Goal: Task Accomplishment & Management: Manage account settings

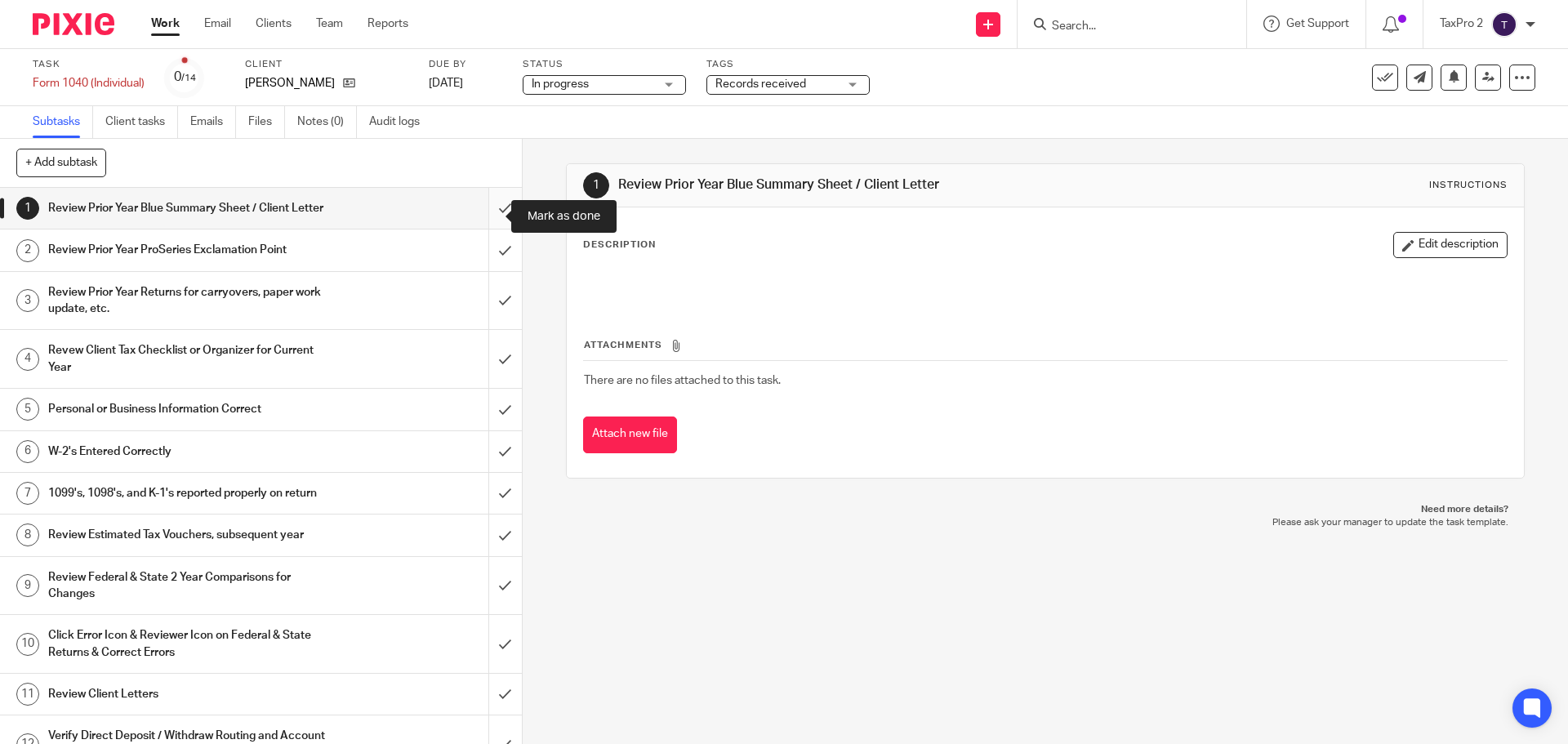
click at [483, 219] on input "submit" at bounding box center [261, 207] width 521 height 41
click at [488, 266] on input "submit" at bounding box center [261, 249] width 521 height 41
click at [486, 317] on input "submit" at bounding box center [261, 300] width 521 height 58
click at [485, 372] on input "submit" at bounding box center [261, 359] width 521 height 58
click at [491, 422] on input "submit" at bounding box center [261, 409] width 521 height 41
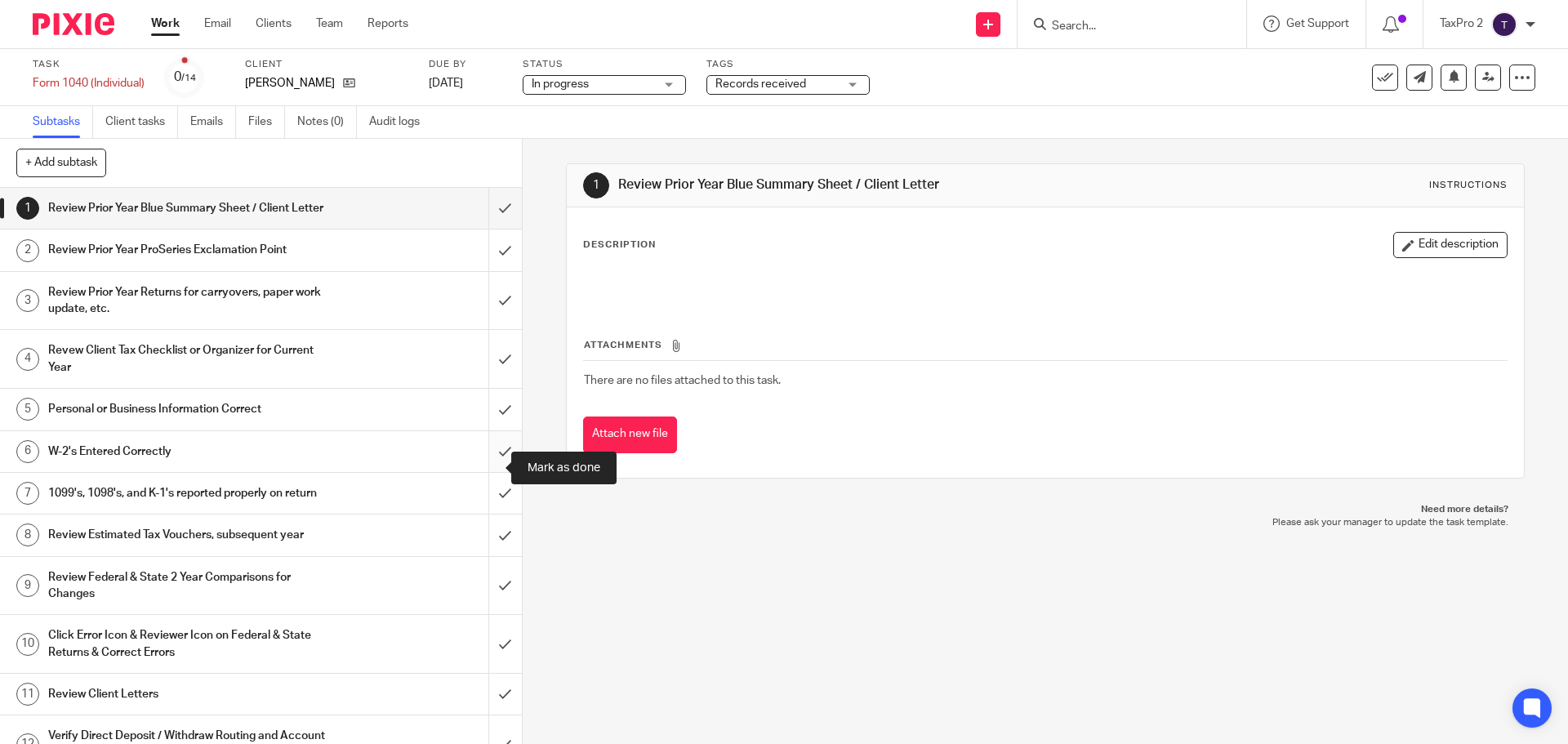
click at [494, 466] on input "submit" at bounding box center [261, 451] width 521 height 41
click at [490, 513] on input "submit" at bounding box center [261, 492] width 521 height 41
click at [484, 556] on input "submit" at bounding box center [261, 534] width 521 height 41
drag, startPoint x: 485, startPoint y: 624, endPoint x: 478, endPoint y: 663, distance: 39.6
click at [484, 615] on input "submit" at bounding box center [261, 585] width 521 height 58
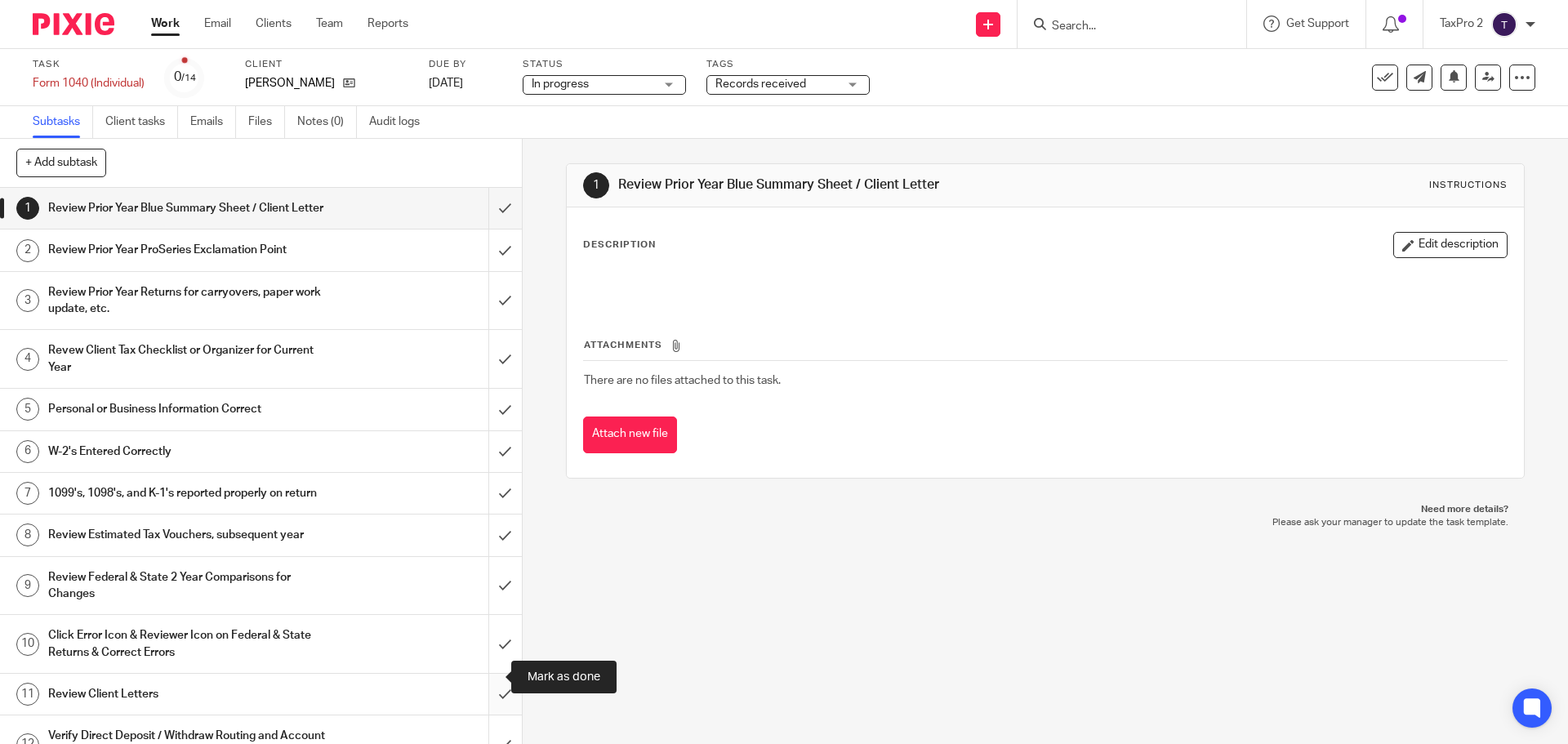
drag, startPoint x: 482, startPoint y: 673, endPoint x: 474, endPoint y: 721, distance: 48.7
click at [480, 673] on input "submit" at bounding box center [261, 644] width 521 height 58
click at [486, 714] on input "submit" at bounding box center [261, 693] width 521 height 41
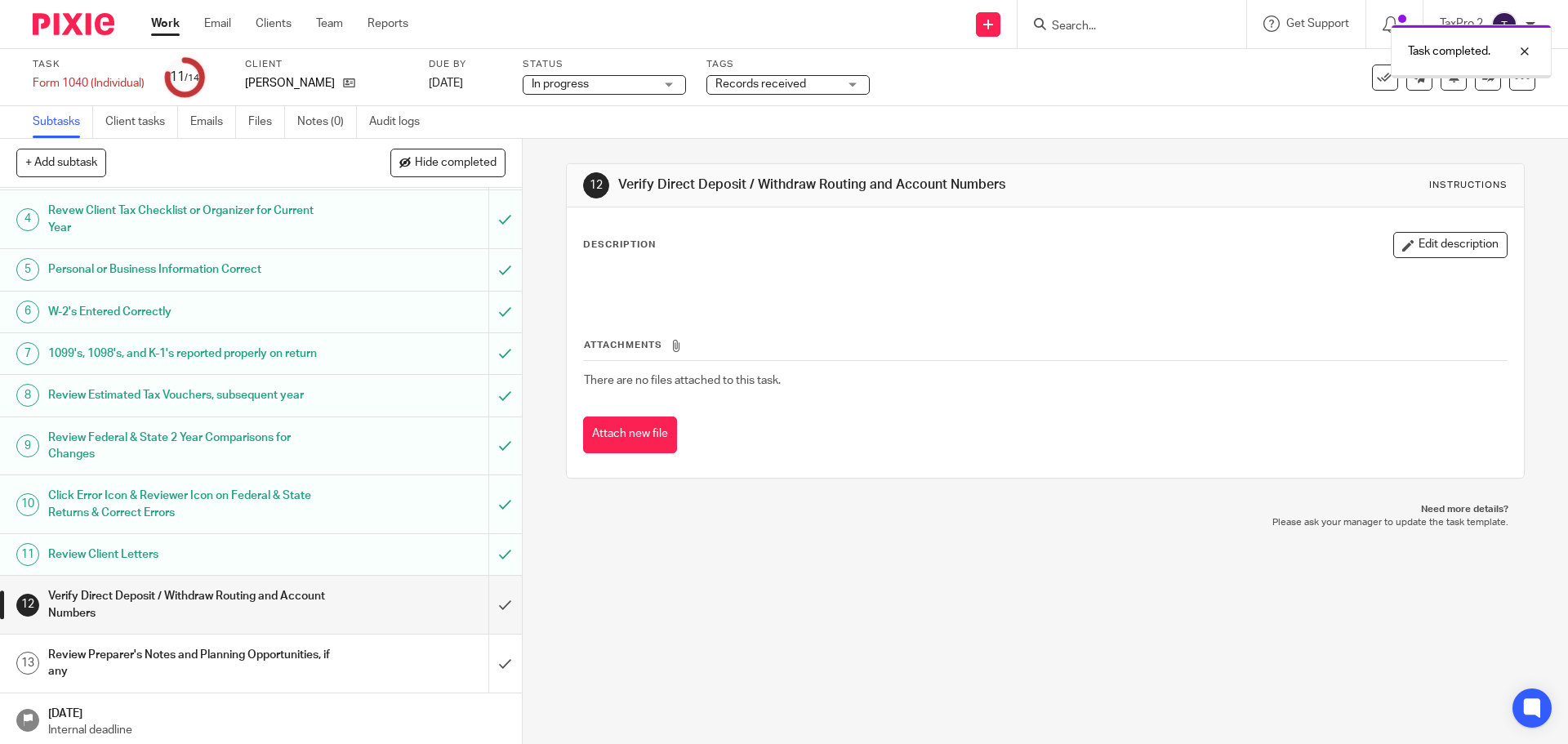
scroll to position [177, 0]
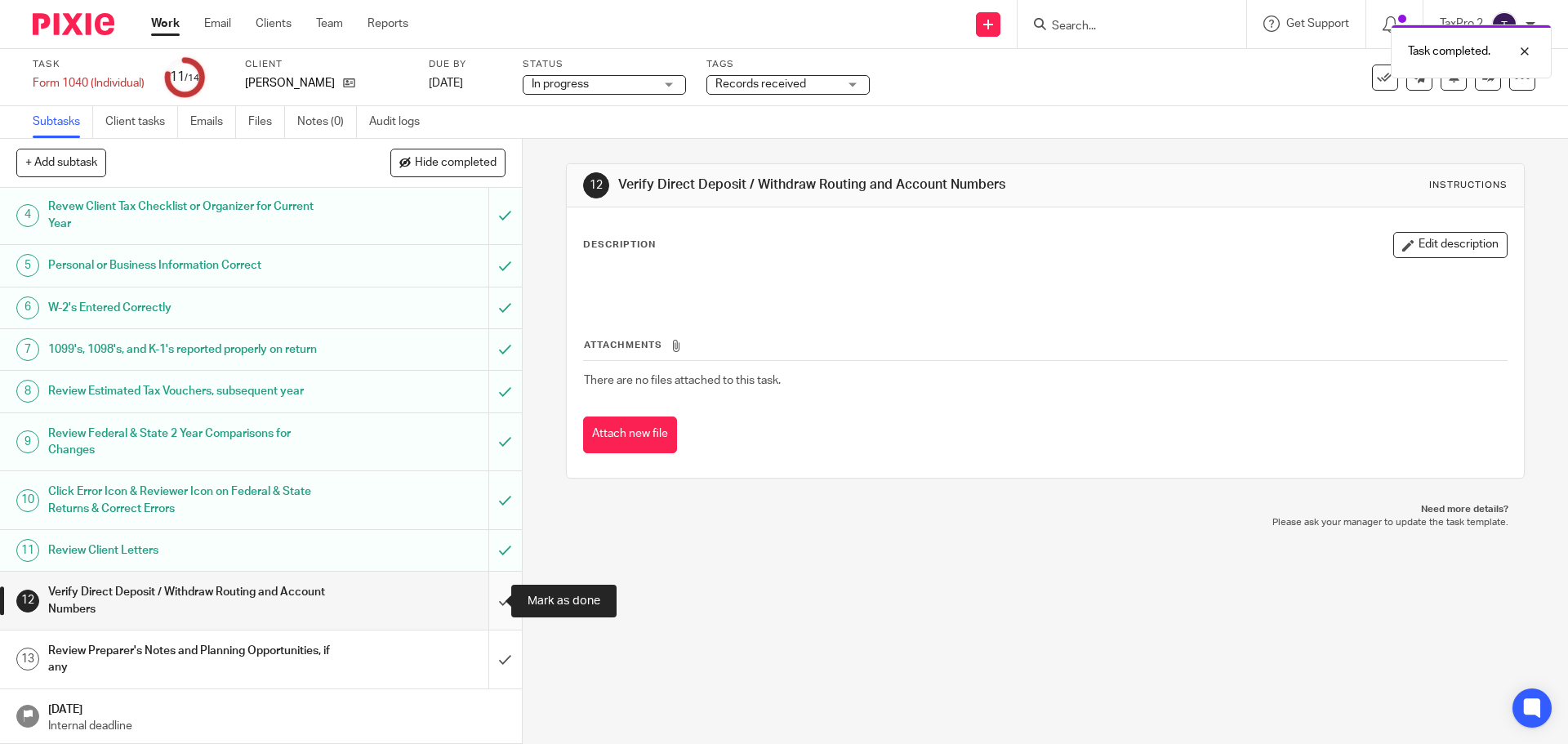
click at [487, 601] on input "submit" at bounding box center [261, 601] width 521 height 58
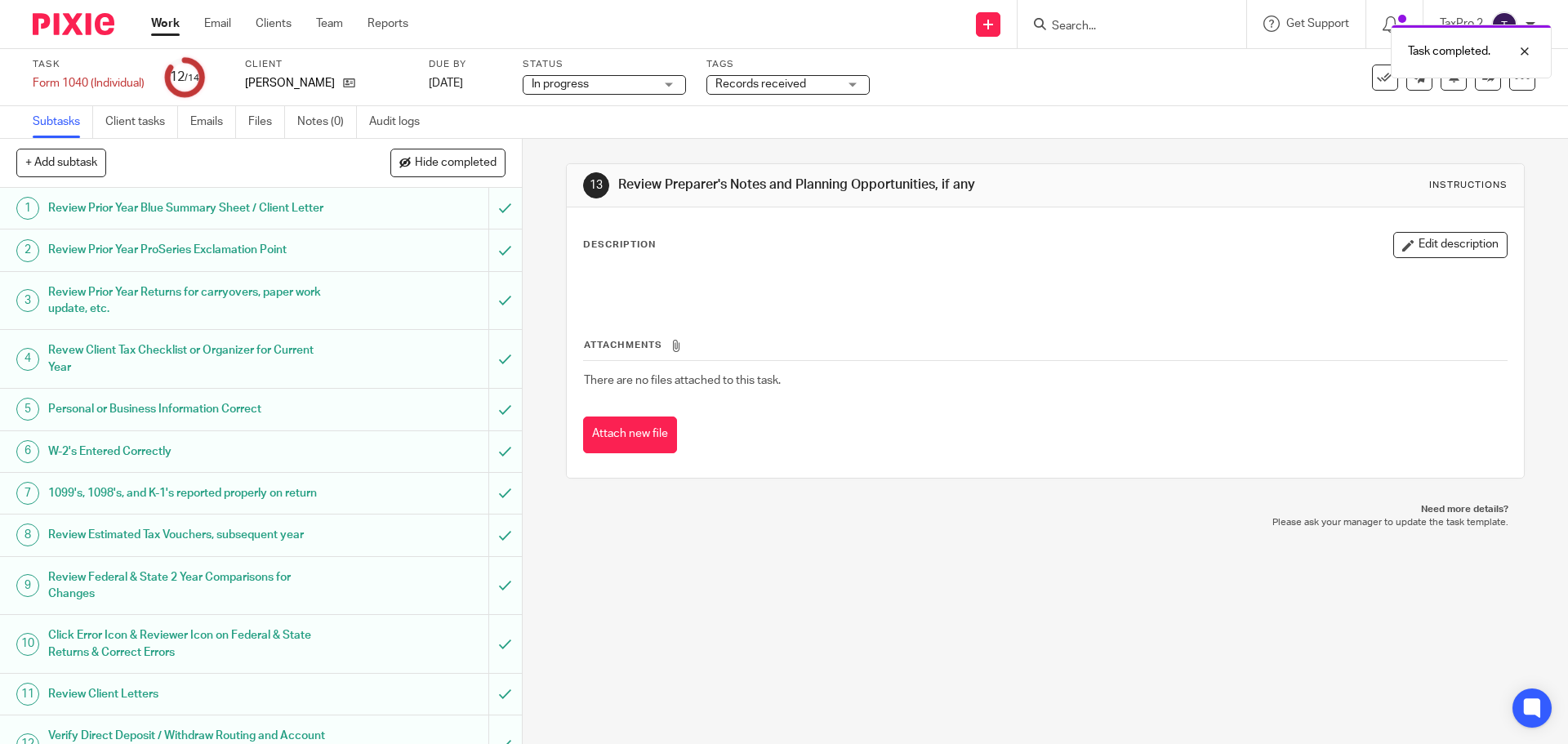
click at [813, 82] on span "Records received" at bounding box center [777, 84] width 123 height 17
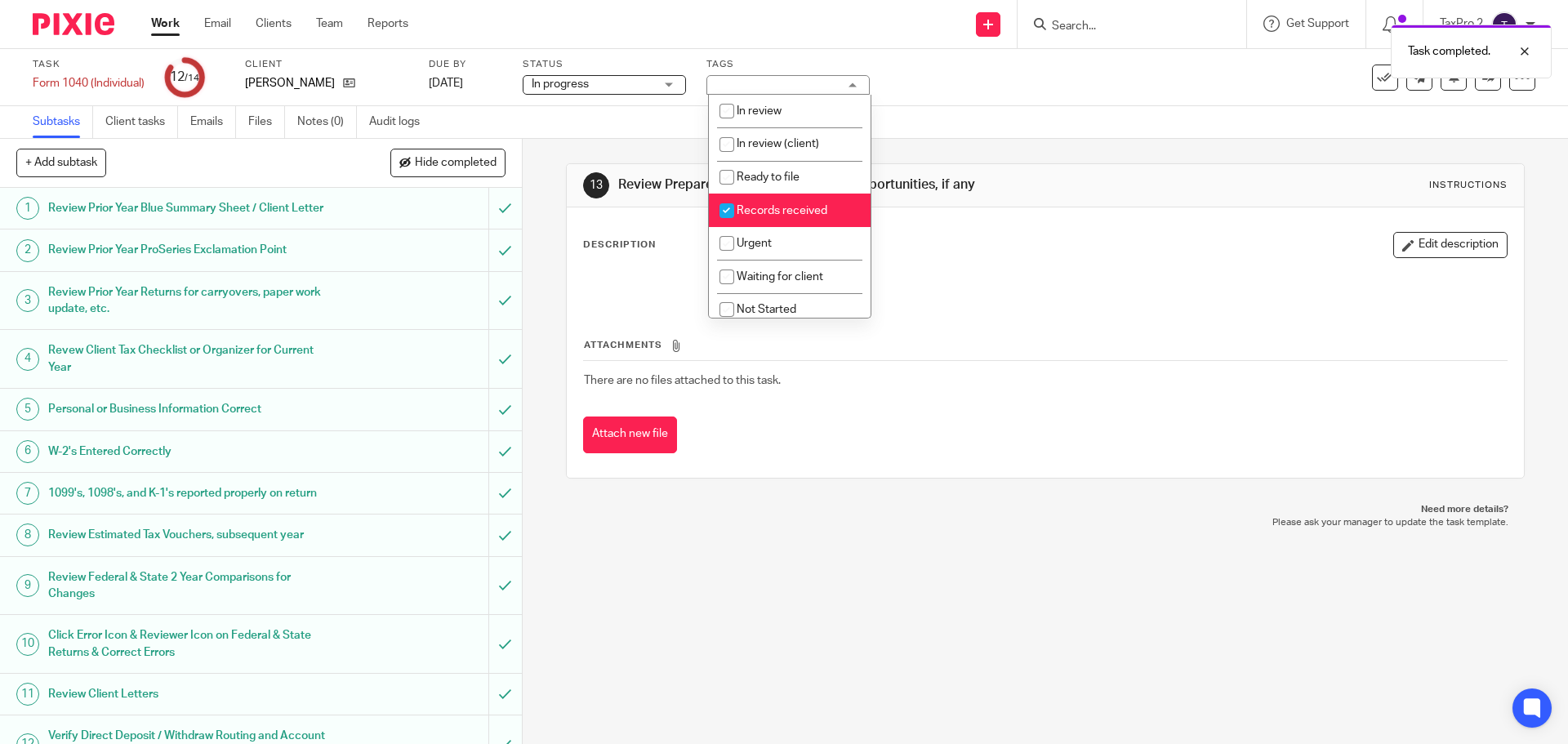
click at [754, 211] on span "Records received" at bounding box center [782, 210] width 90 height 12
checkbox input "false"
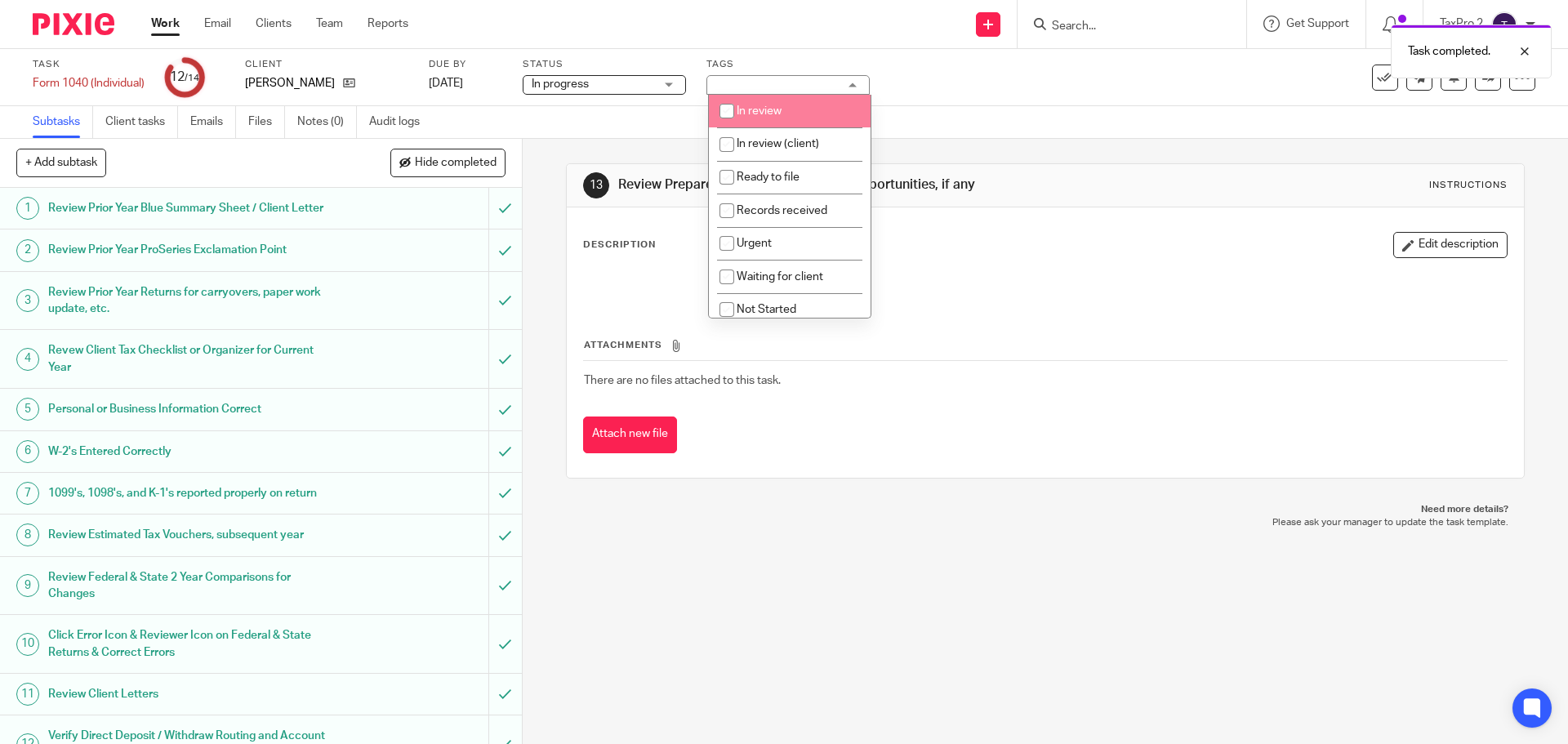
click at [731, 106] on input "checkbox" at bounding box center [727, 111] width 31 height 31
checkbox input "true"
click at [167, 23] on link "Work" at bounding box center [165, 23] width 29 height 16
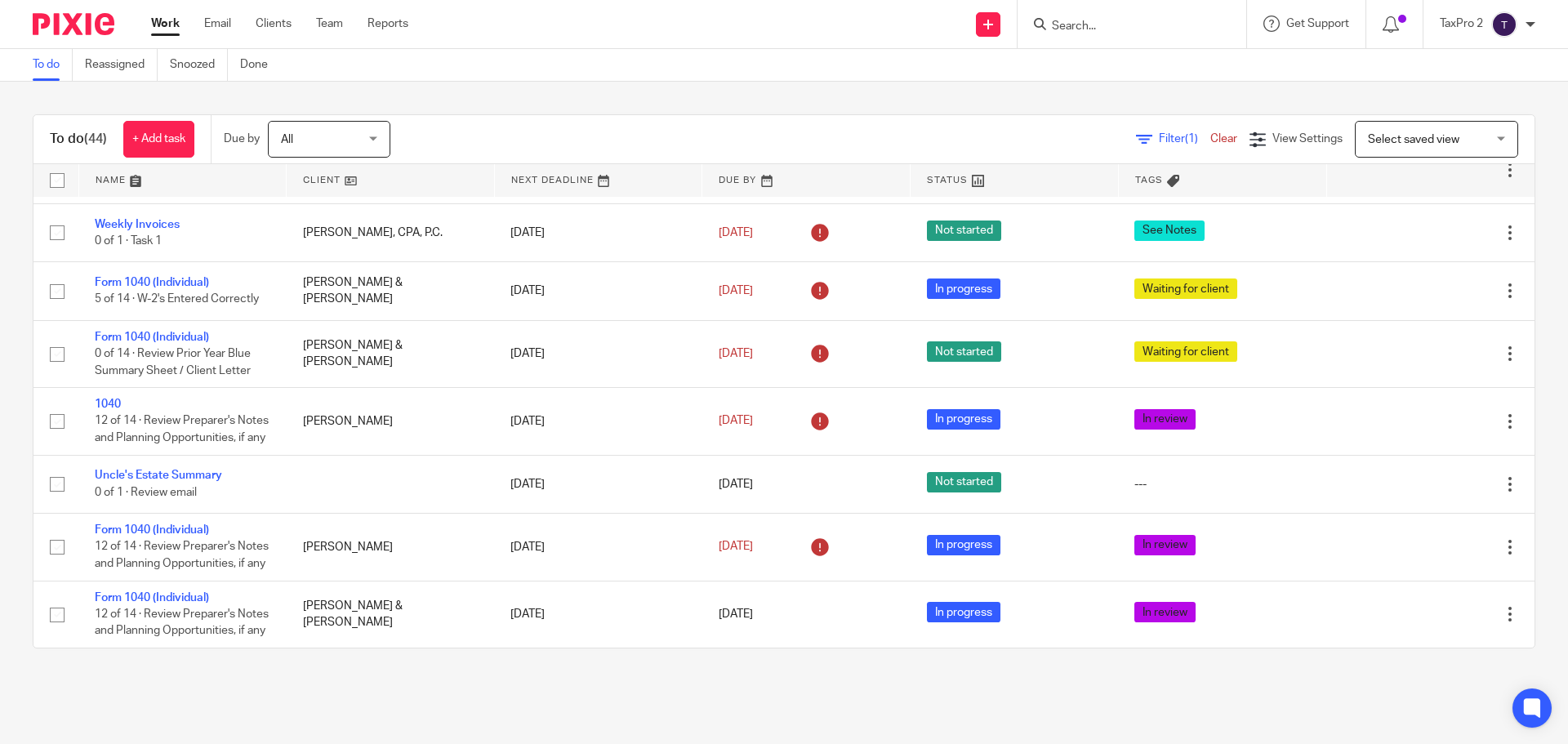
scroll to position [2904, 0]
click at [1085, 723] on main "To do Reassigned Snoozed Done To do (44) + Add task Due by All All Today Tomorr…" at bounding box center [784, 372] width 1568 height 744
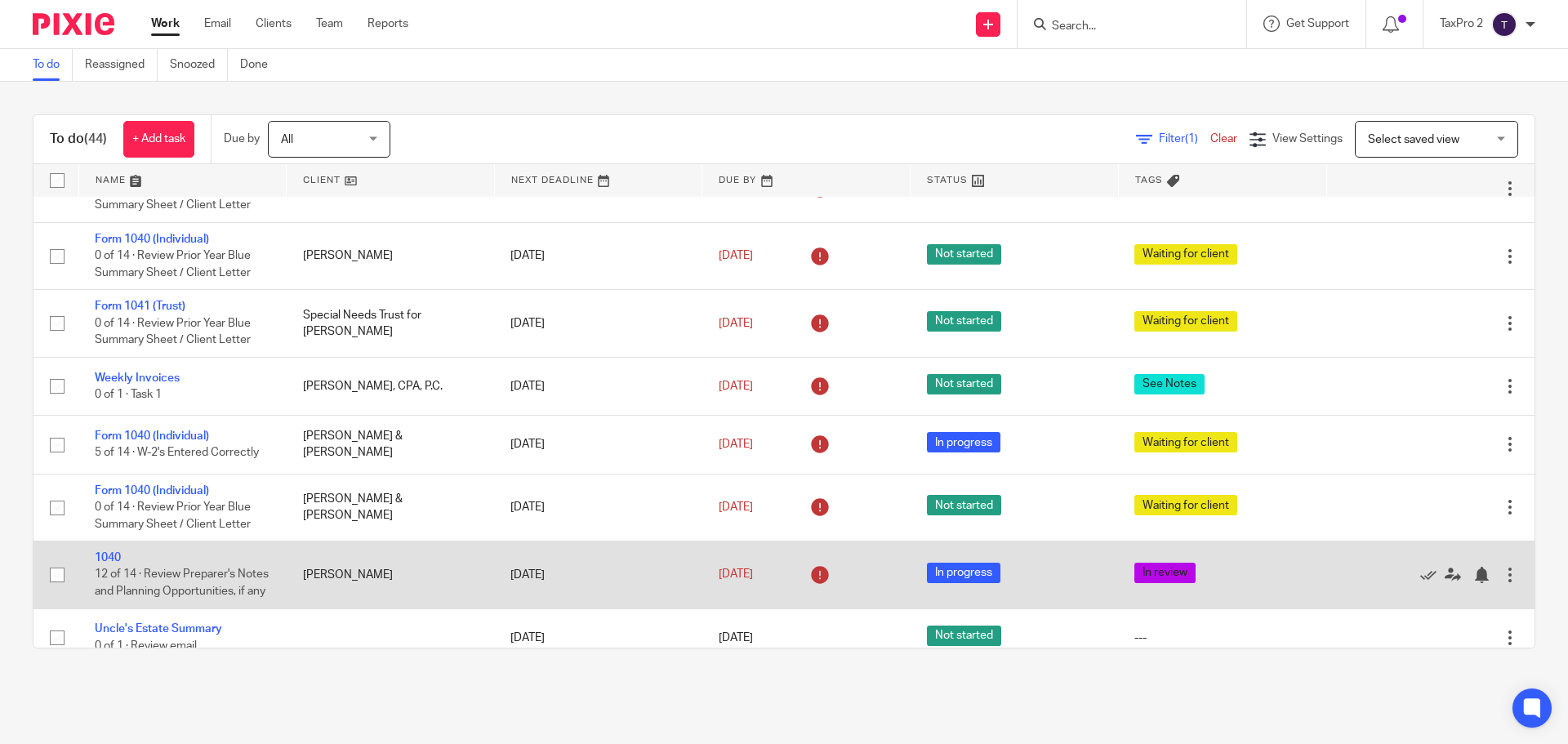
scroll to position [2332, 0]
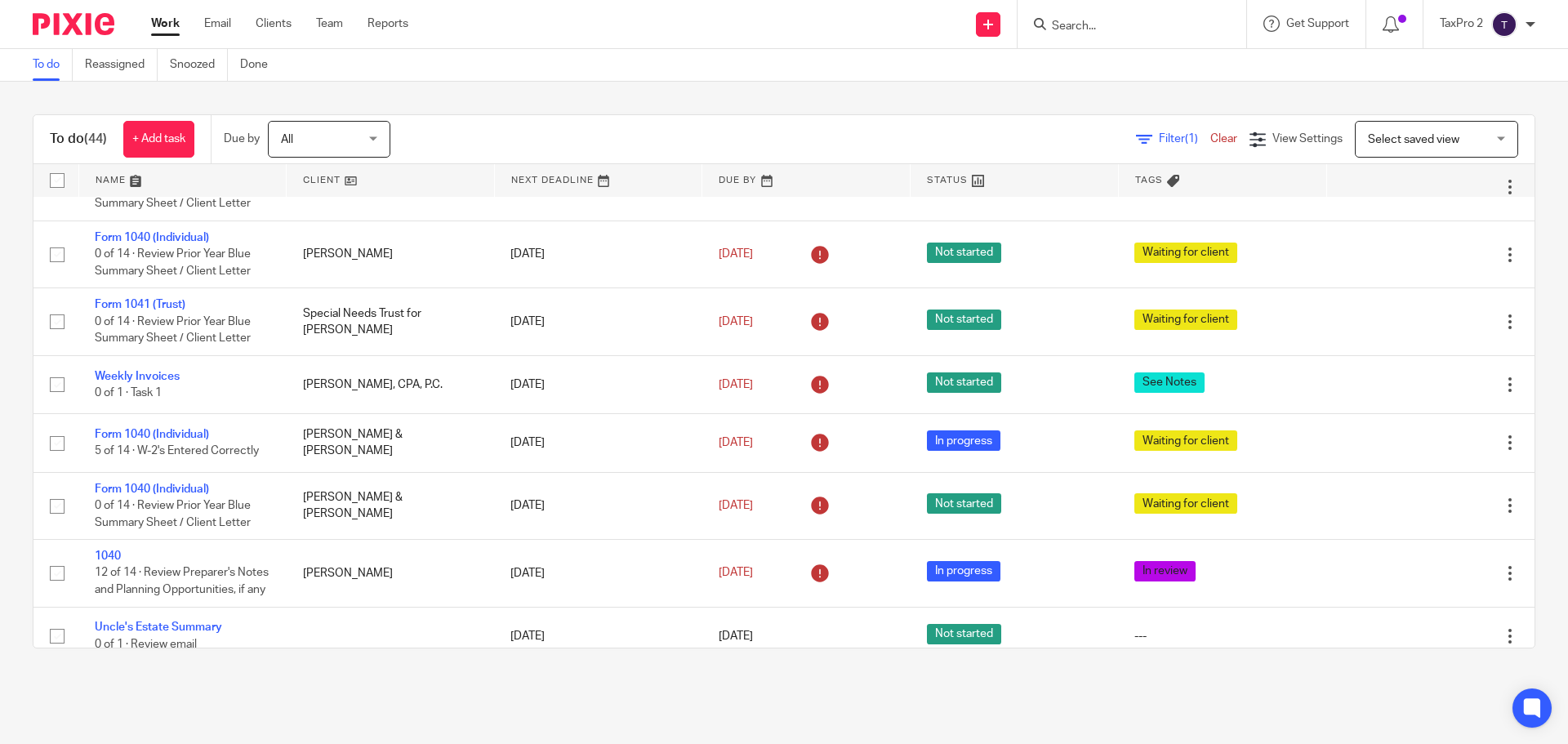
click at [169, 108] on link "Form 1040 (Individual)" at bounding box center [152, 103] width 115 height 12
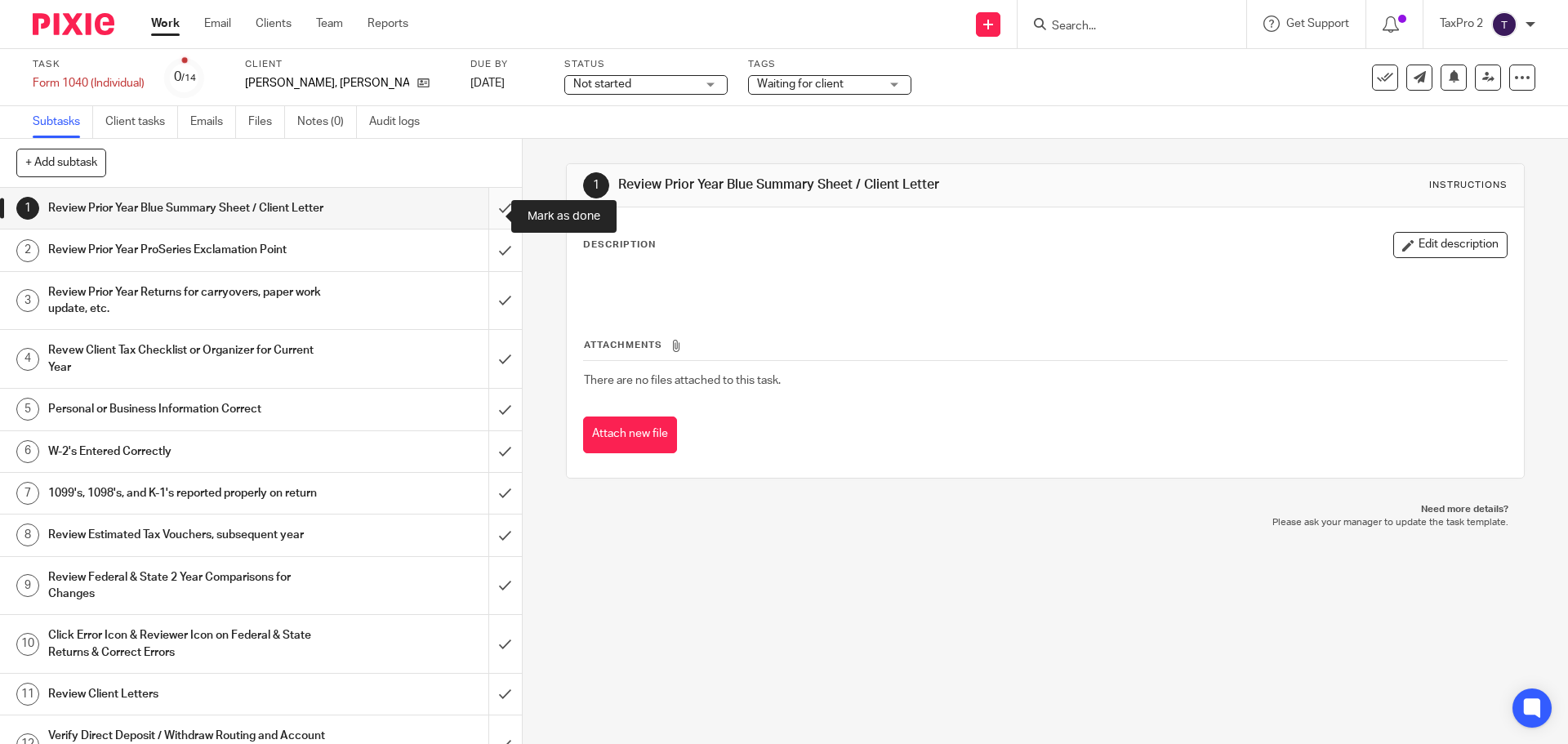
click at [481, 219] on input "submit" at bounding box center [261, 207] width 521 height 41
click at [477, 266] on input "submit" at bounding box center [261, 249] width 521 height 41
click at [480, 315] on input "submit" at bounding box center [261, 300] width 521 height 58
drag, startPoint x: 484, startPoint y: 372, endPoint x: 487, endPoint y: 421, distance: 49.1
click at [484, 372] on input "submit" at bounding box center [261, 359] width 521 height 58
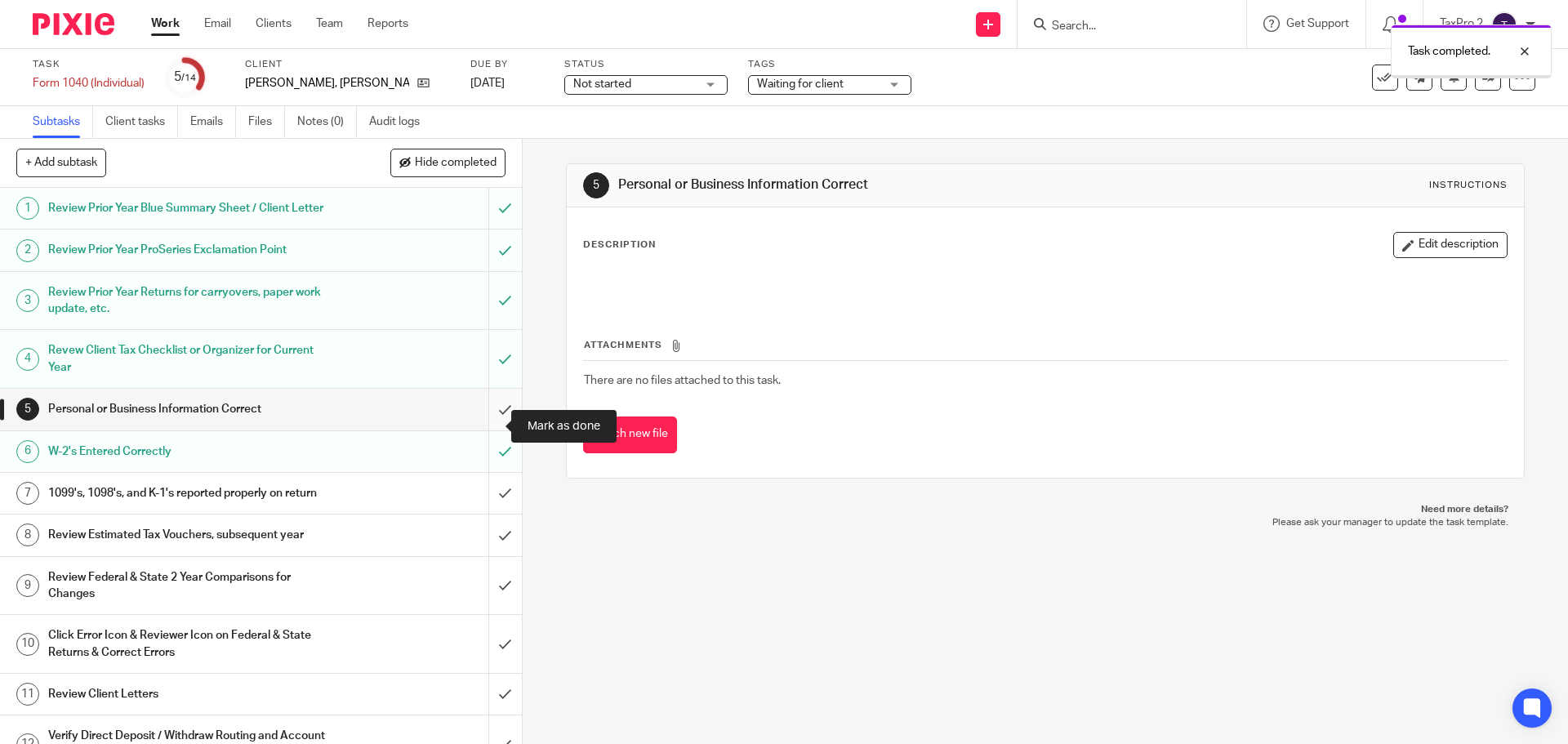
click at [494, 424] on input "submit" at bounding box center [261, 409] width 521 height 41
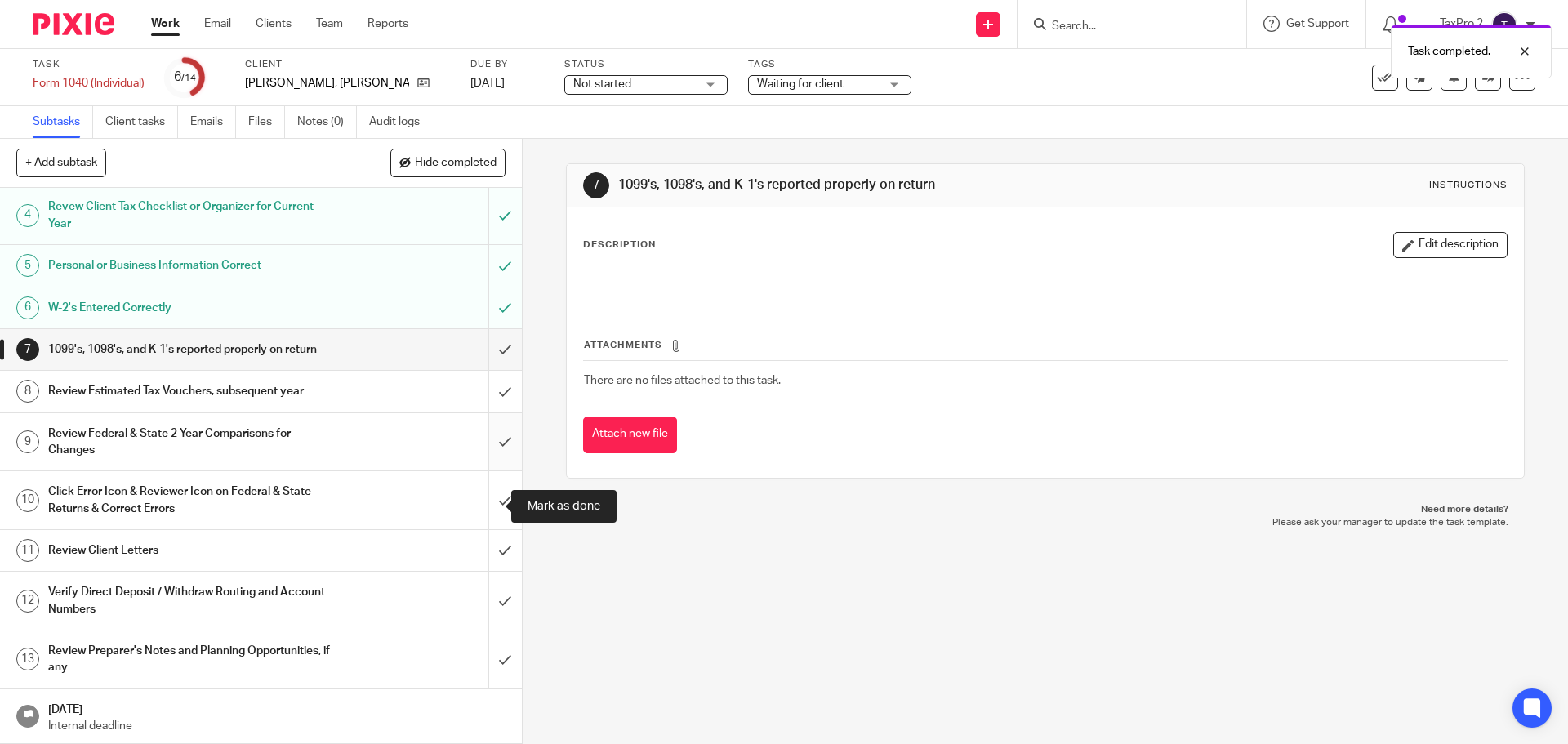
scroll to position [177, 0]
click at [488, 339] on input "submit" at bounding box center [261, 349] width 521 height 41
click at [489, 392] on input "submit" at bounding box center [261, 390] width 521 height 41
click at [483, 439] on input "submit" at bounding box center [261, 442] width 521 height 58
click at [487, 498] on input "submit" at bounding box center [261, 500] width 521 height 58
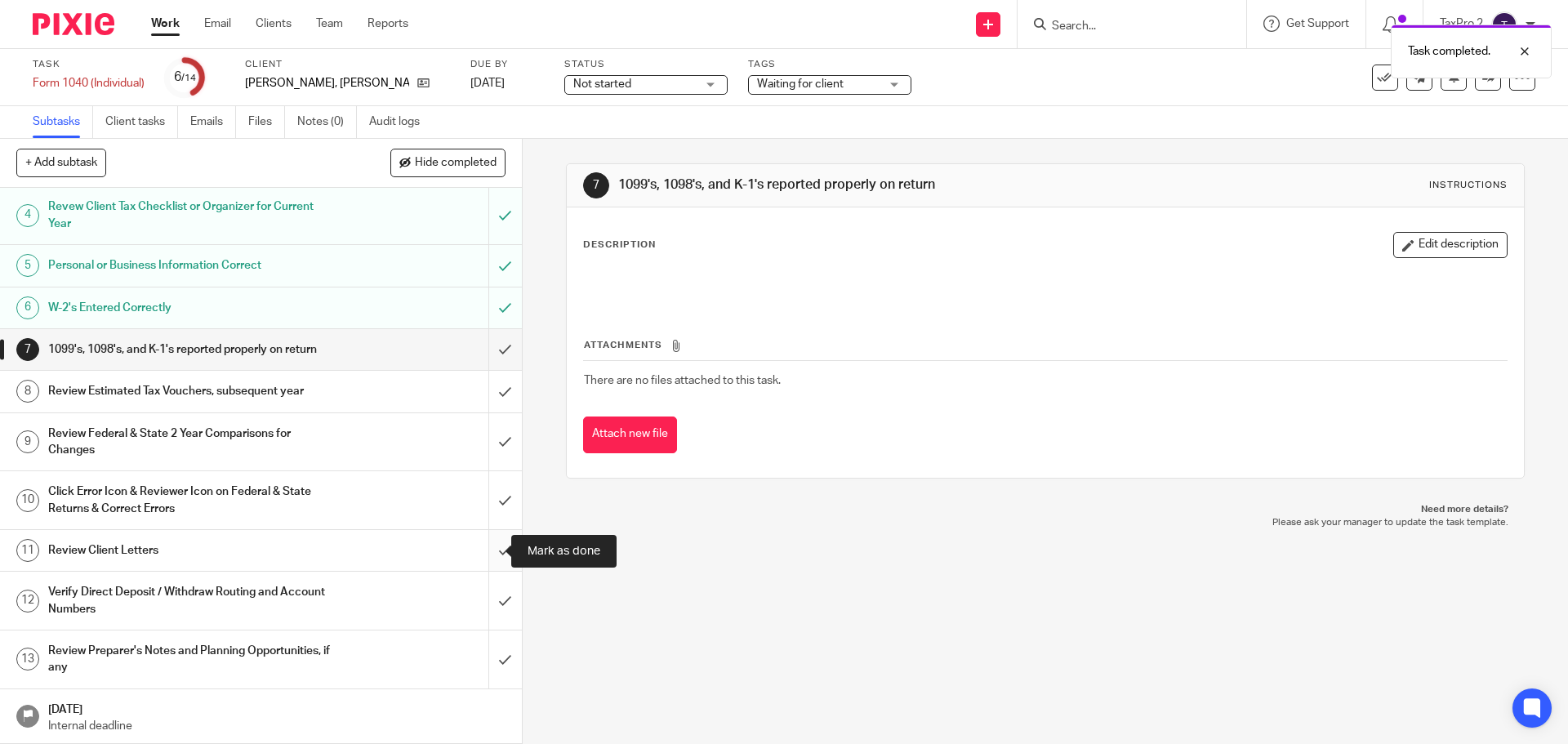
click at [485, 548] on input "submit" at bounding box center [261, 550] width 521 height 41
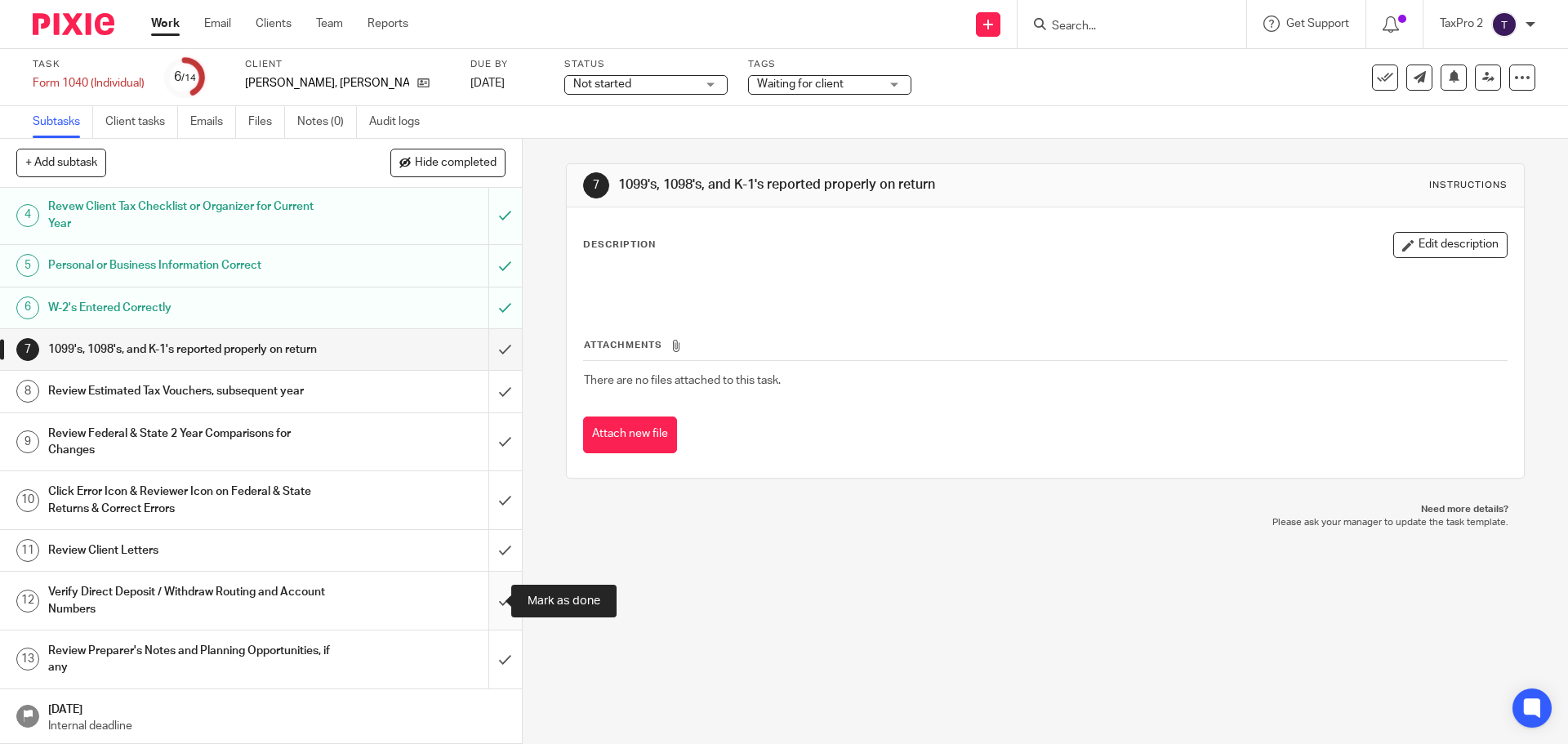
click at [483, 598] on input "submit" at bounding box center [261, 601] width 521 height 58
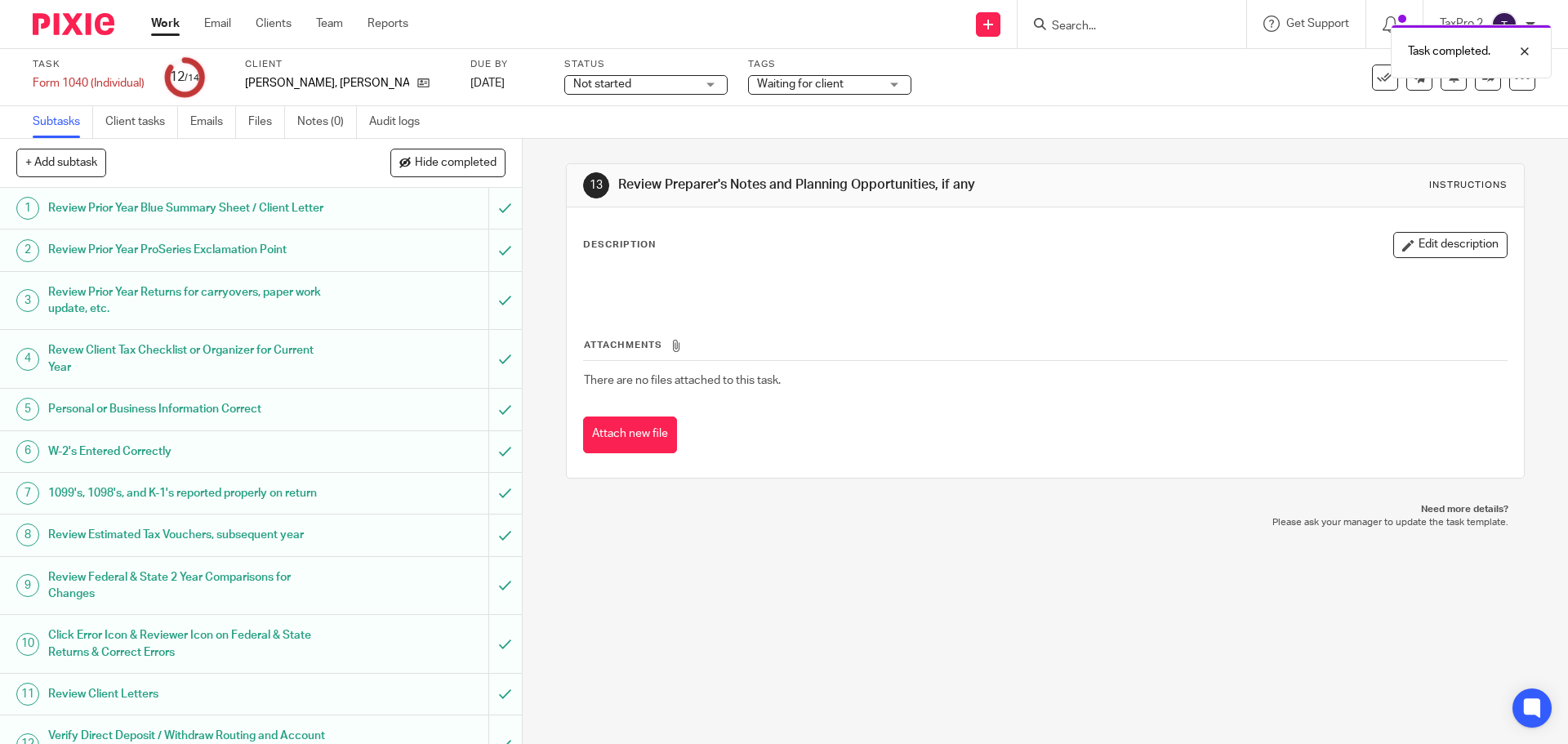
click at [641, 84] on span "Not started" at bounding box center [635, 84] width 123 height 17
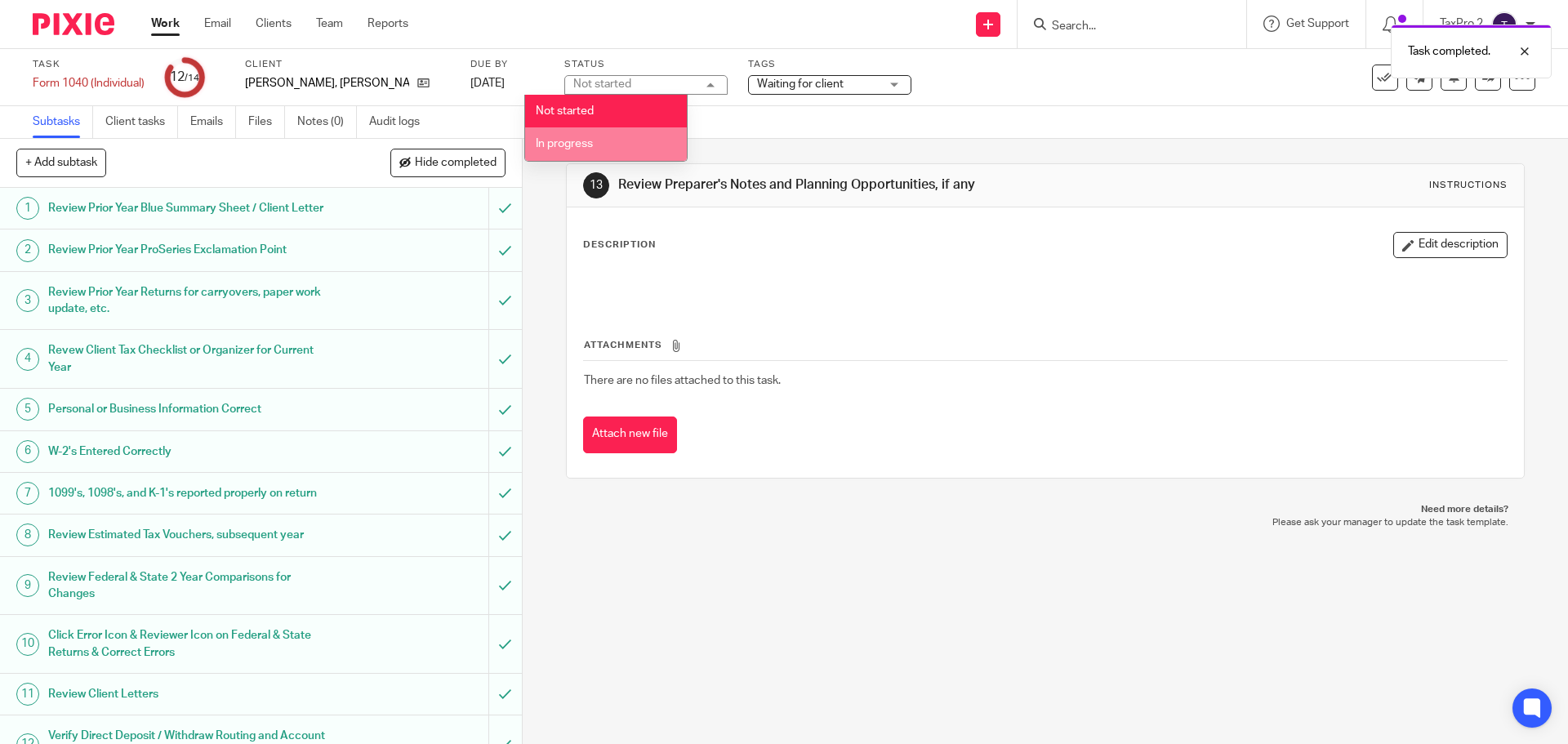
click at [596, 151] on li "In progress" at bounding box center [605, 143] width 161 height 33
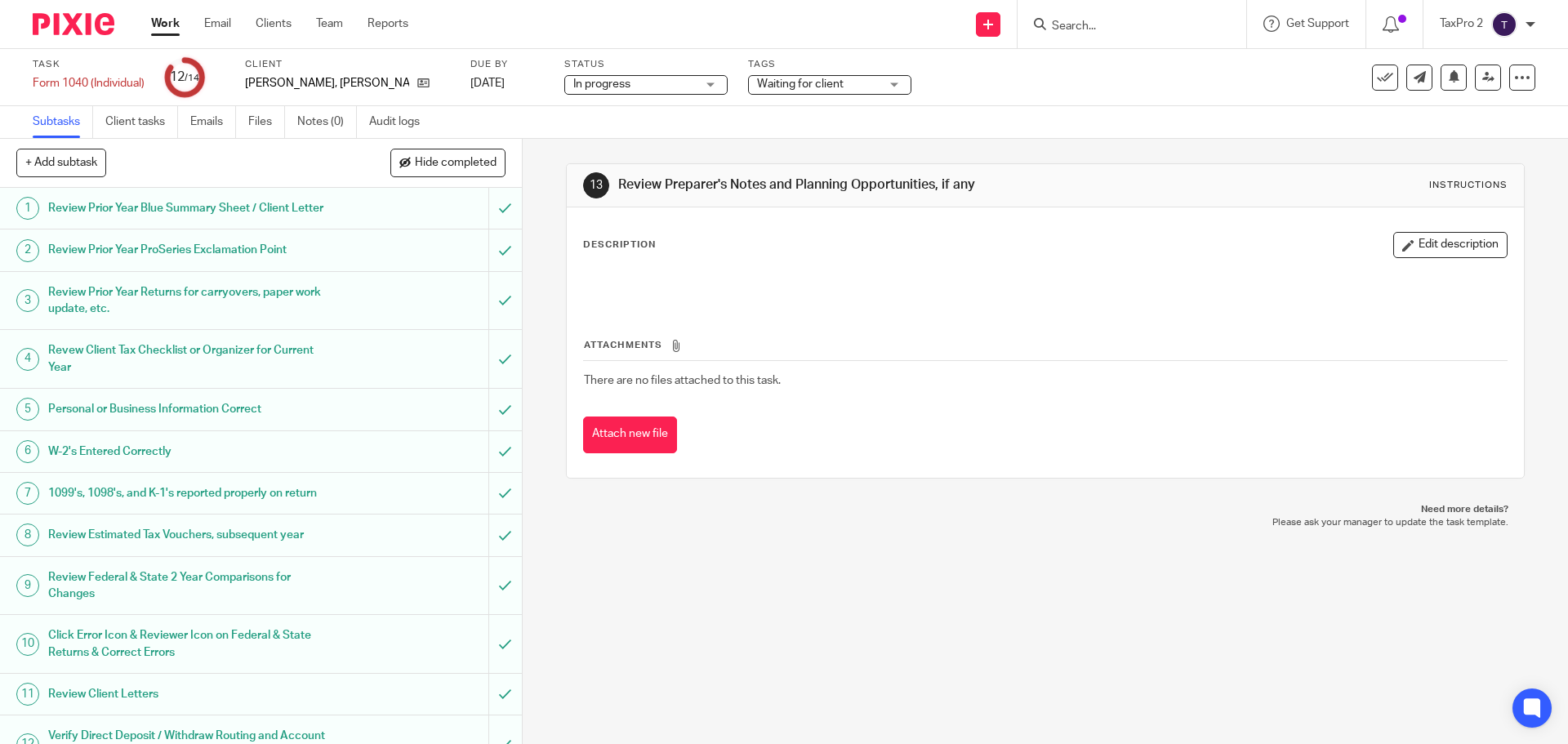
click at [809, 82] on span "Waiting for client" at bounding box center [818, 84] width 123 height 17
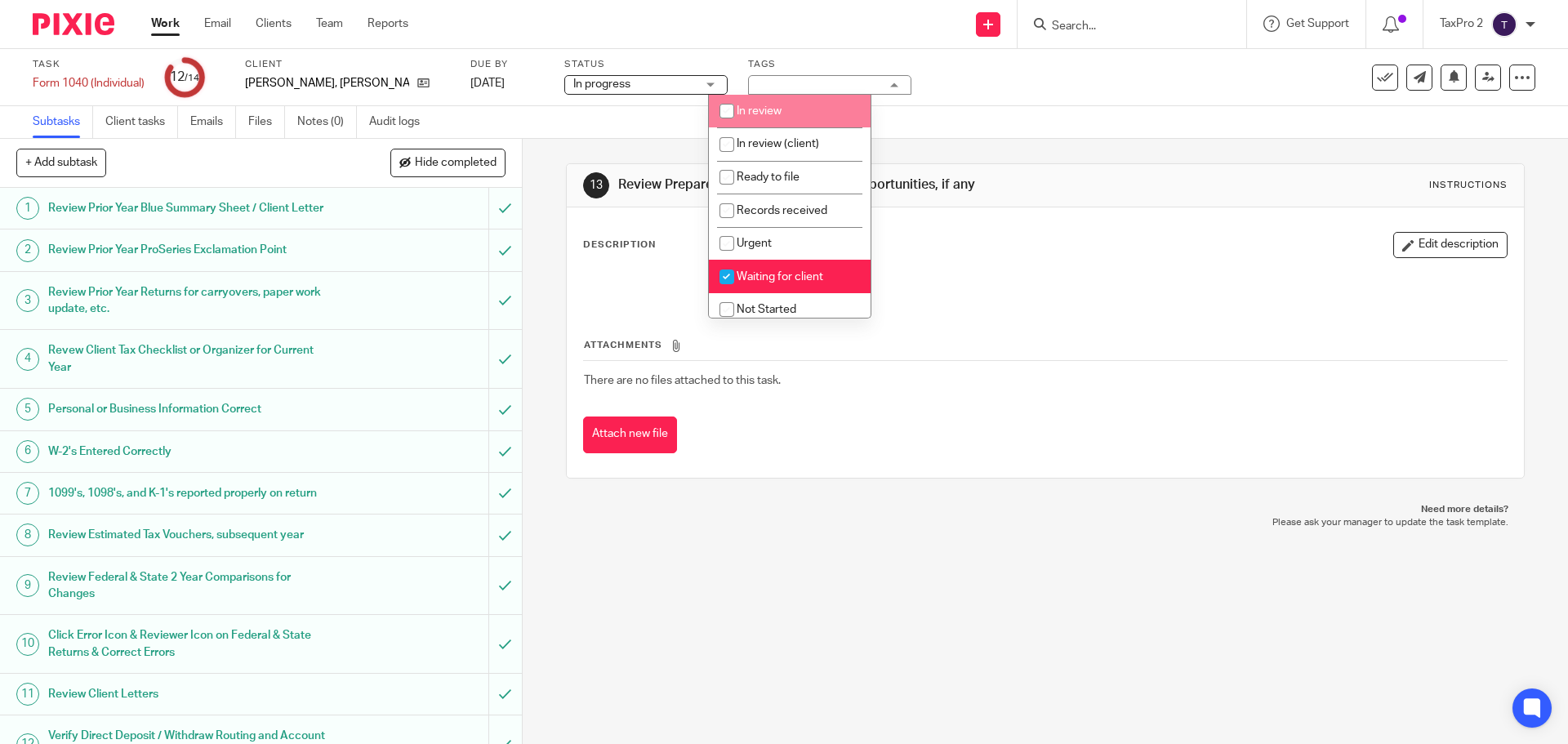
click at [771, 111] on span "In review" at bounding box center [760, 111] width 45 height 12
checkbox input "true"
click at [755, 283] on li "Waiting for client" at bounding box center [789, 276] width 161 height 33
checkbox input "false"
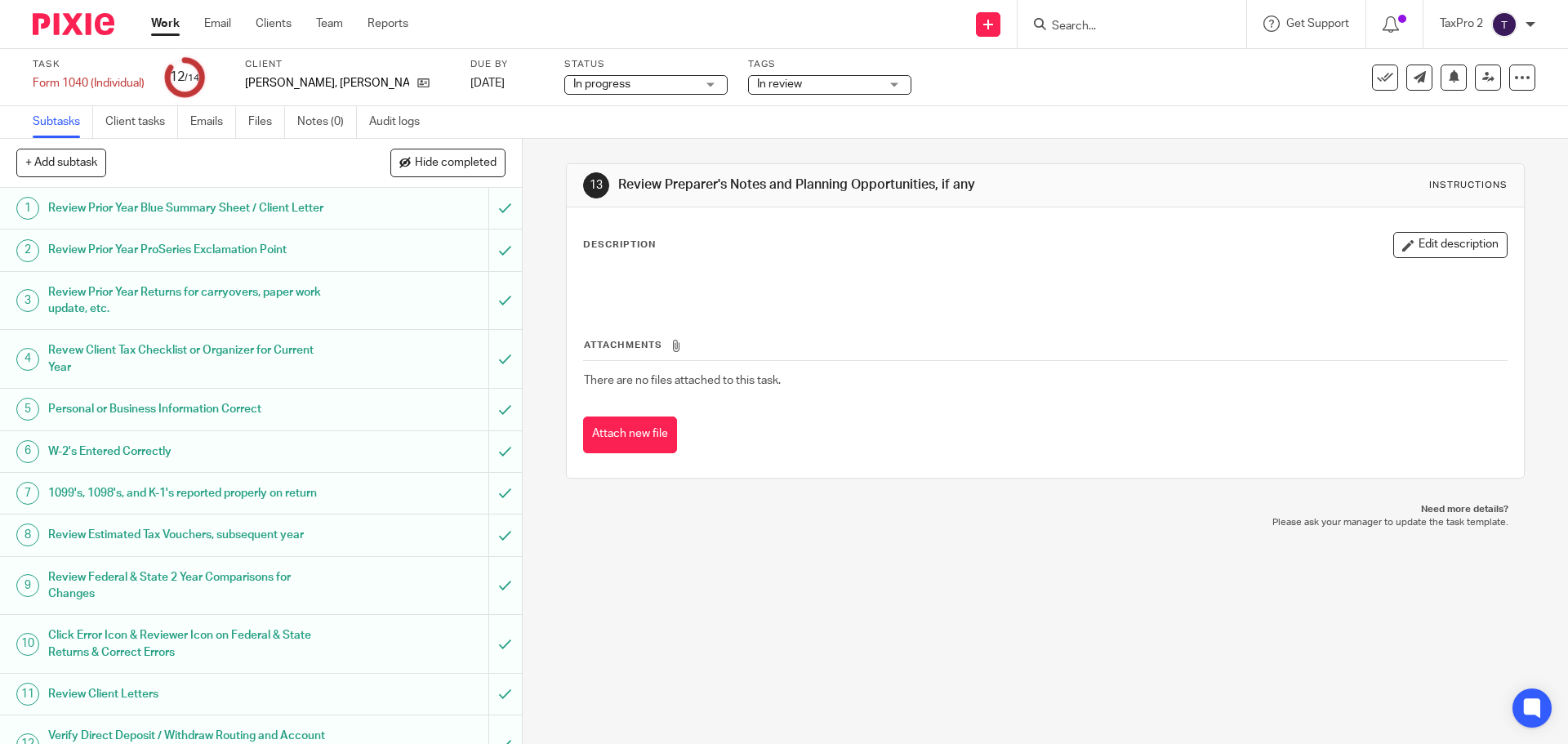
click at [168, 27] on link "Work" at bounding box center [165, 23] width 29 height 16
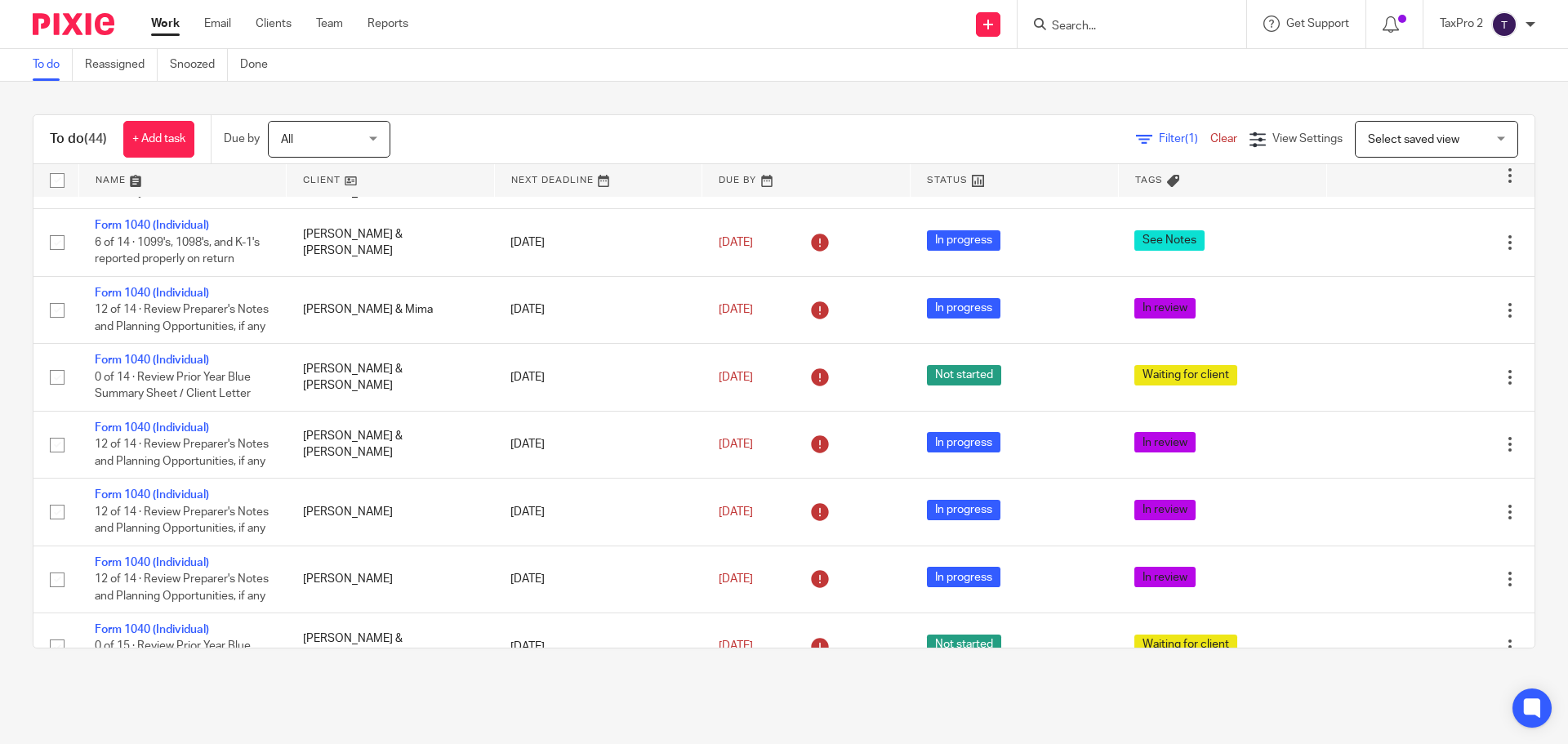
scroll to position [409, 0]
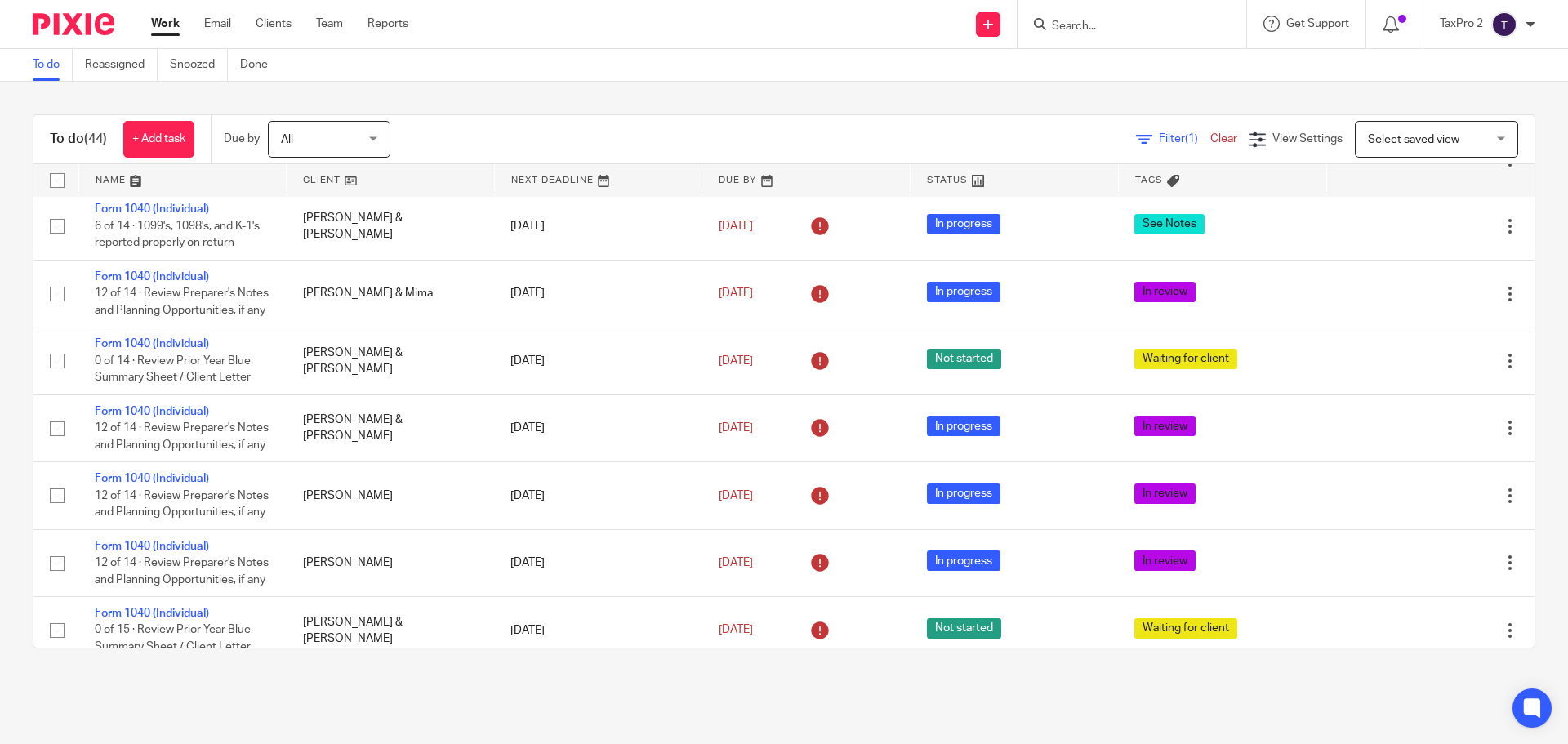
click at [1167, 177] on icon at bounding box center [1174, 181] width 13 height 13
click at [1183, 177] on th "Tags" at bounding box center [1222, 180] width 208 height 32
click at [1159, 140] on span "Filter (1)" at bounding box center [1185, 139] width 51 height 12
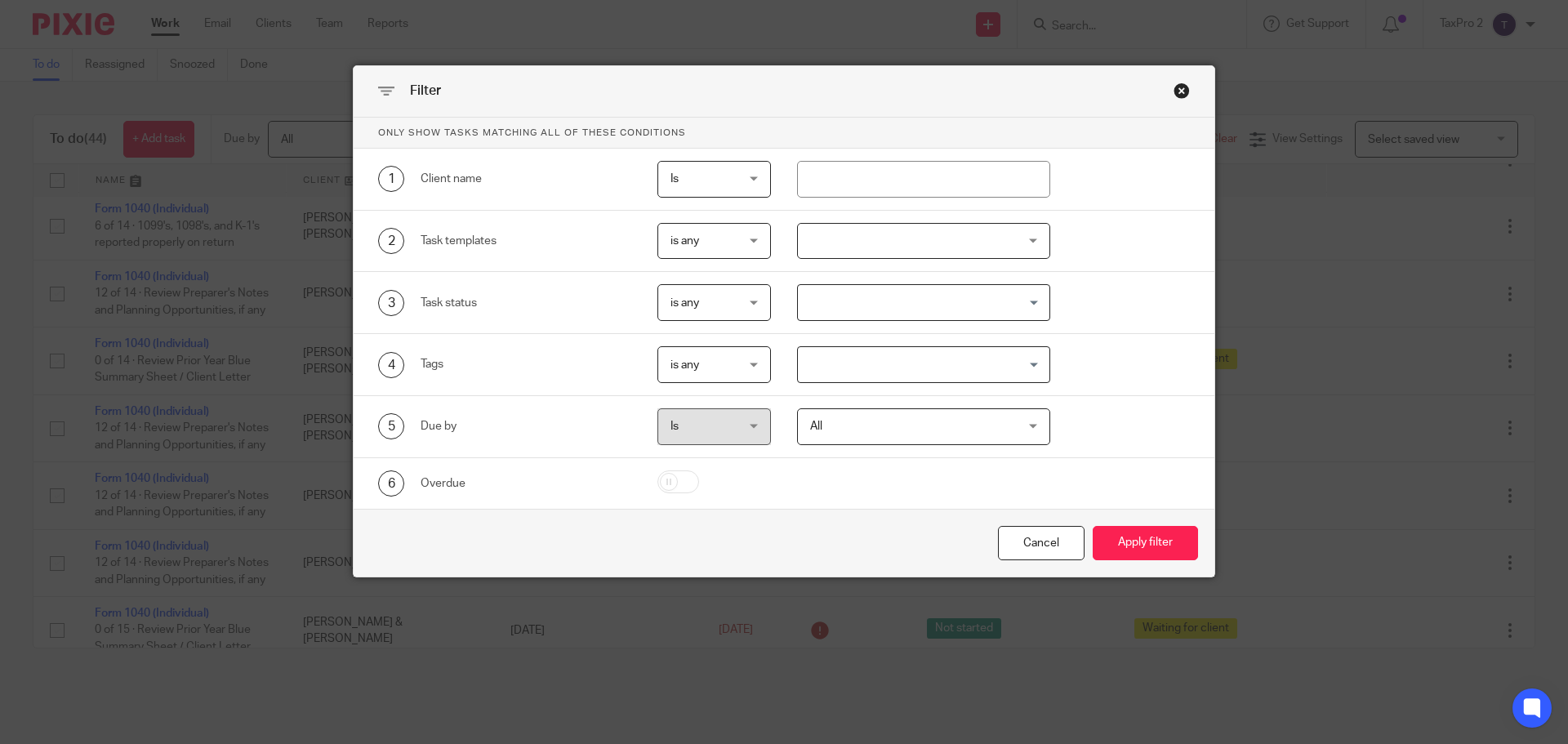
click at [750, 365] on div "is any is any" at bounding box center [715, 364] width 115 height 37
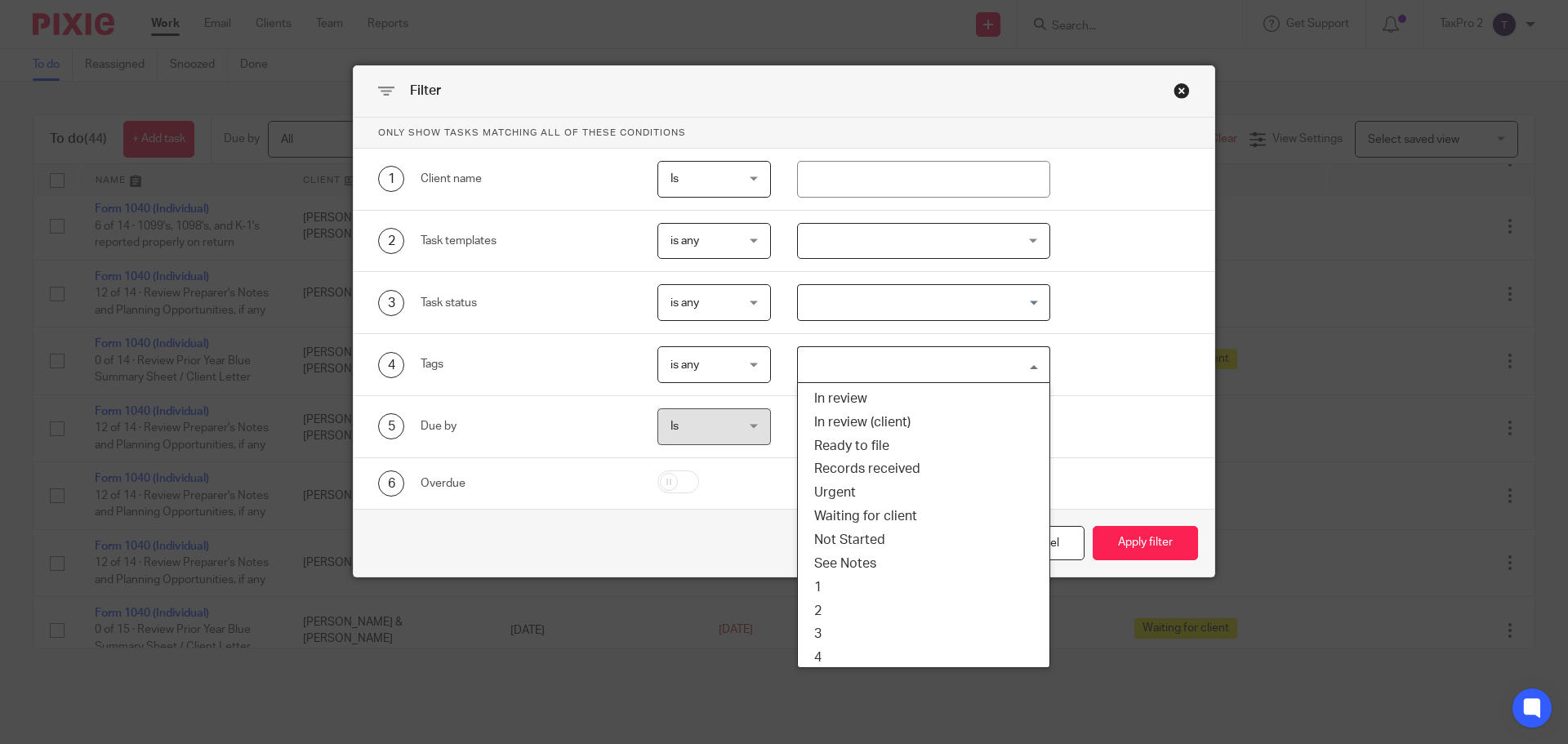
click at [1022, 363] on input "Search for option" at bounding box center [920, 364] width 242 height 29
click at [851, 421] on li "In review (client)" at bounding box center [924, 422] width 253 height 23
click at [1024, 361] on input "Search for option" at bounding box center [980, 364] width 123 height 29
click at [879, 467] on li "Records received" at bounding box center [924, 469] width 253 height 23
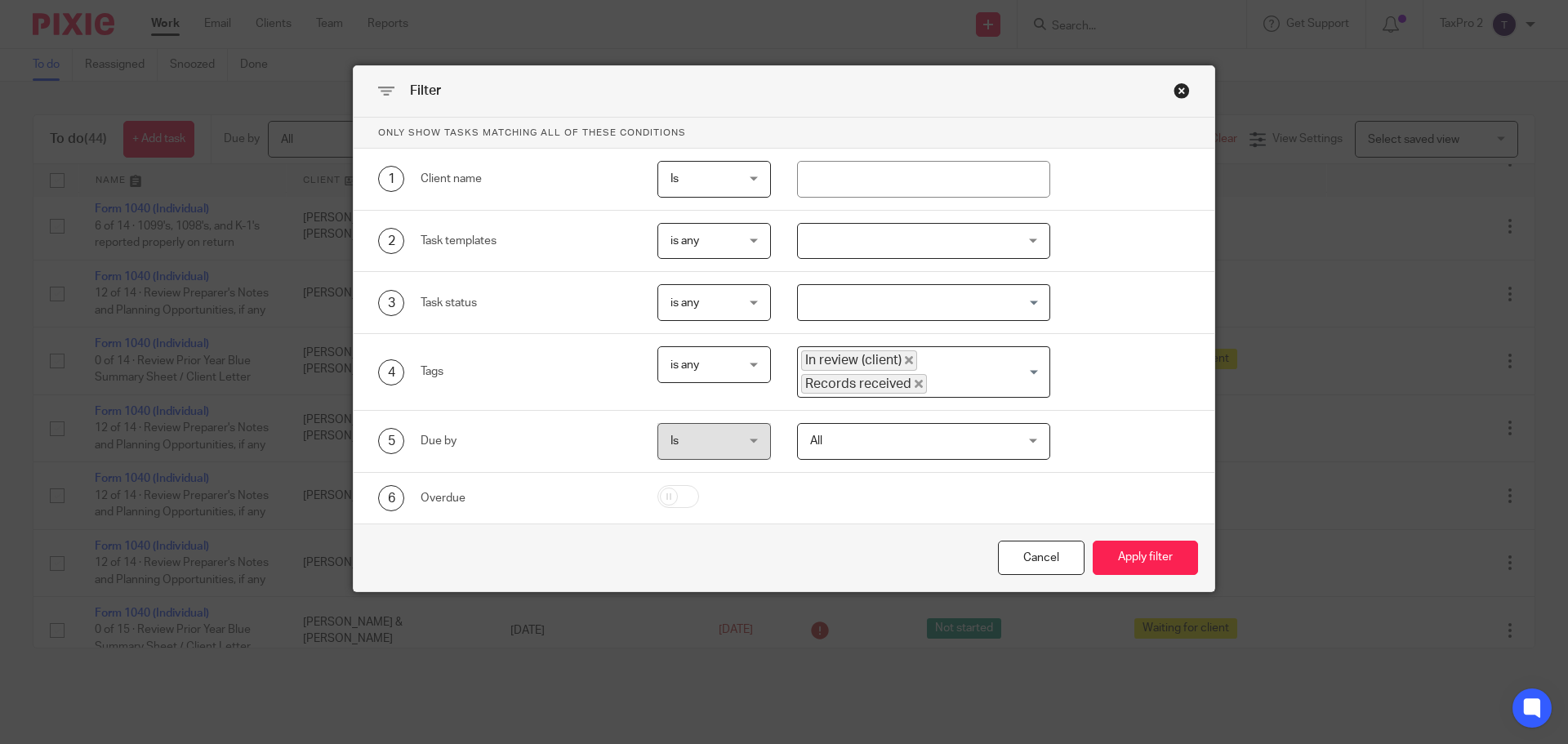
click at [1028, 372] on div "In review (client) Records received Loading..." at bounding box center [925, 372] width 254 height 51
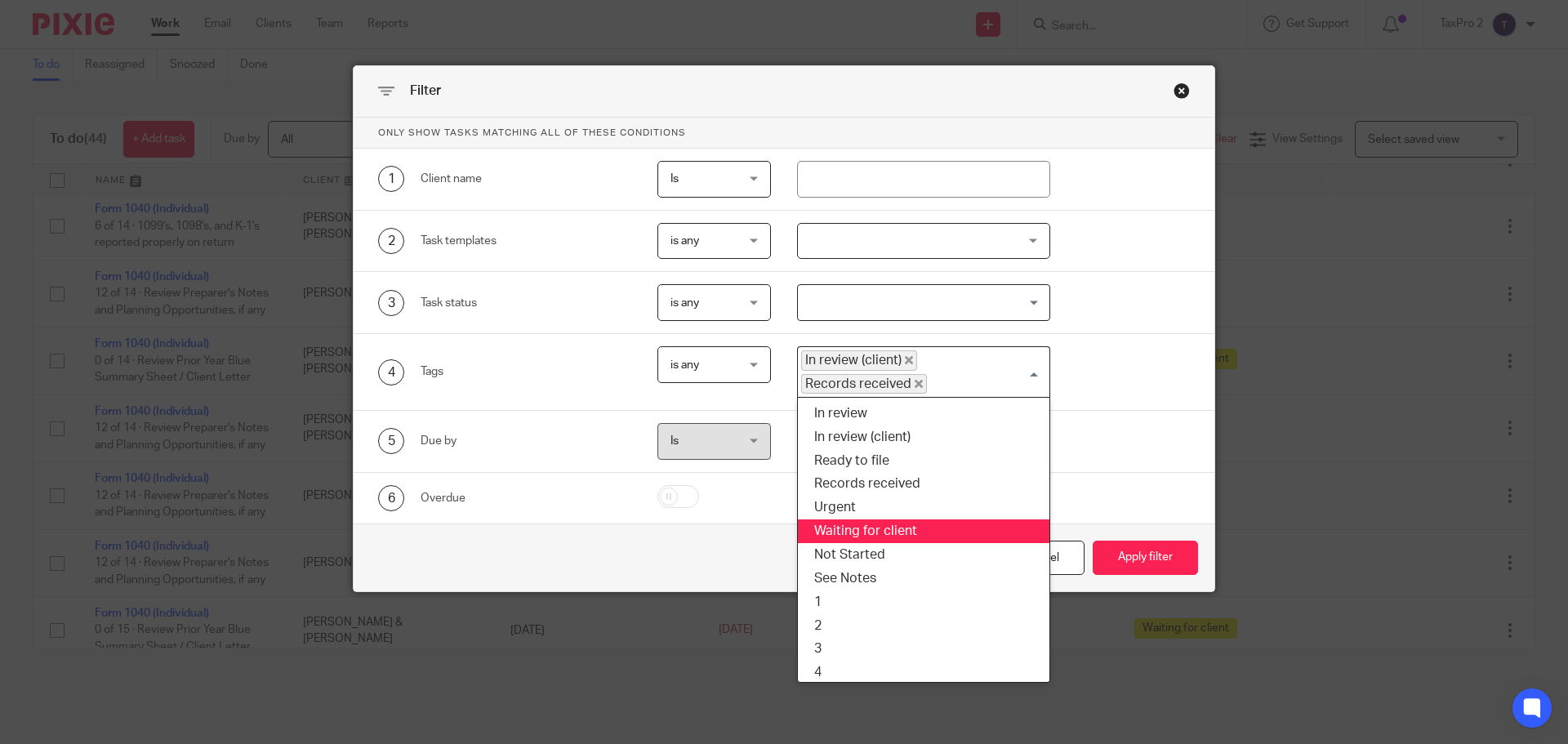
click at [904, 530] on li "Waiting for client" at bounding box center [924, 531] width 253 height 23
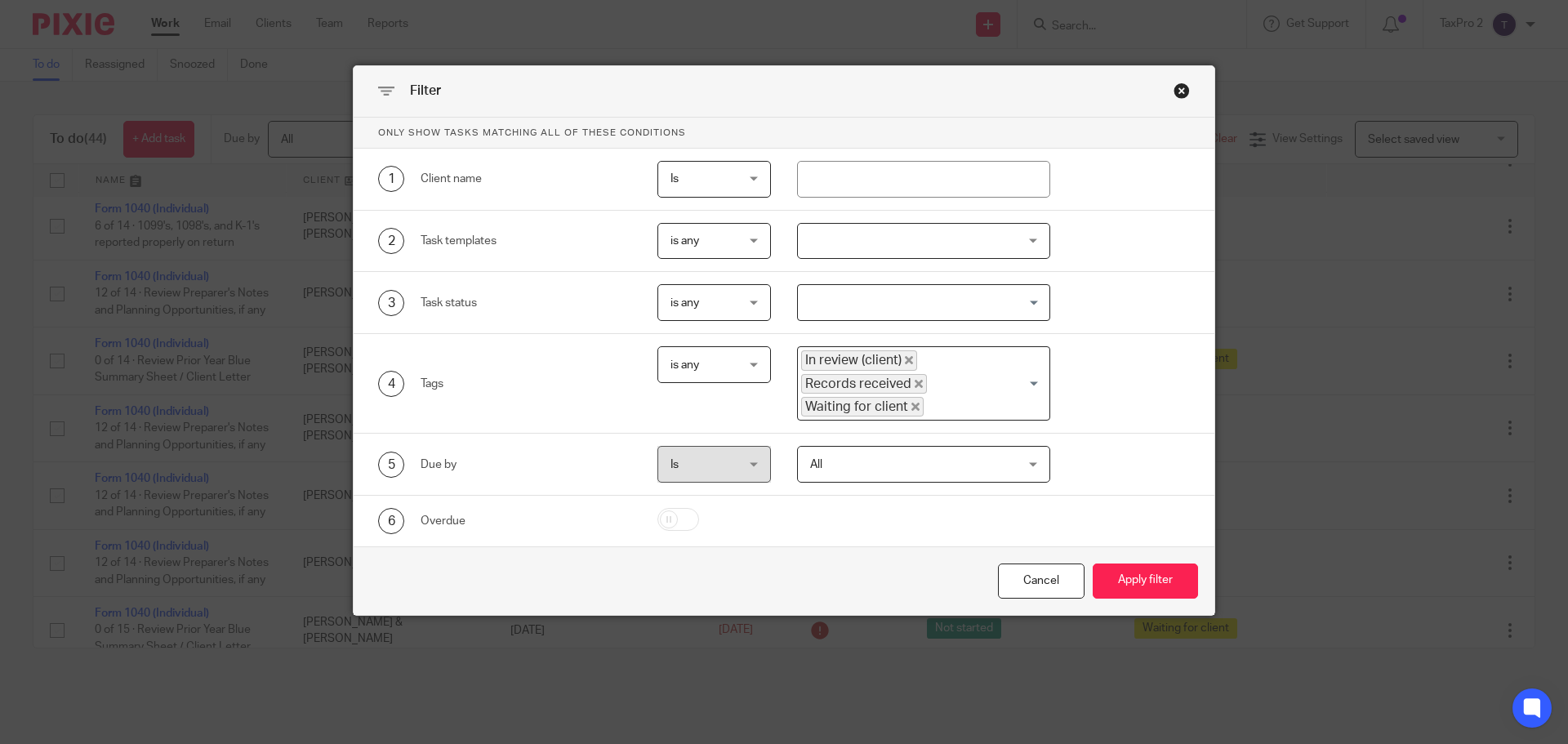
click at [905, 357] on icon "Deselect In review (client)" at bounding box center [909, 360] width 8 height 8
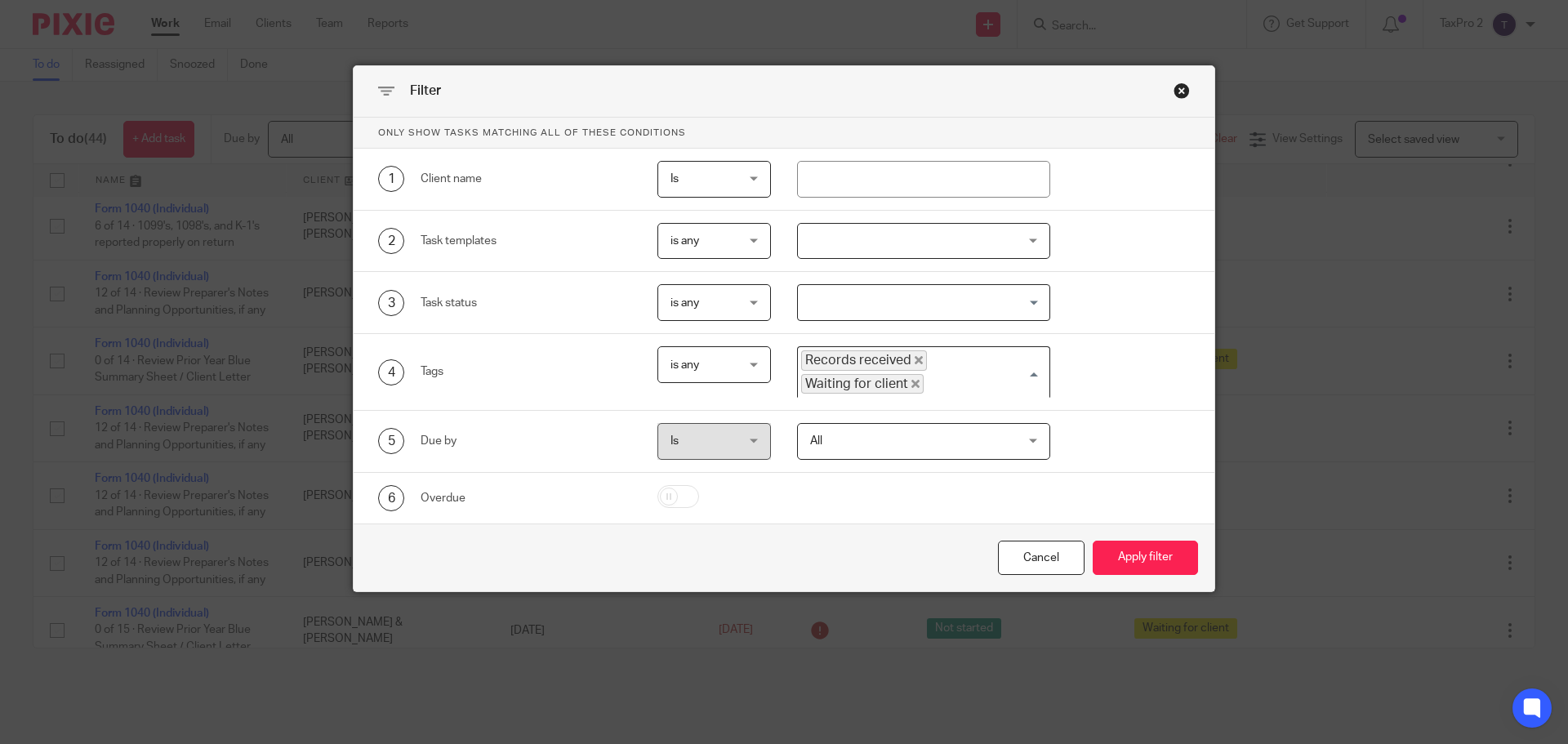
click at [1030, 368] on div "Records received Waiting for client" at bounding box center [920, 371] width 245 height 47
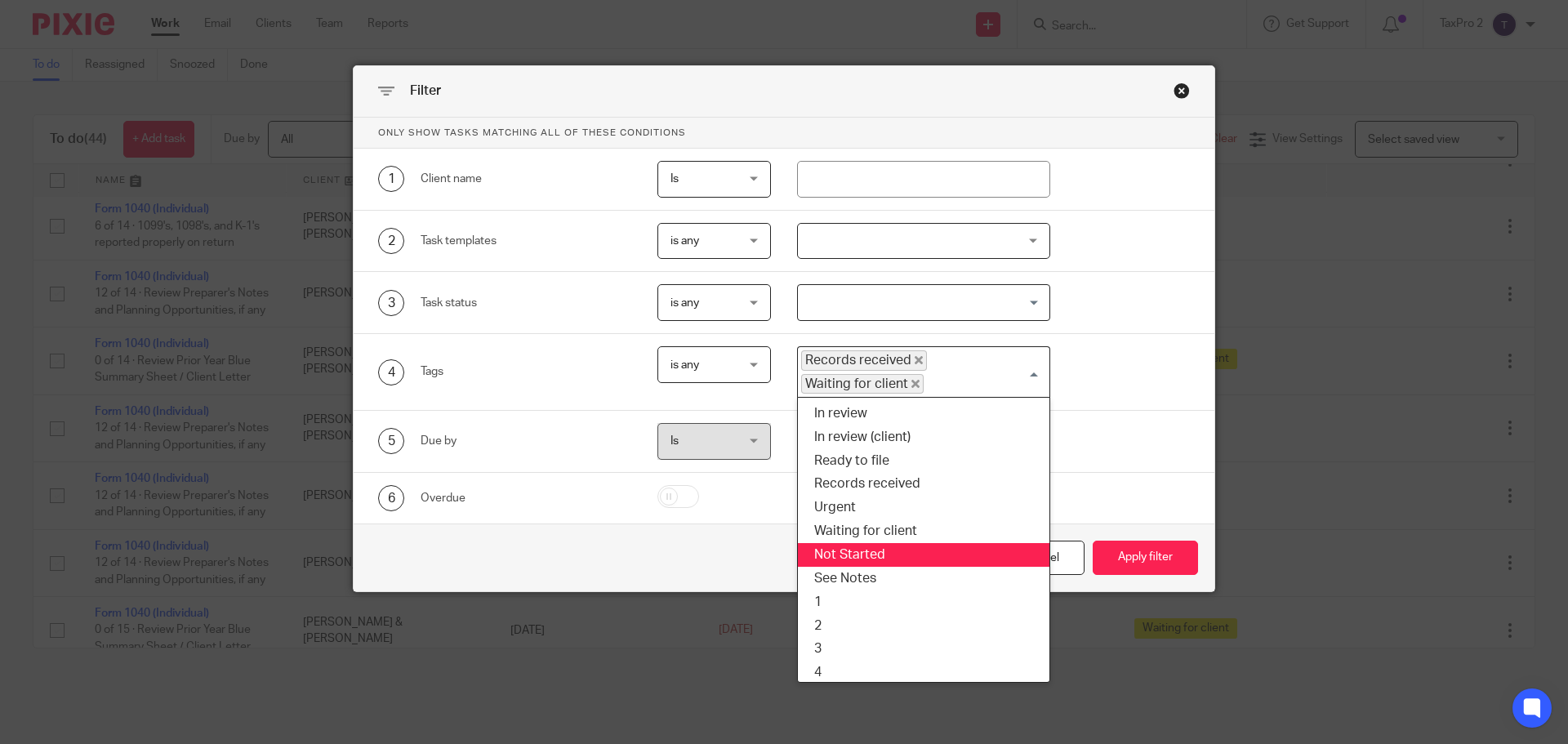
click at [882, 552] on li "Not Started" at bounding box center [924, 555] width 253 height 23
click at [1028, 369] on div "Records received Waiting for client Not Started" at bounding box center [920, 371] width 245 height 47
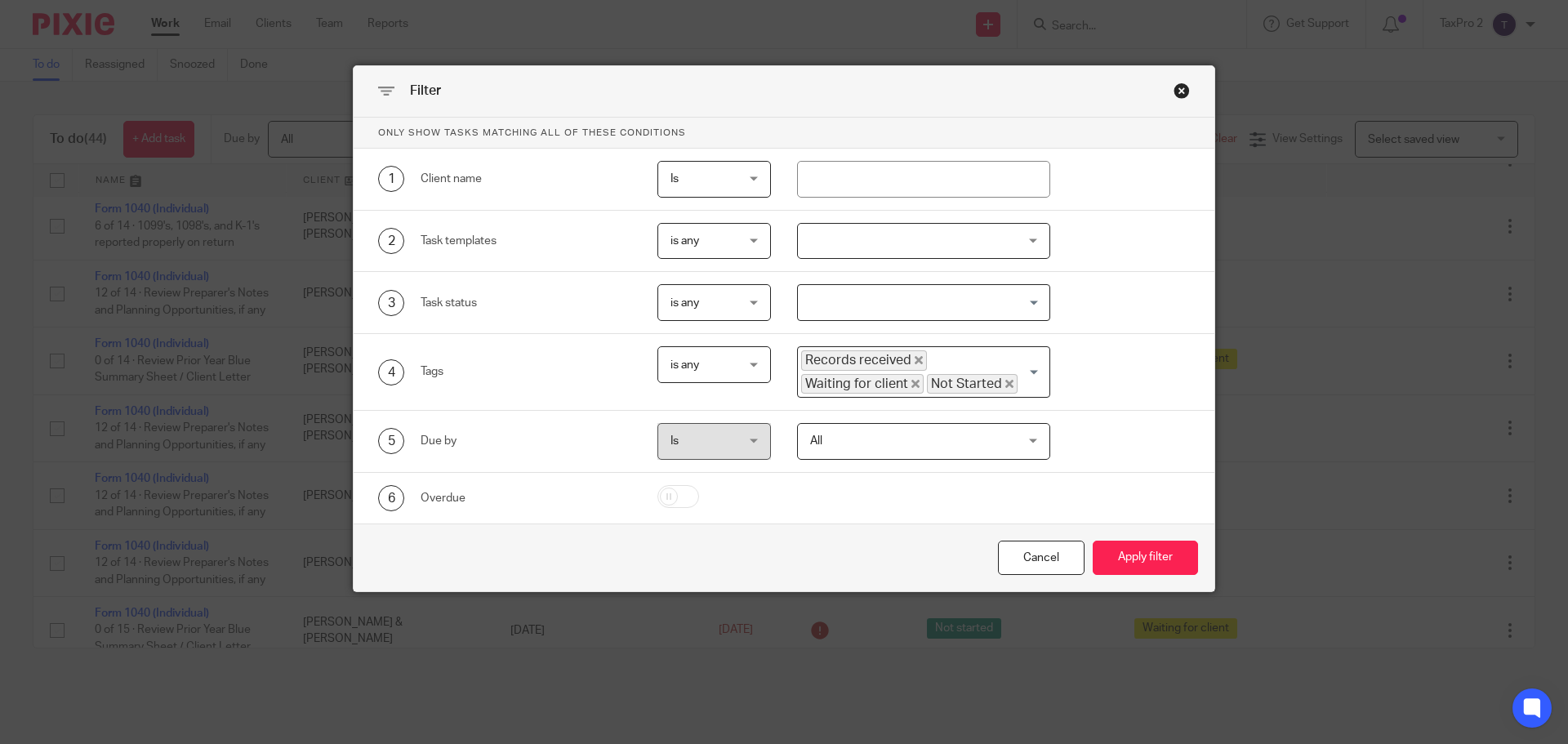
click at [1134, 418] on div "5 Due by Is Is Is is All All Today Tomorrow This week Next week This month Next…" at bounding box center [784, 441] width 861 height 62
click at [1166, 563] on button "Apply filter" at bounding box center [1145, 557] width 106 height 35
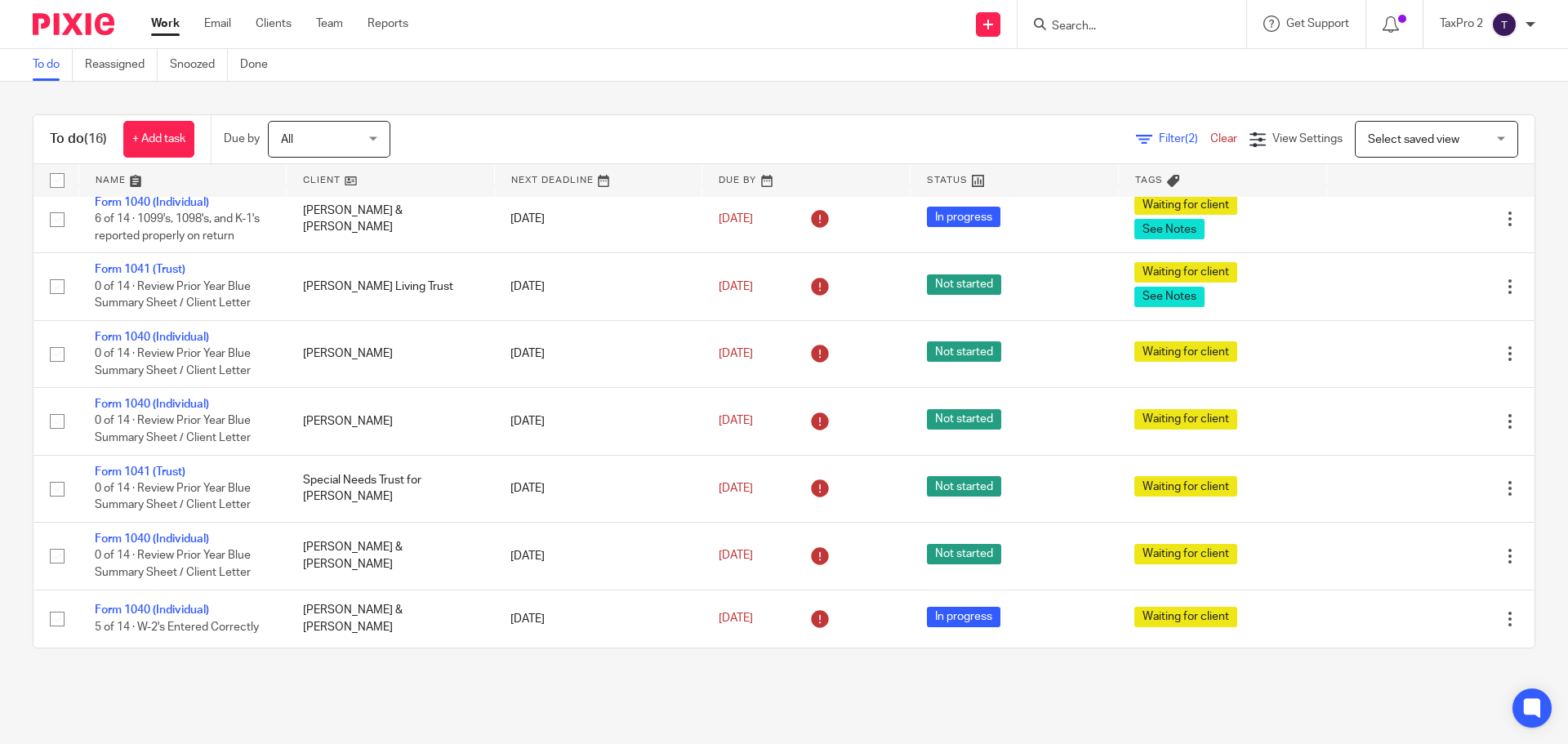
scroll to position [651, 0]
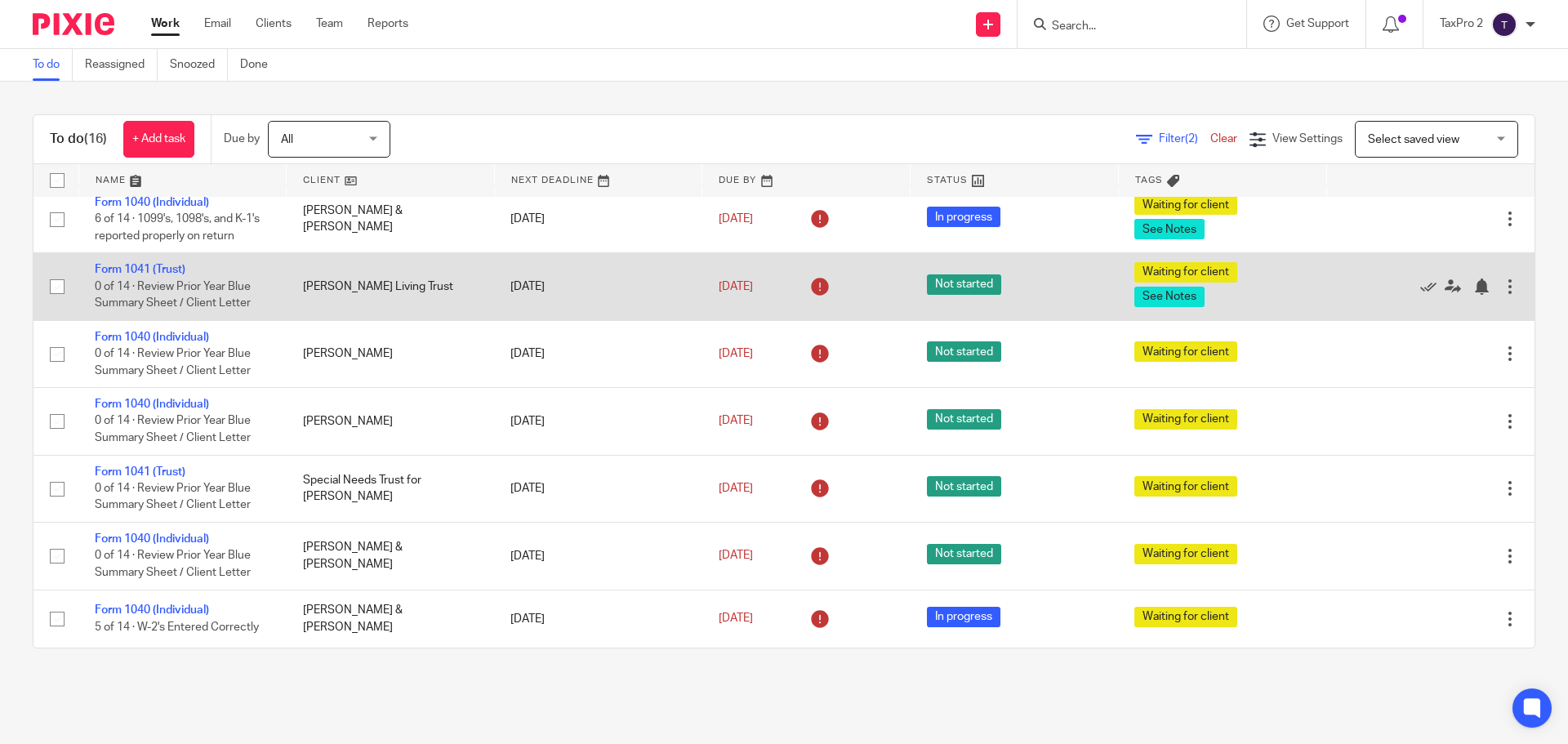
click at [128, 263] on td "Form 1041 (Trust) 0 of 14 · Review Prior Year Blue Summary Sheet / Client Letter" at bounding box center [182, 287] width 208 height 67
click at [138, 266] on link "Form 1041 (Trust)" at bounding box center [140, 269] width 90 height 12
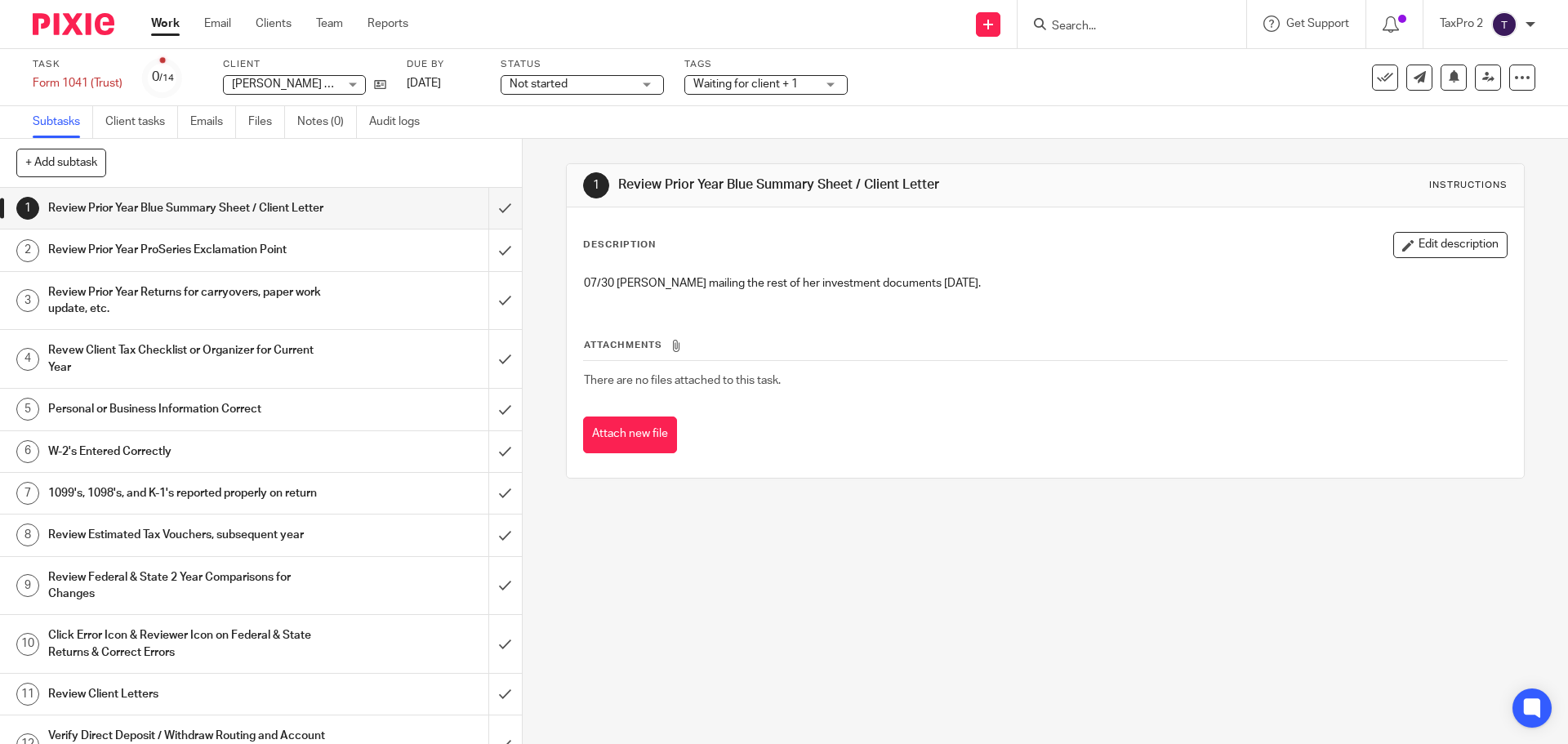
click at [590, 87] on span "Not started" at bounding box center [571, 84] width 123 height 17
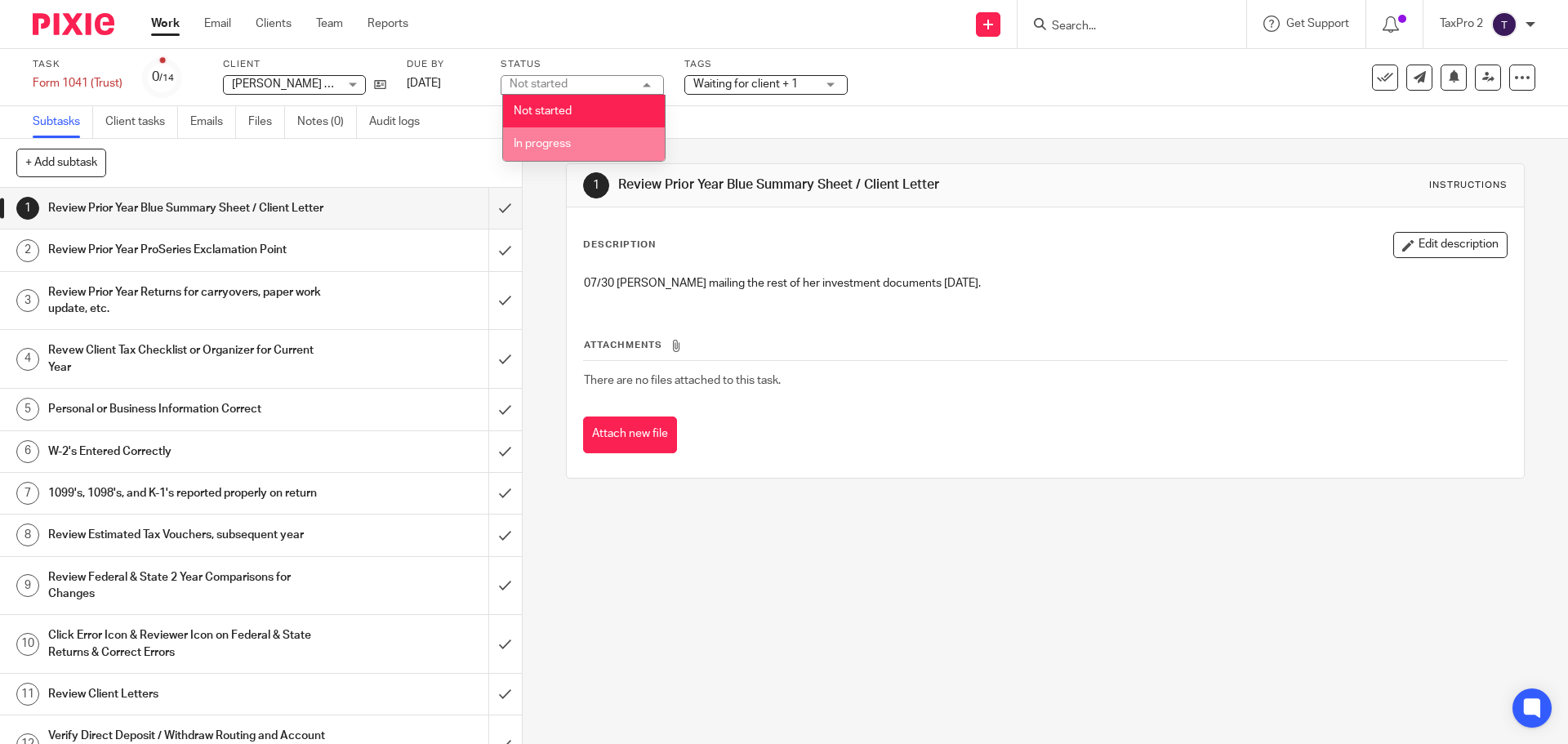
click at [581, 144] on li "In progress" at bounding box center [584, 143] width 161 height 33
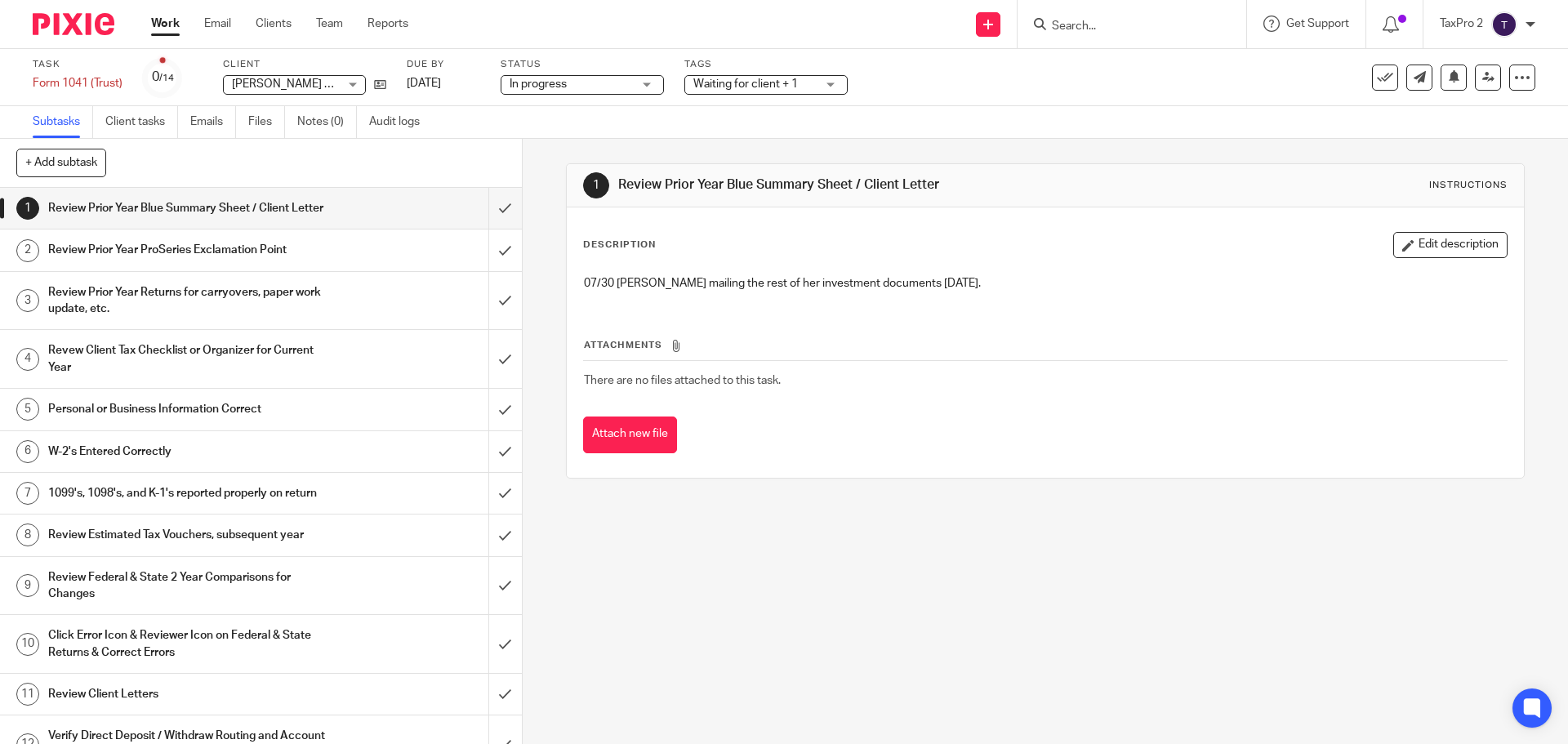
click at [751, 87] on span "Waiting for client + 1" at bounding box center [746, 84] width 105 height 12
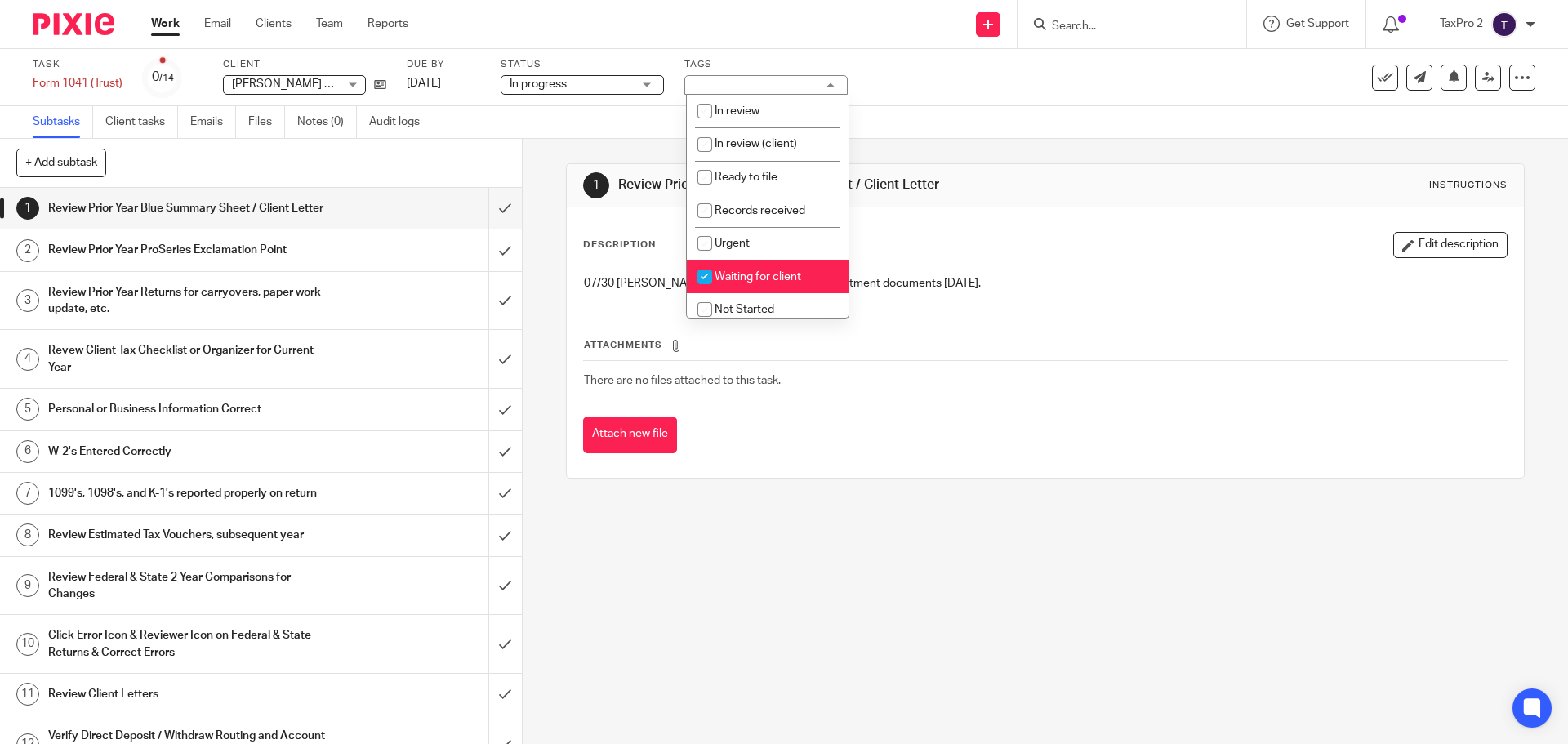
click at [742, 276] on span "Waiting for client" at bounding box center [758, 277] width 87 height 12
checkbox input "false"
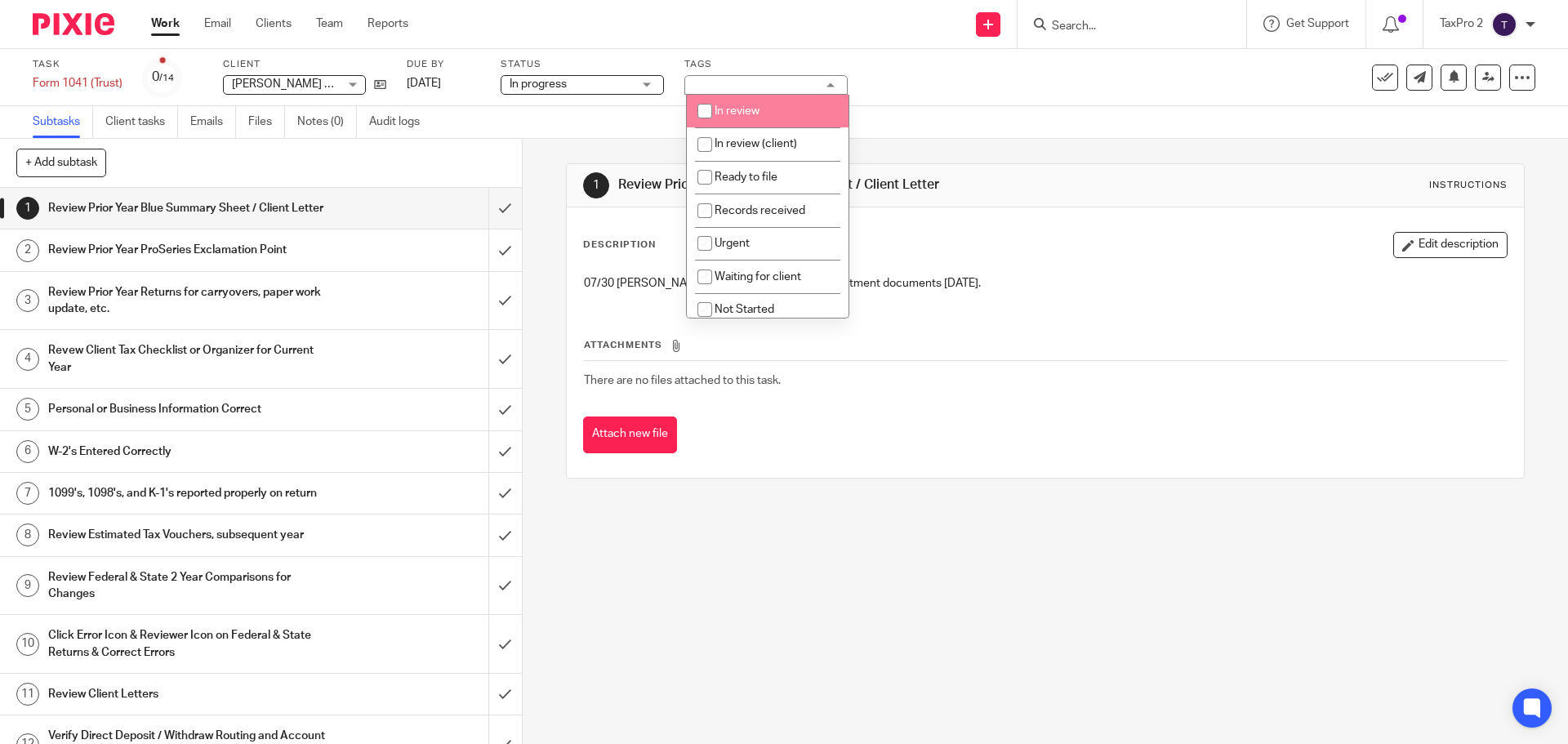
click at [702, 107] on input "checkbox" at bounding box center [705, 111] width 31 height 31
checkbox input "true"
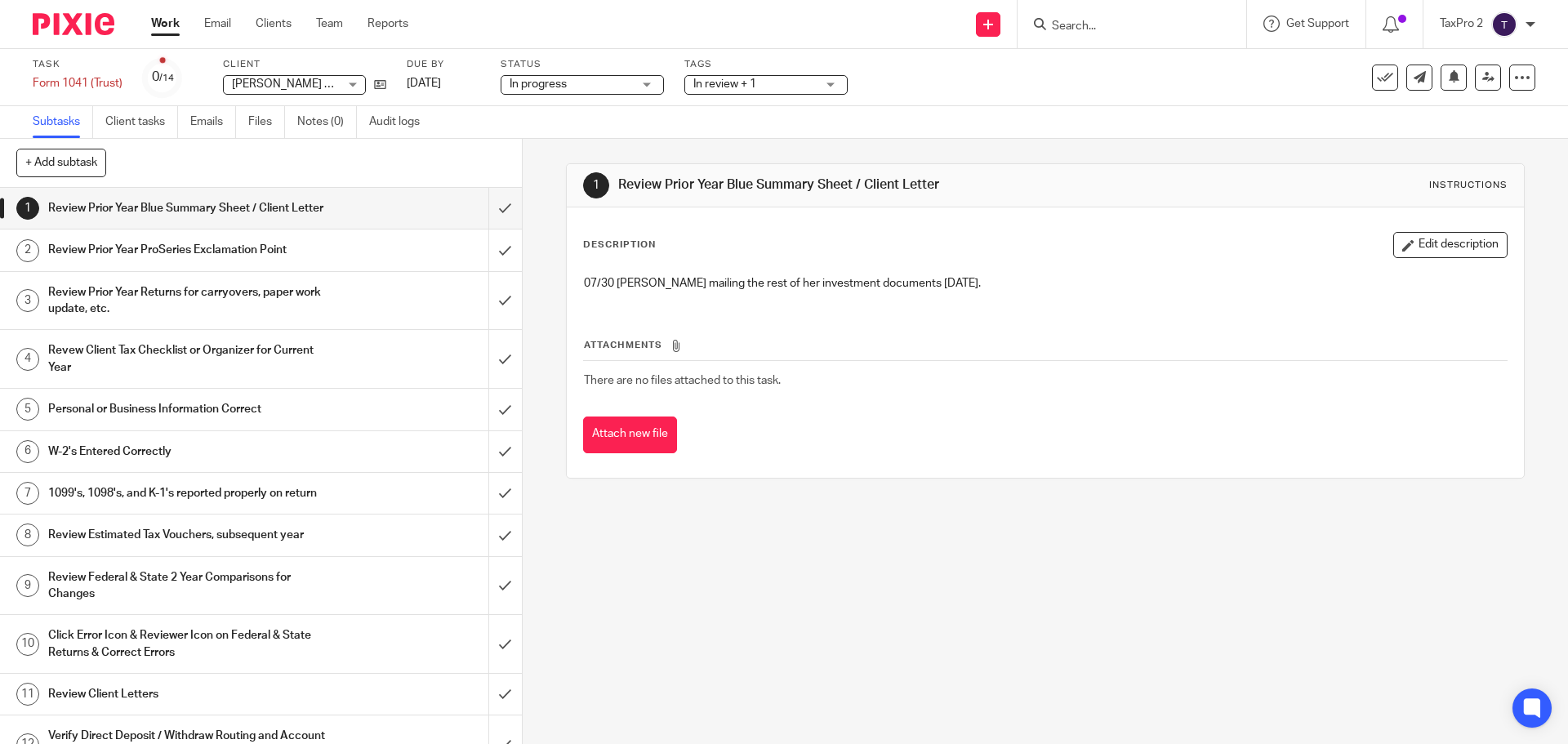
click at [171, 30] on link "Work" at bounding box center [165, 23] width 29 height 16
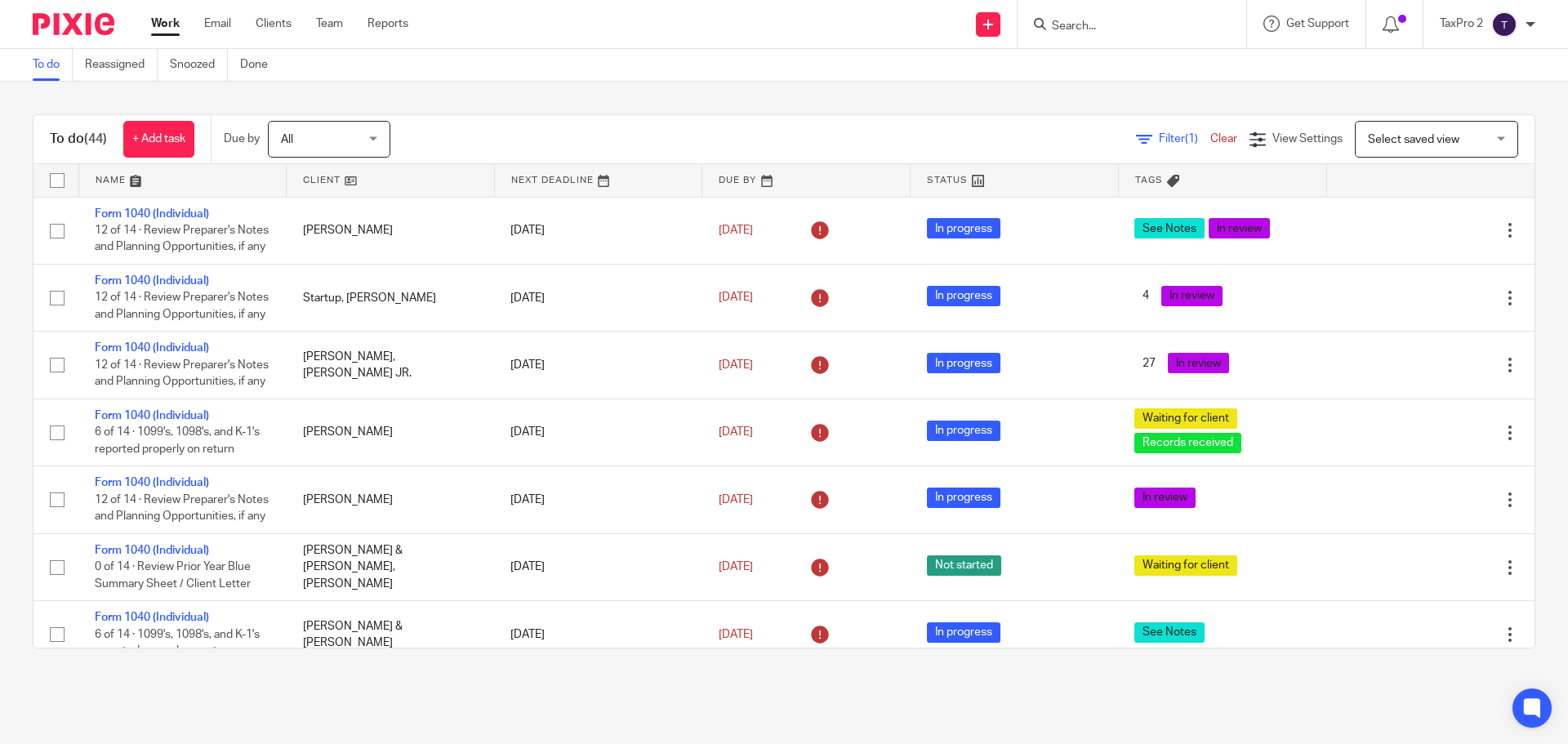
click at [1147, 125] on div "Filter (1) Clear View Settings View Settings (1) Filters Clear Save Manage save…" at bounding box center [976, 139] width 1116 height 37
click at [1159, 142] on span "Filter (1)" at bounding box center [1185, 139] width 51 height 12
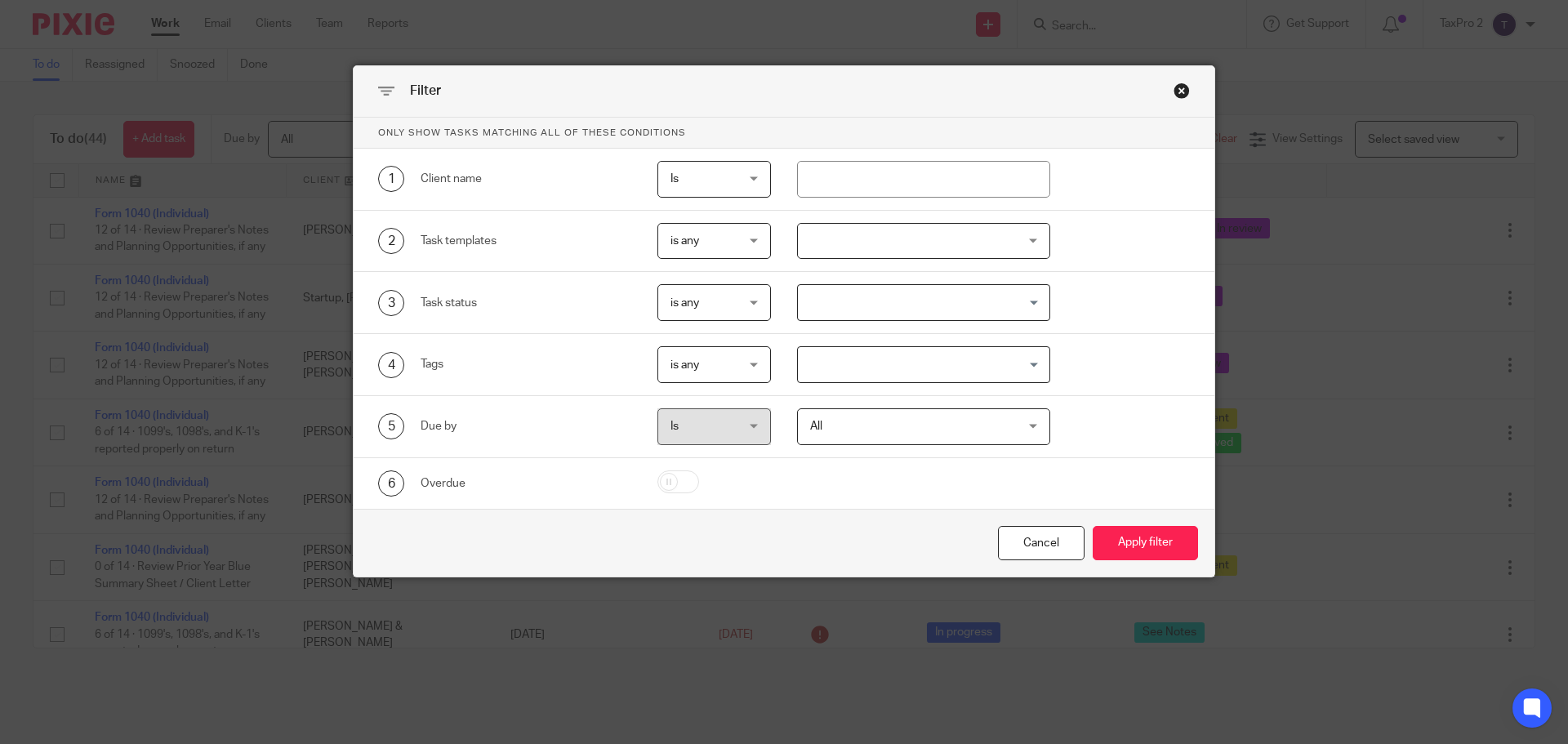
click at [1179, 89] on div "Close this dialog window" at bounding box center [1182, 90] width 16 height 16
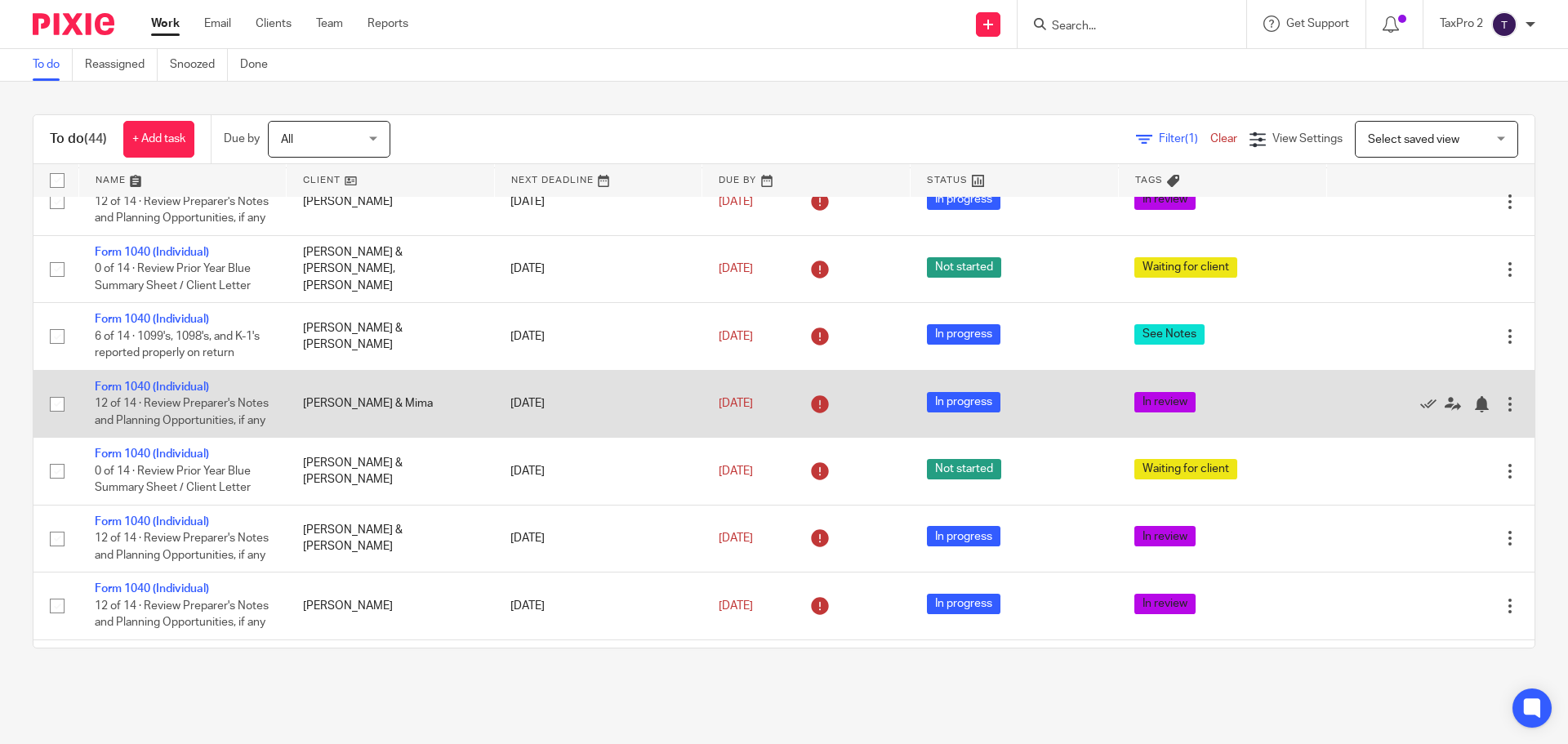
scroll to position [326, 0]
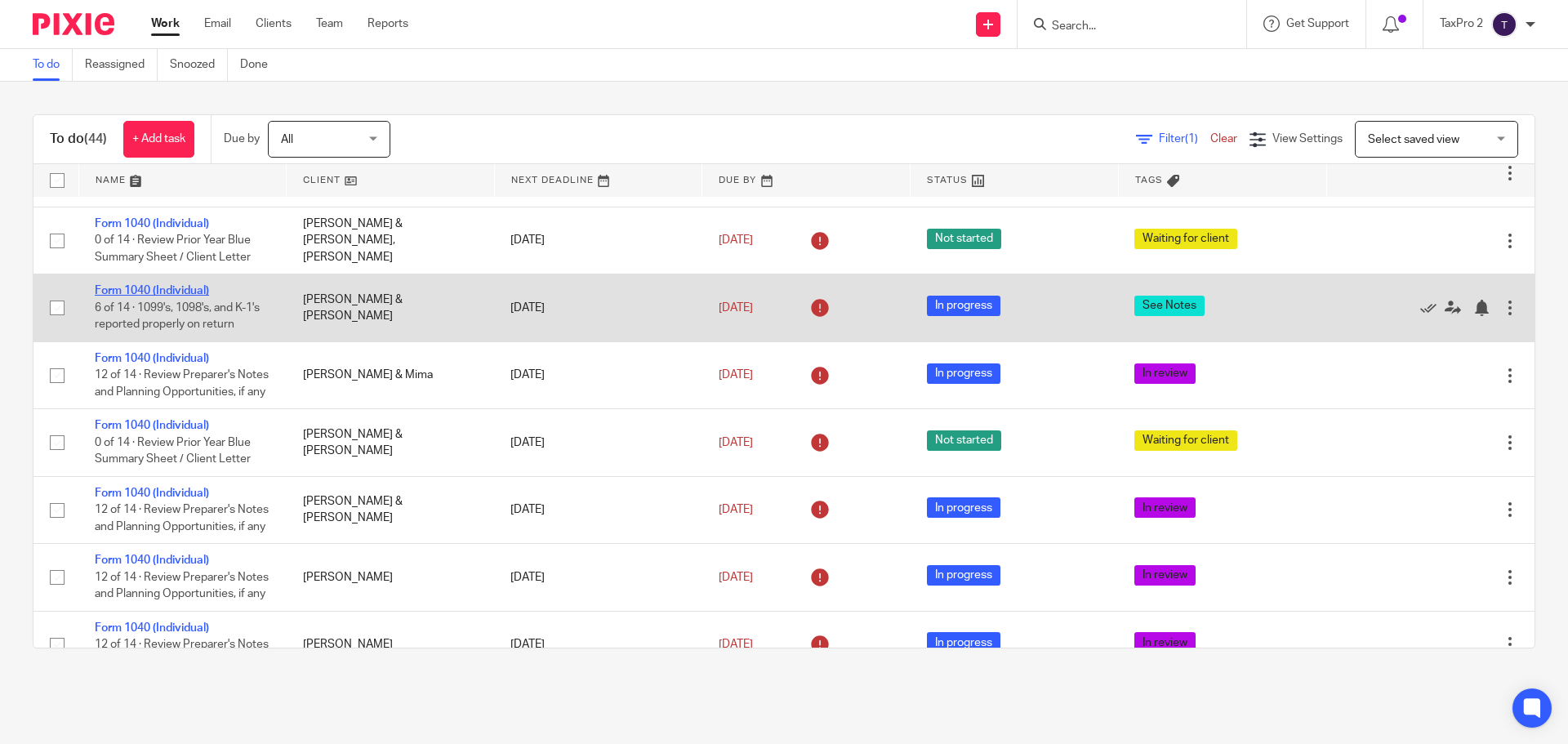
click at [186, 297] on link "Form 1040 (Individual)" at bounding box center [152, 290] width 115 height 12
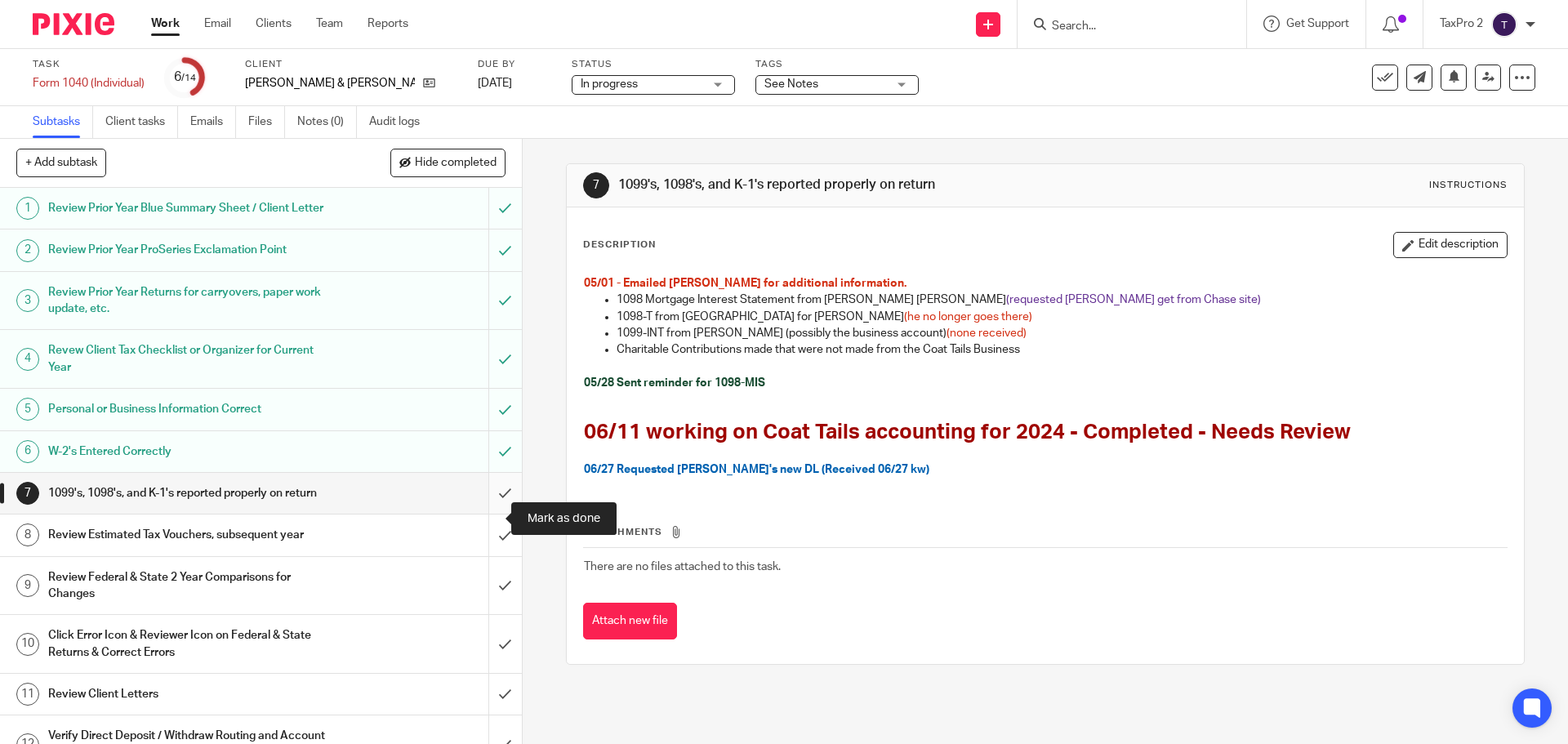
click at [488, 513] on input "submit" at bounding box center [261, 492] width 521 height 41
click at [486, 556] on input "submit" at bounding box center [261, 534] width 521 height 41
click at [481, 615] on input "submit" at bounding box center [261, 585] width 521 height 58
click at [481, 673] on input "submit" at bounding box center [261, 644] width 521 height 58
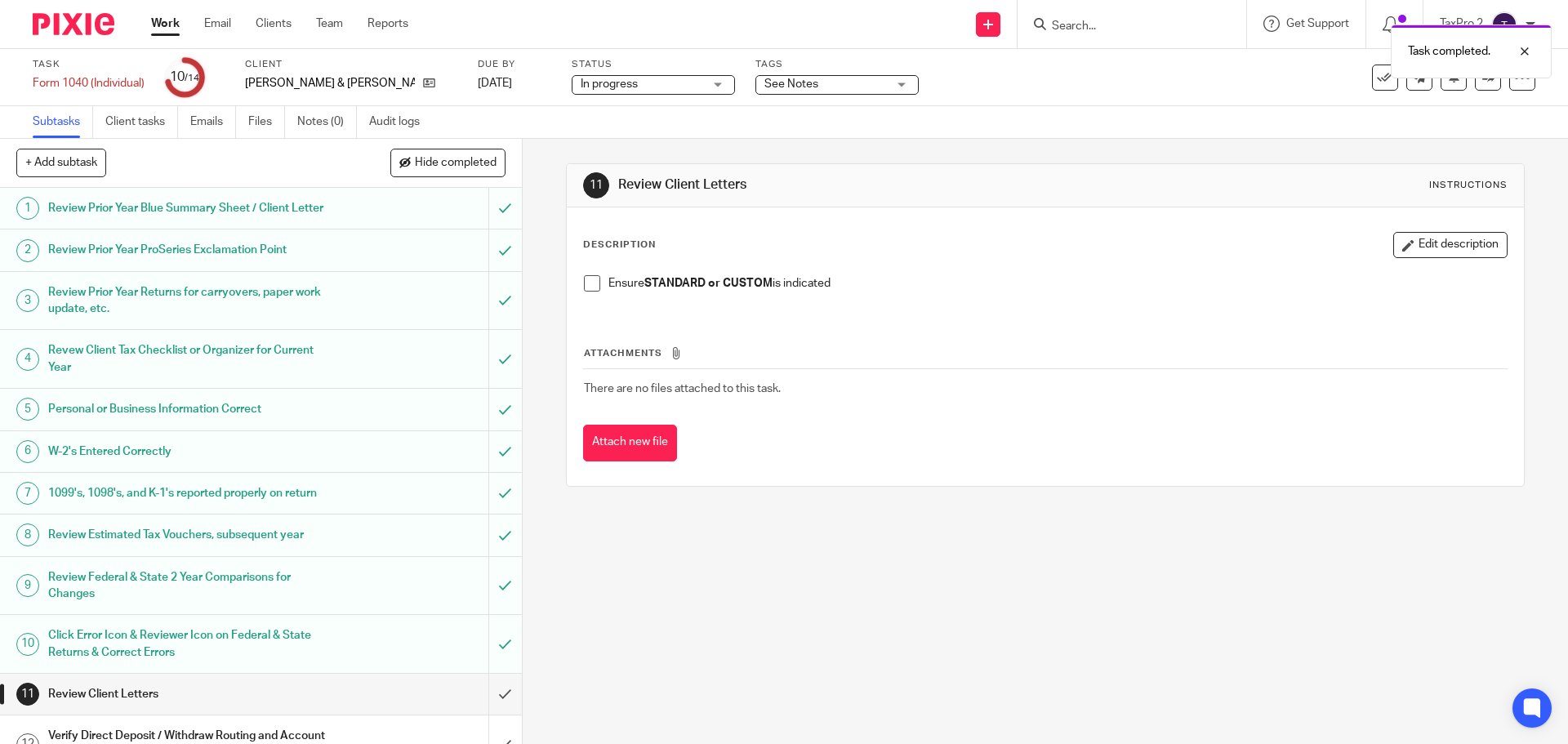
click at [832, 86] on span "See Notes" at bounding box center [826, 84] width 123 height 17
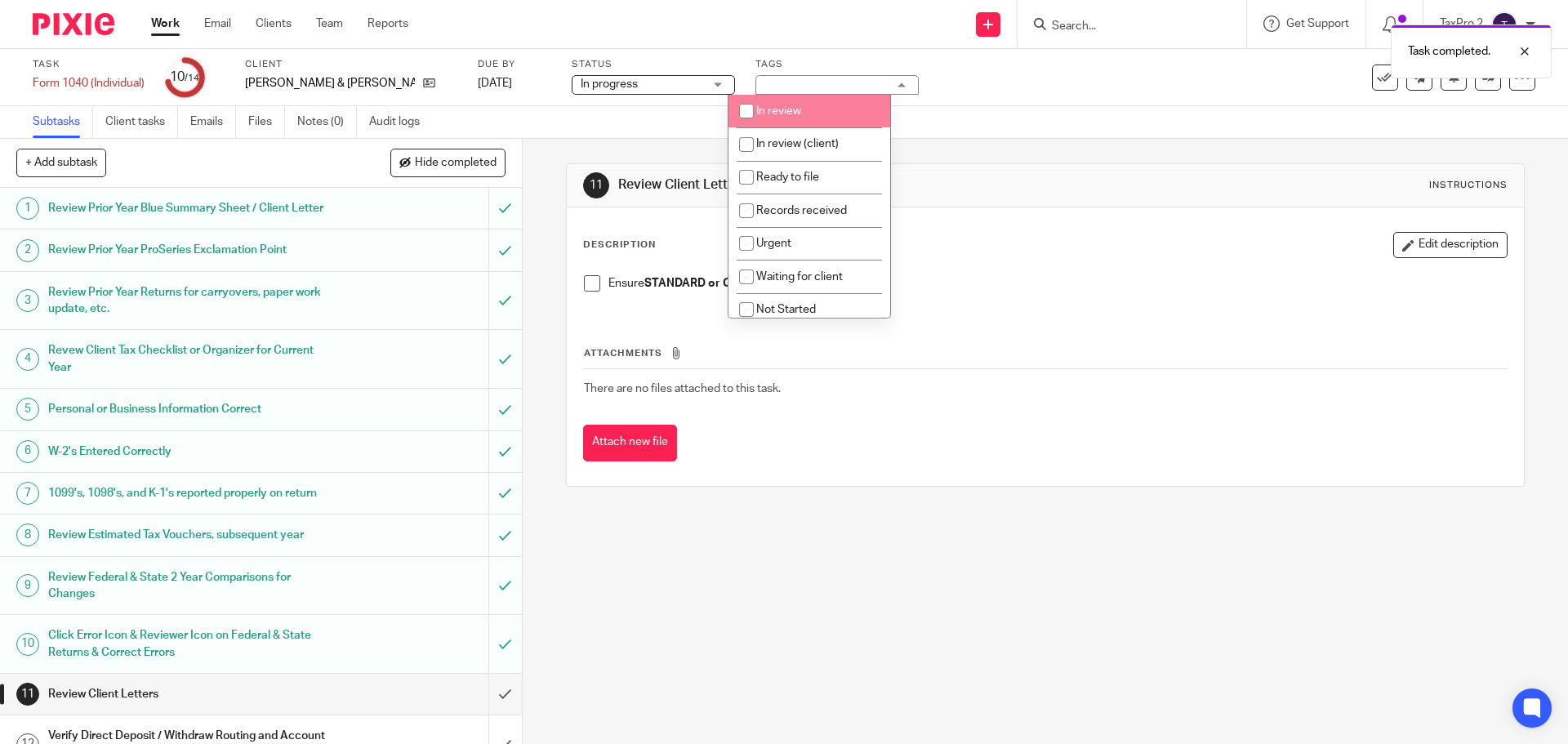
click at [780, 109] on span "In review" at bounding box center [779, 111] width 45 height 12
checkbox input "true"
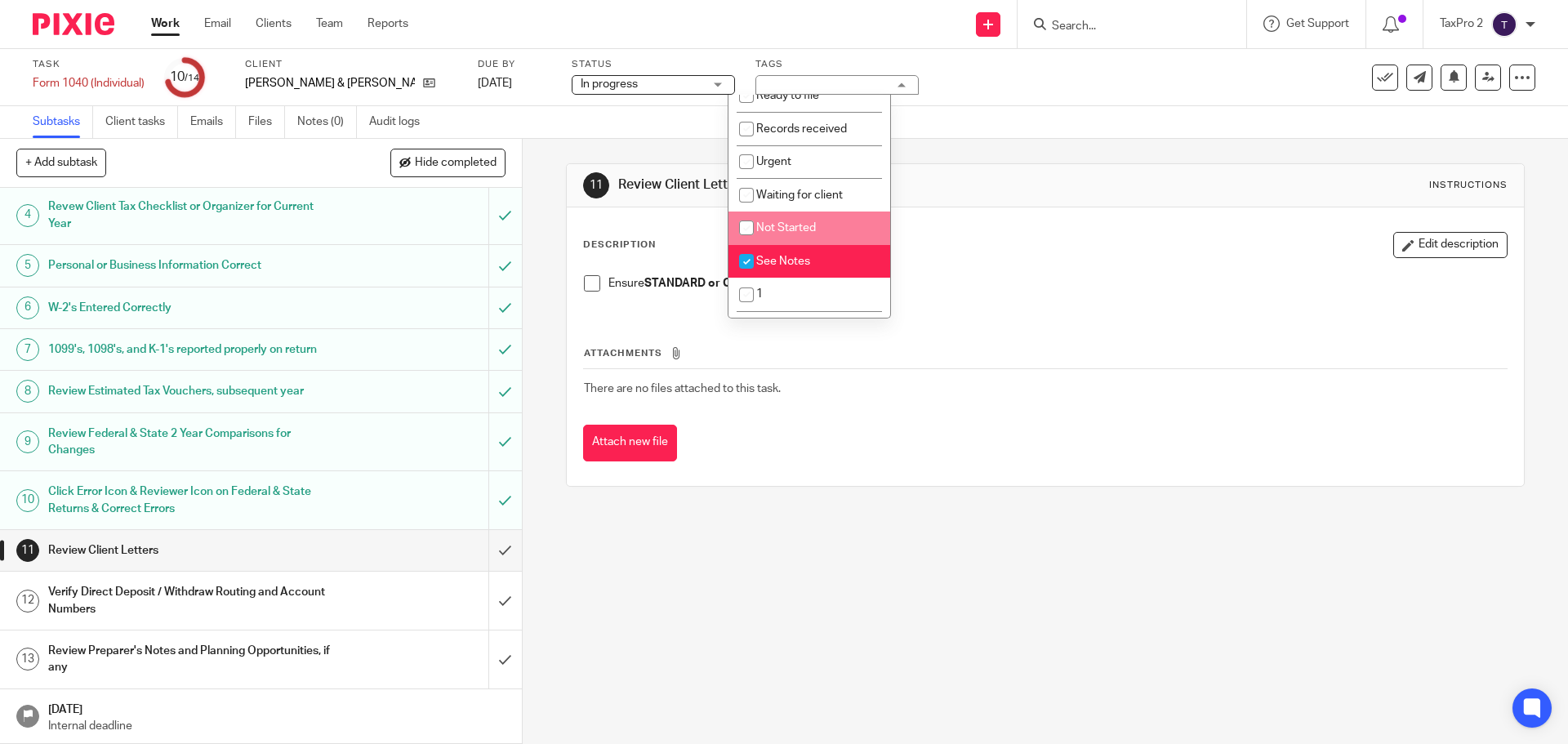
scroll to position [177, 0]
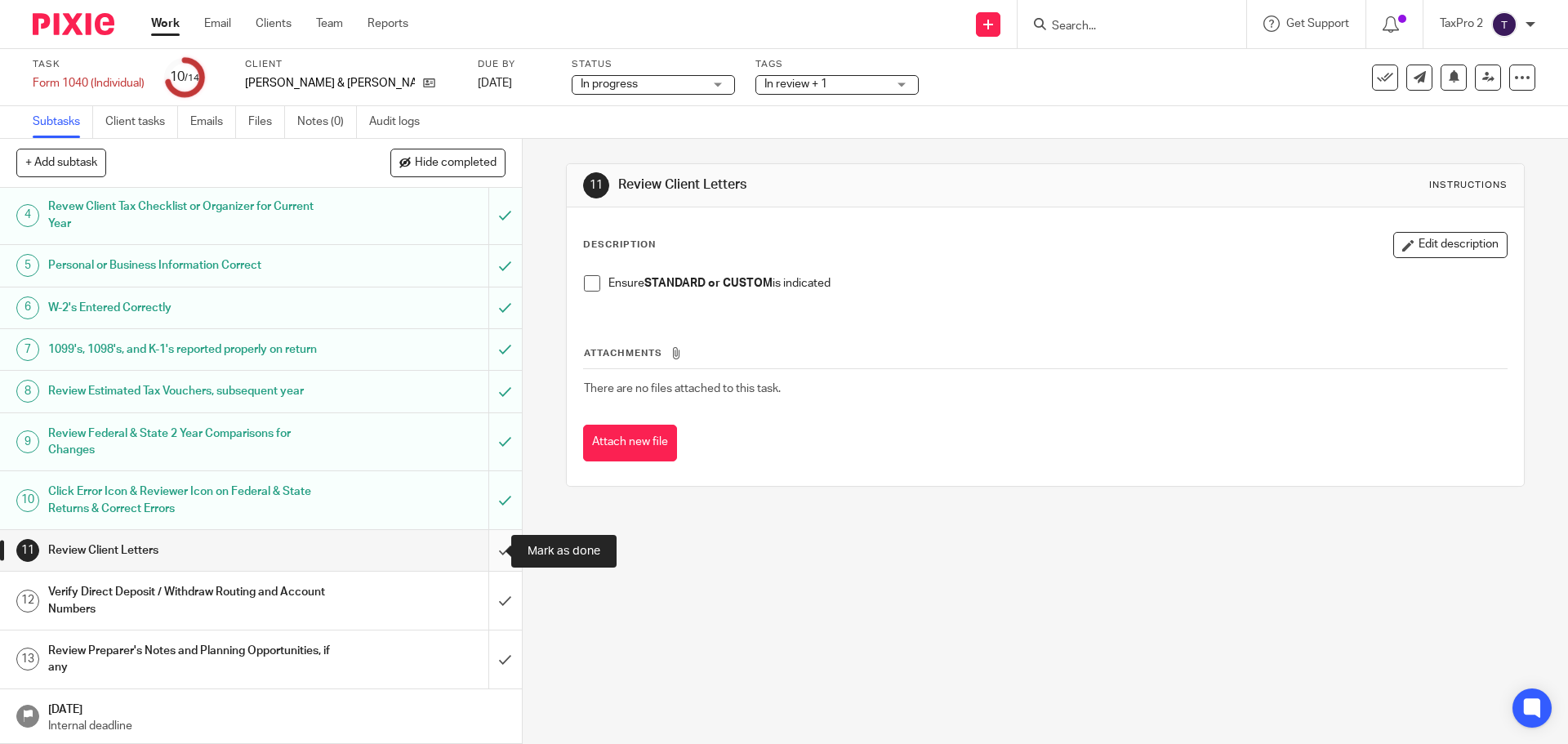
click at [489, 548] on input "submit" at bounding box center [261, 550] width 521 height 41
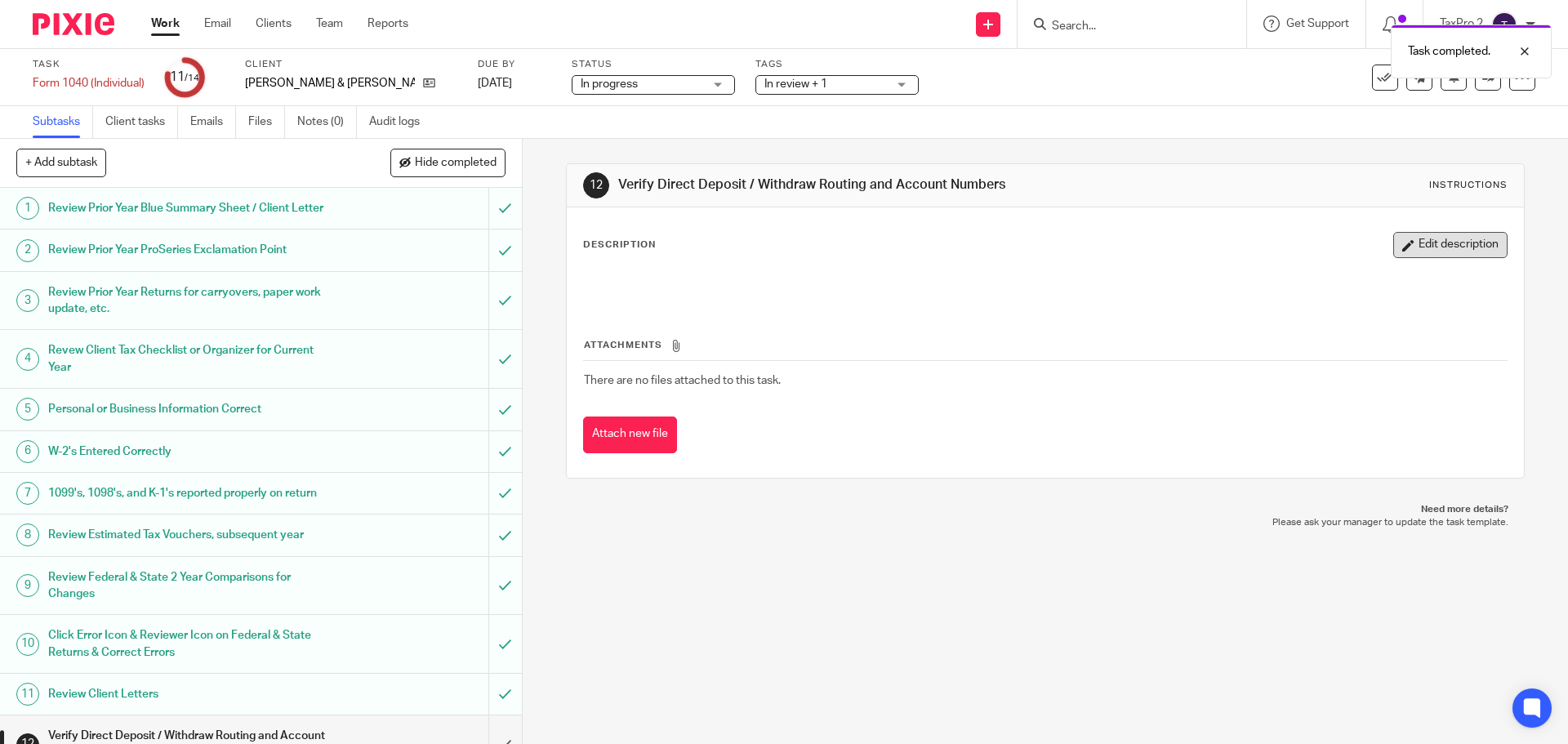
click at [1416, 244] on button "Edit description" at bounding box center [1450, 244] width 115 height 26
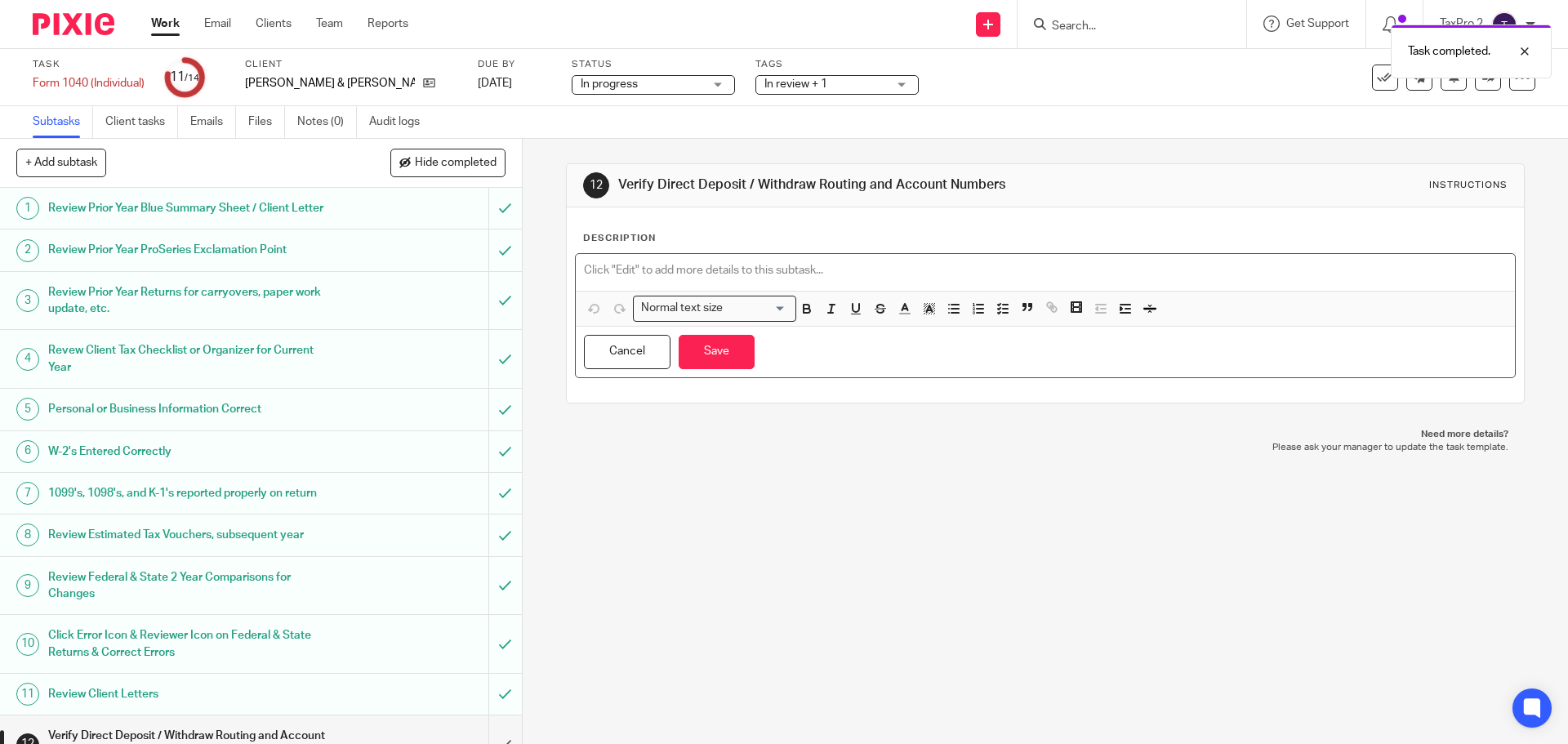
click at [584, 271] on p at bounding box center [1045, 271] width 922 height 16
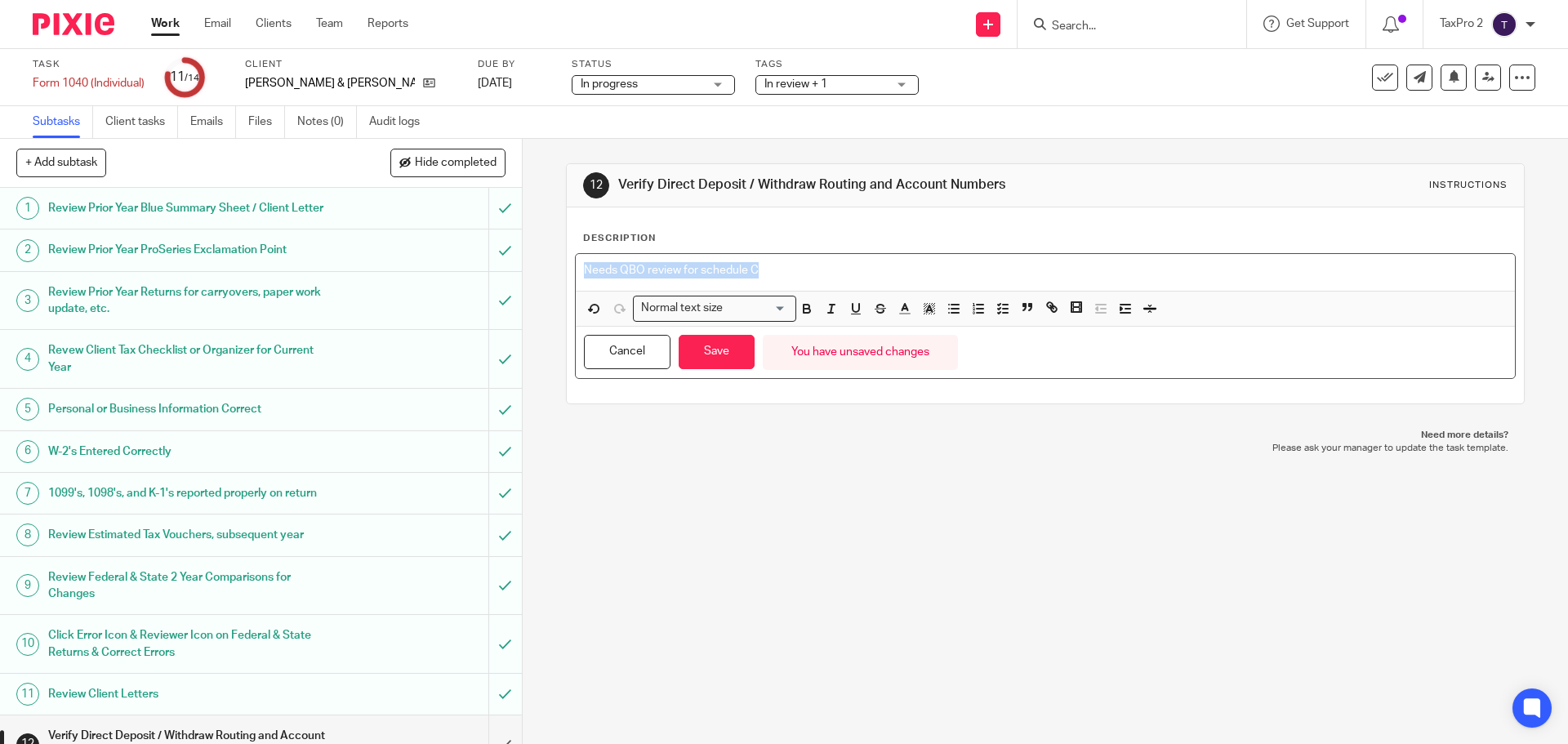
drag, startPoint x: 750, startPoint y: 277, endPoint x: 466, endPoint y: 290, distance: 284.3
click at [466, 290] on div "+ Add subtask Hide completed Cancel + Add 1 Review Prior Year Blue Summary Shee…" at bounding box center [784, 441] width 1568 height 605
click at [804, 309] on icon "button" at bounding box center [807, 310] width 6 height 5
click at [767, 310] on input "Search for option" at bounding box center [757, 308] width 59 height 17
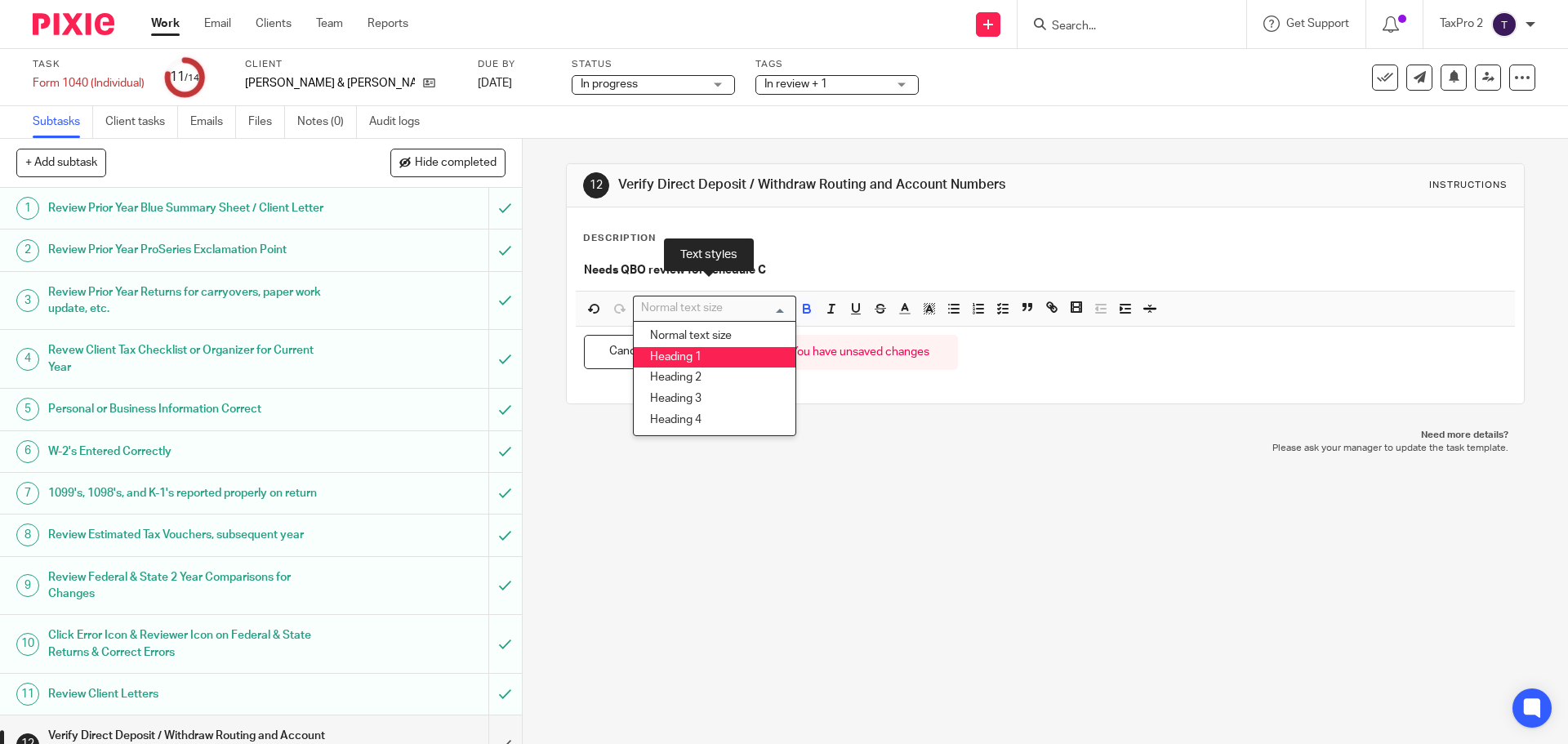
click at [710, 358] on li "Heading 1" at bounding box center [715, 358] width 161 height 22
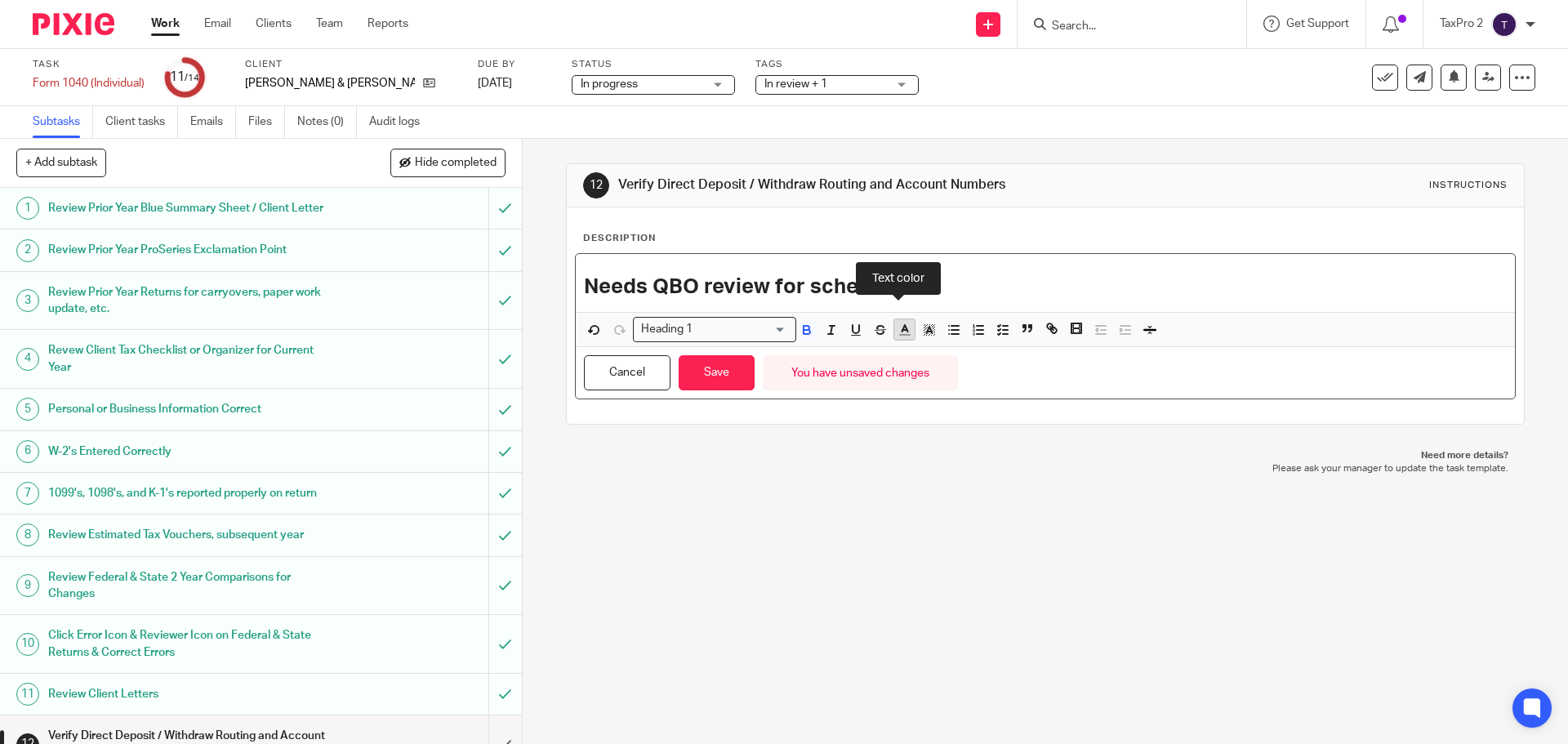
click at [901, 328] on polyline "button" at bounding box center [904, 327] width 5 height 6
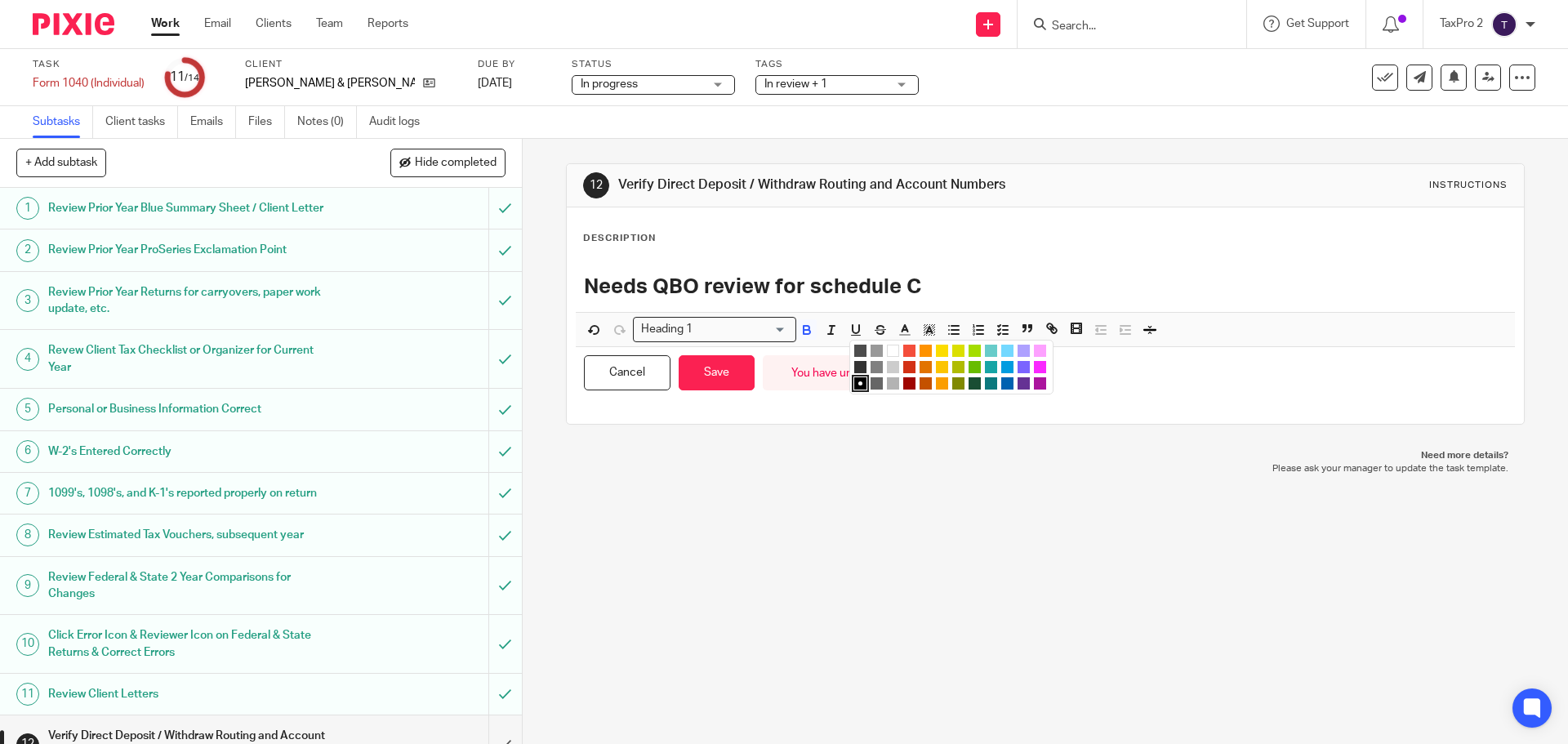
click at [985, 380] on li "color:#0C797D" at bounding box center [992, 383] width 13 height 13
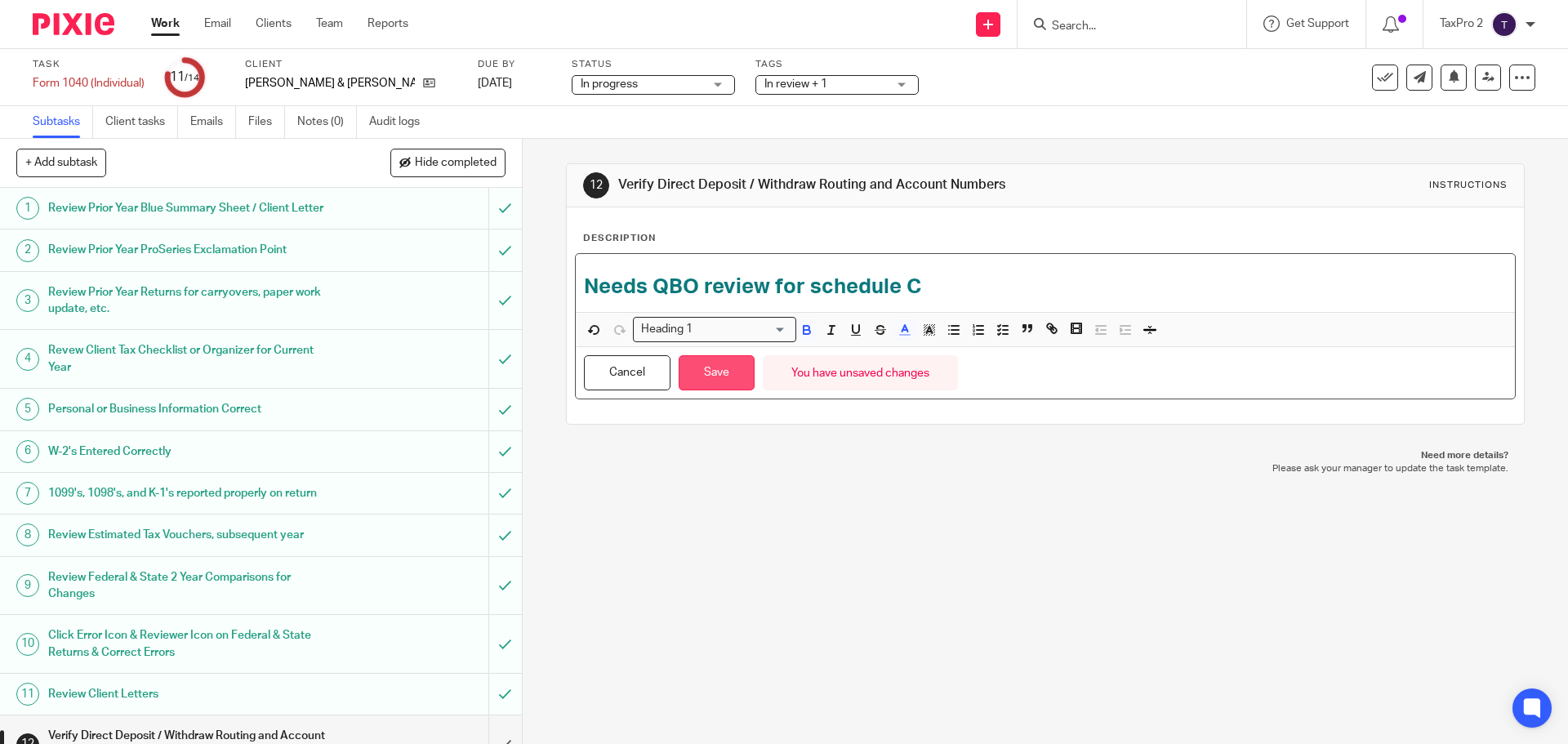
click at [735, 382] on button "Save" at bounding box center [716, 372] width 76 height 35
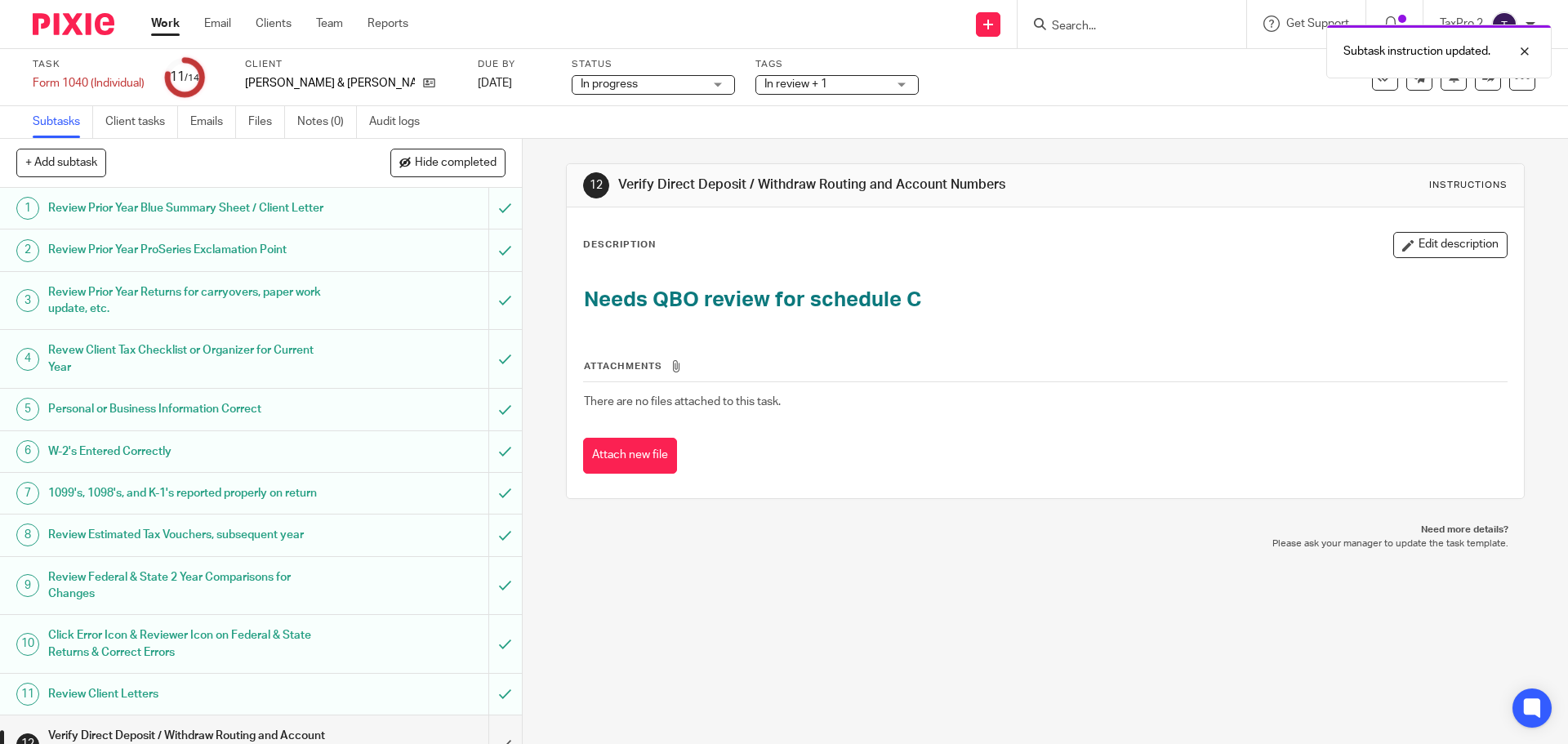
click at [769, 80] on span "In review + 1" at bounding box center [796, 84] width 63 height 12
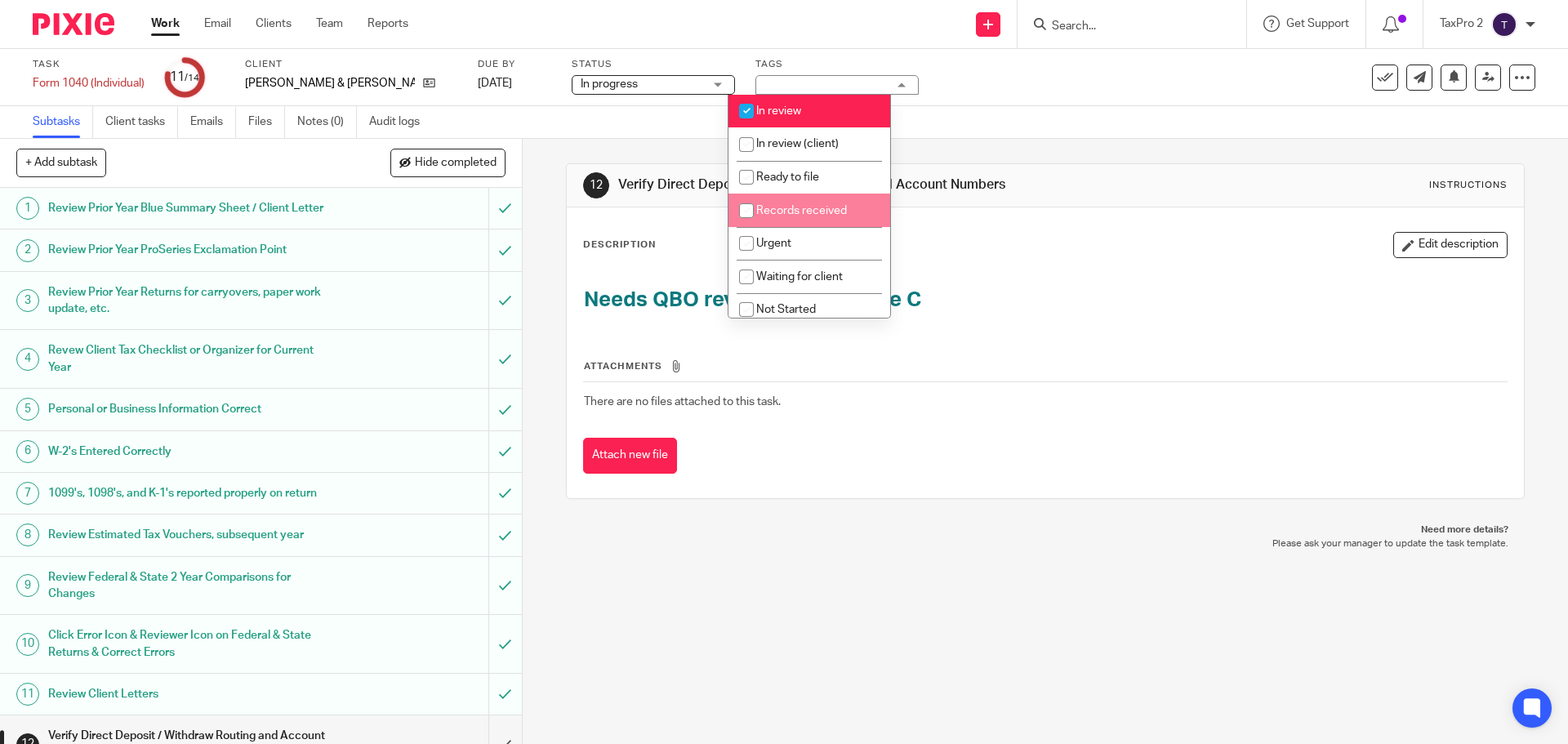
click at [171, 26] on link "Work" at bounding box center [165, 23] width 29 height 16
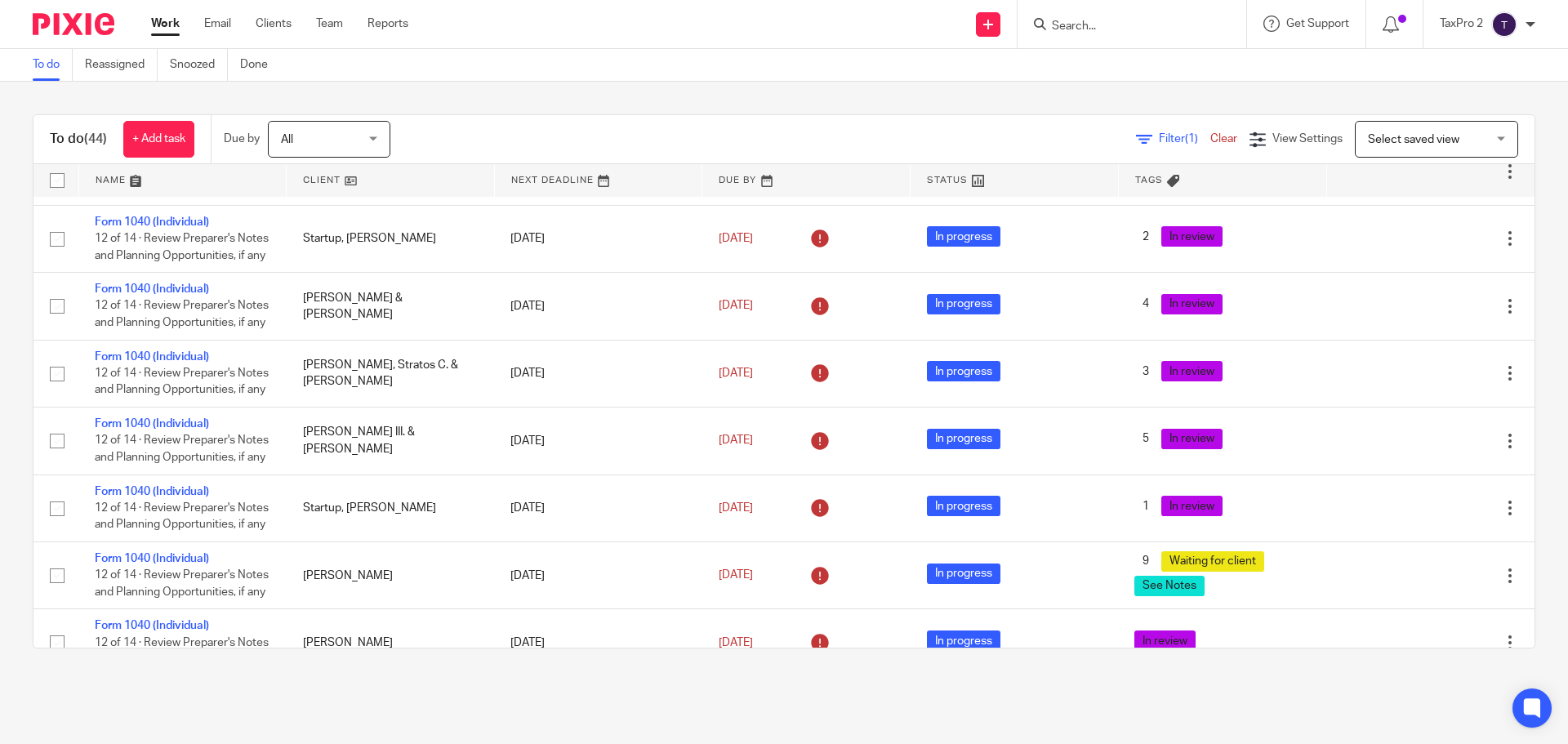
scroll to position [979, 0]
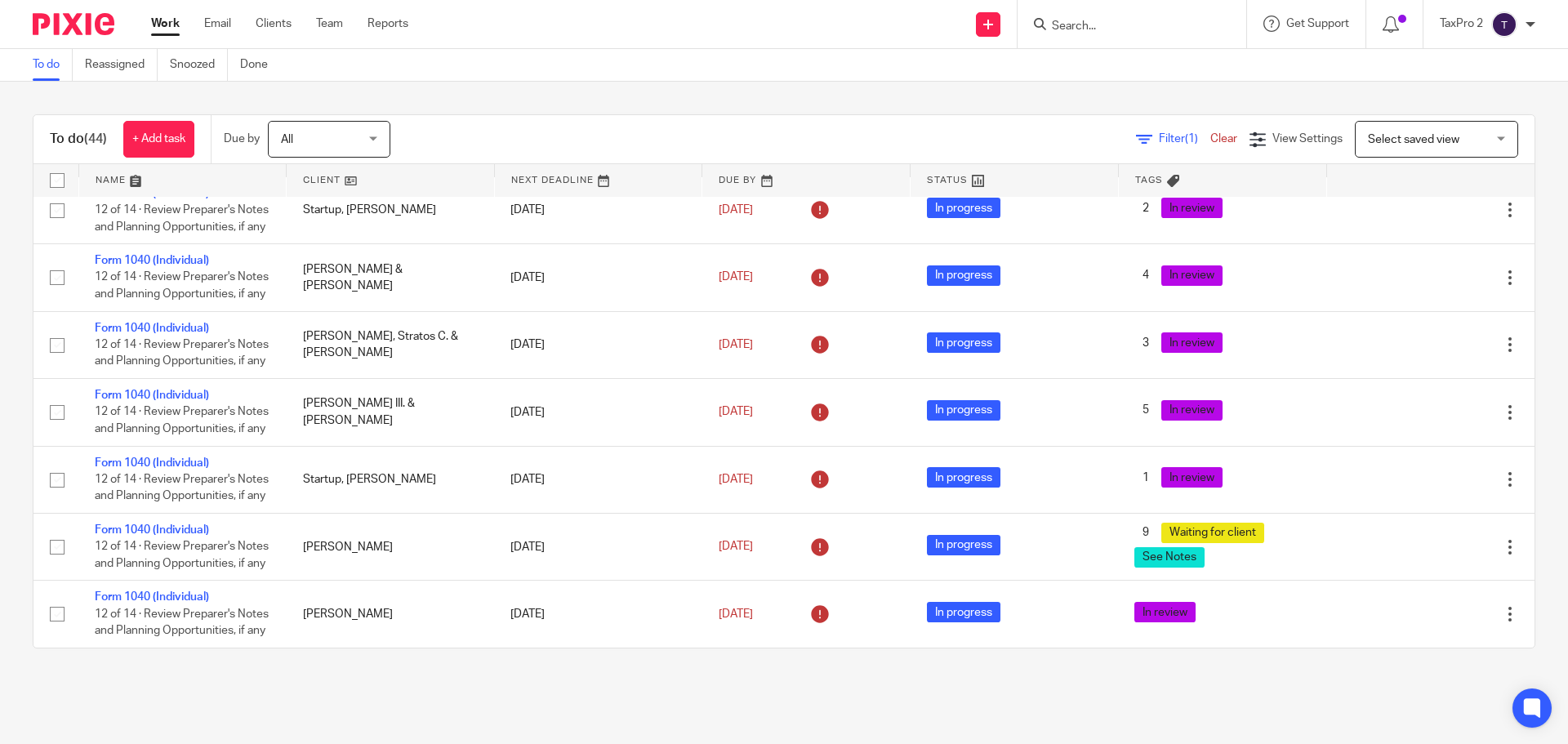
click at [133, 132] on link "Form 1040 (Individual)" at bounding box center [152, 125] width 115 height 12
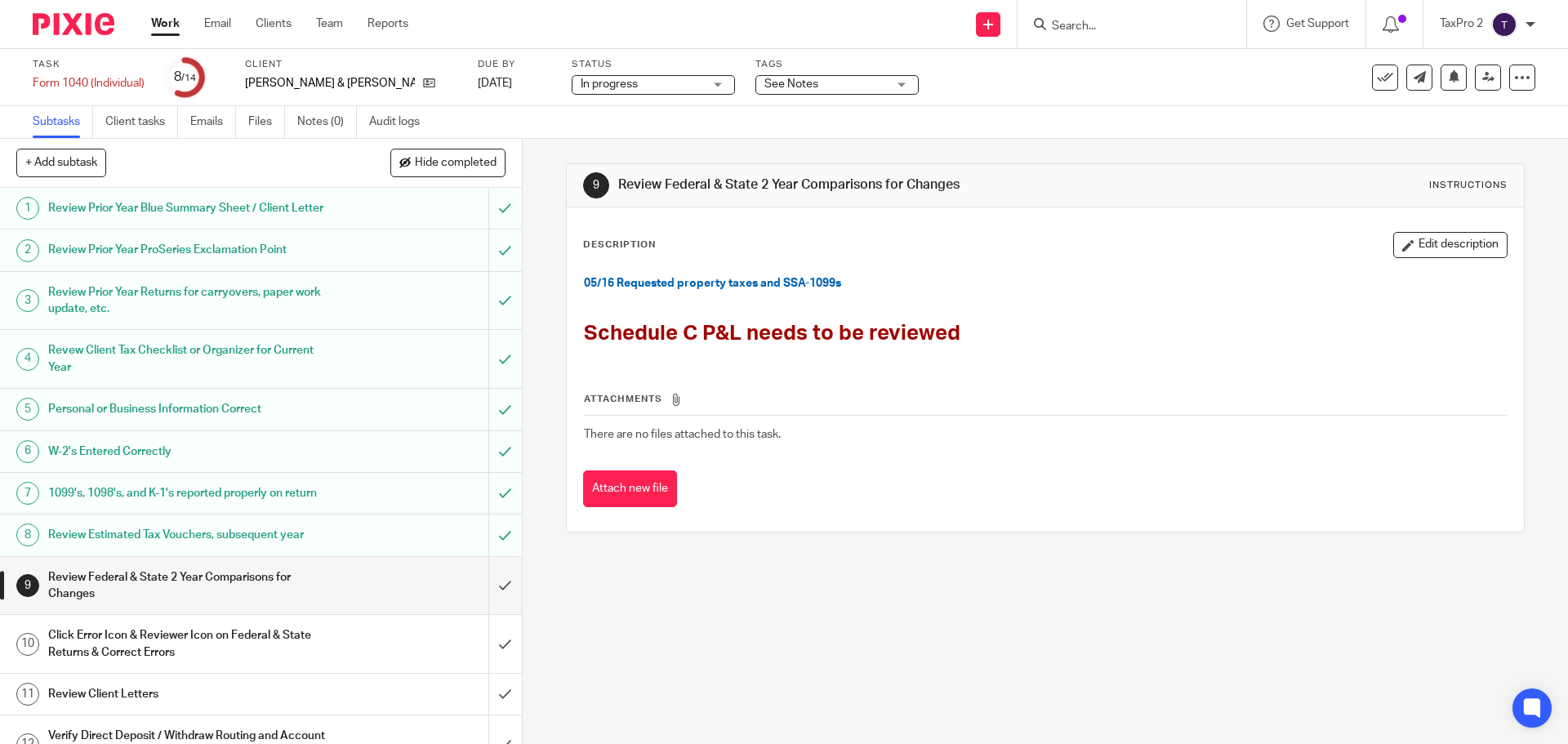
click at [806, 79] on span "See Notes" at bounding box center [826, 84] width 123 height 17
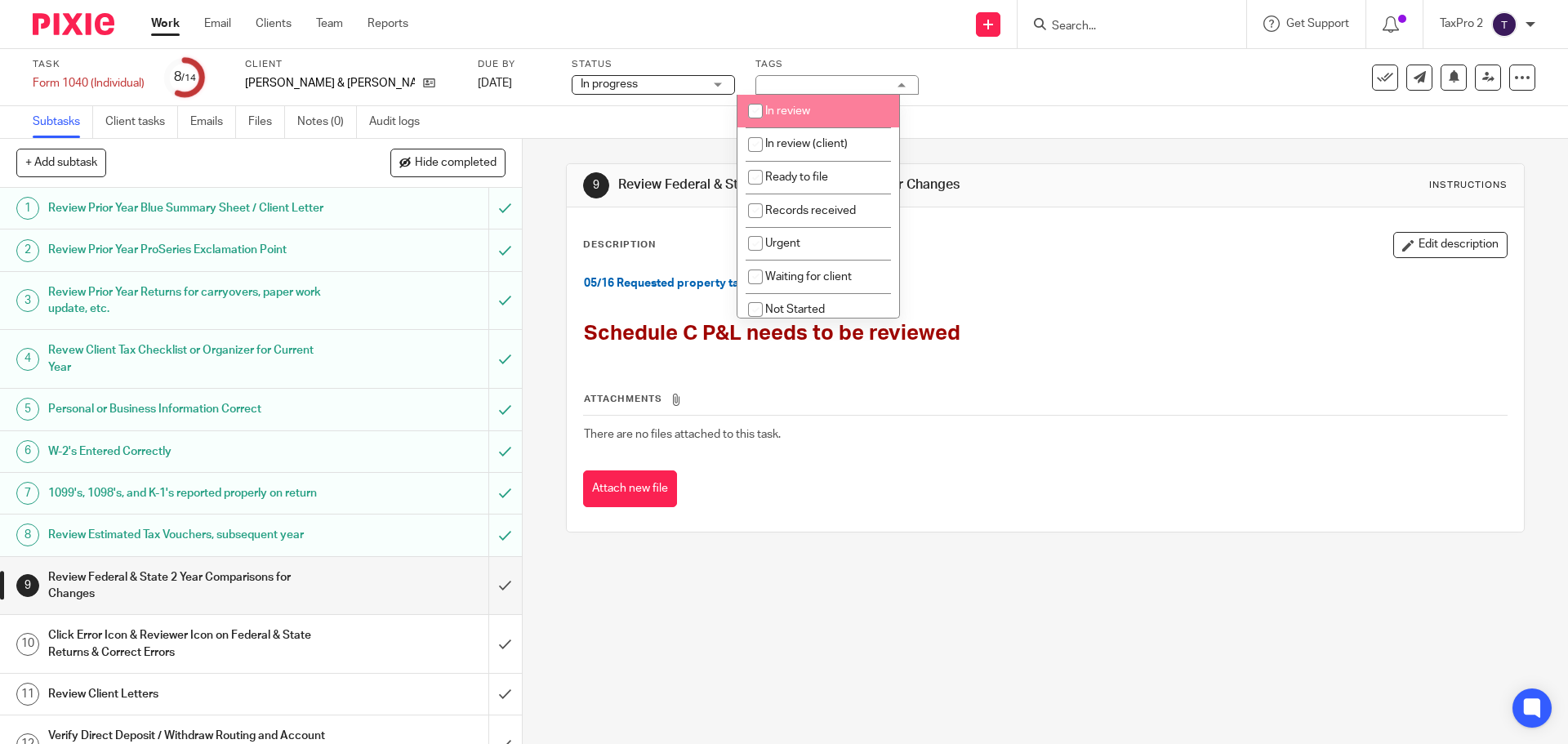
click at [777, 110] on span "In review" at bounding box center [788, 111] width 45 height 12
checkbox input "true"
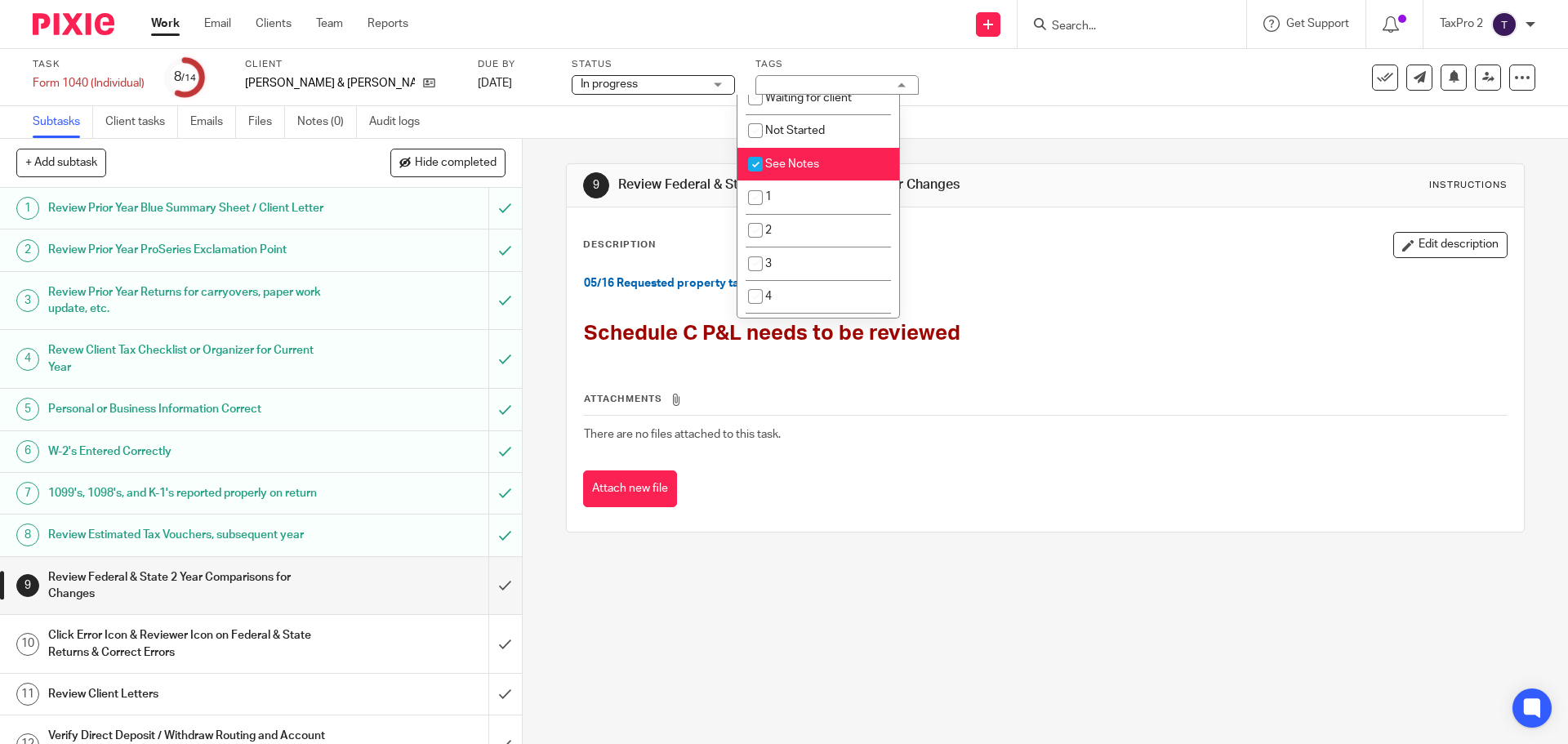
scroll to position [163, 0]
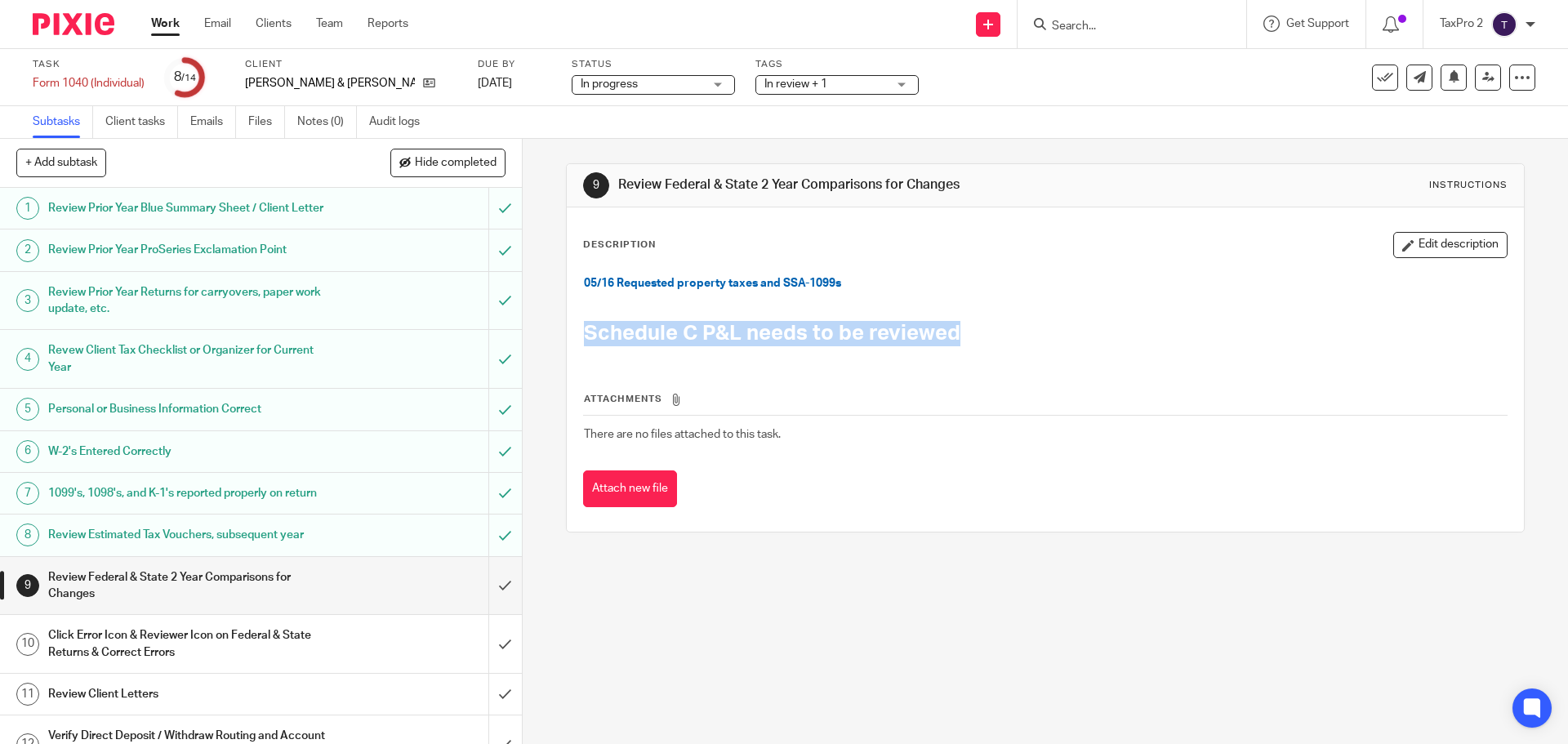
drag, startPoint x: 577, startPoint y: 332, endPoint x: 1017, endPoint y: 334, distance: 440.0
click at [1017, 334] on div "05/16 Requested property taxes and SSA-1099s Schedule C P&L needs to be reviewed" at bounding box center [1045, 312] width 938 height 90
copy span "Schedule C P&L needs to be reviewed"
click at [480, 615] on input "submit" at bounding box center [261, 585] width 521 height 58
click at [480, 673] on input "submit" at bounding box center [261, 644] width 521 height 58
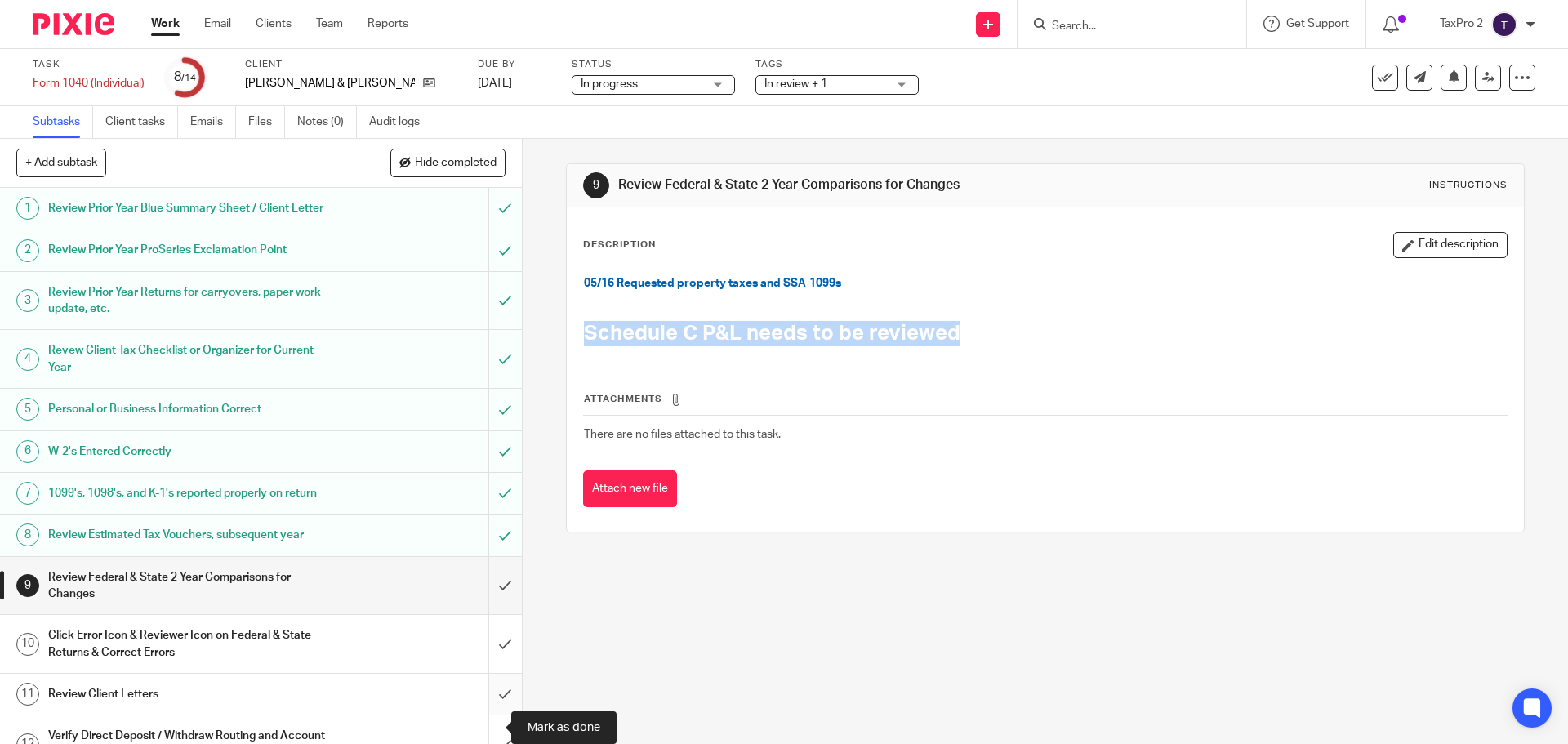
click at [485, 714] on input "submit" at bounding box center [261, 693] width 521 height 41
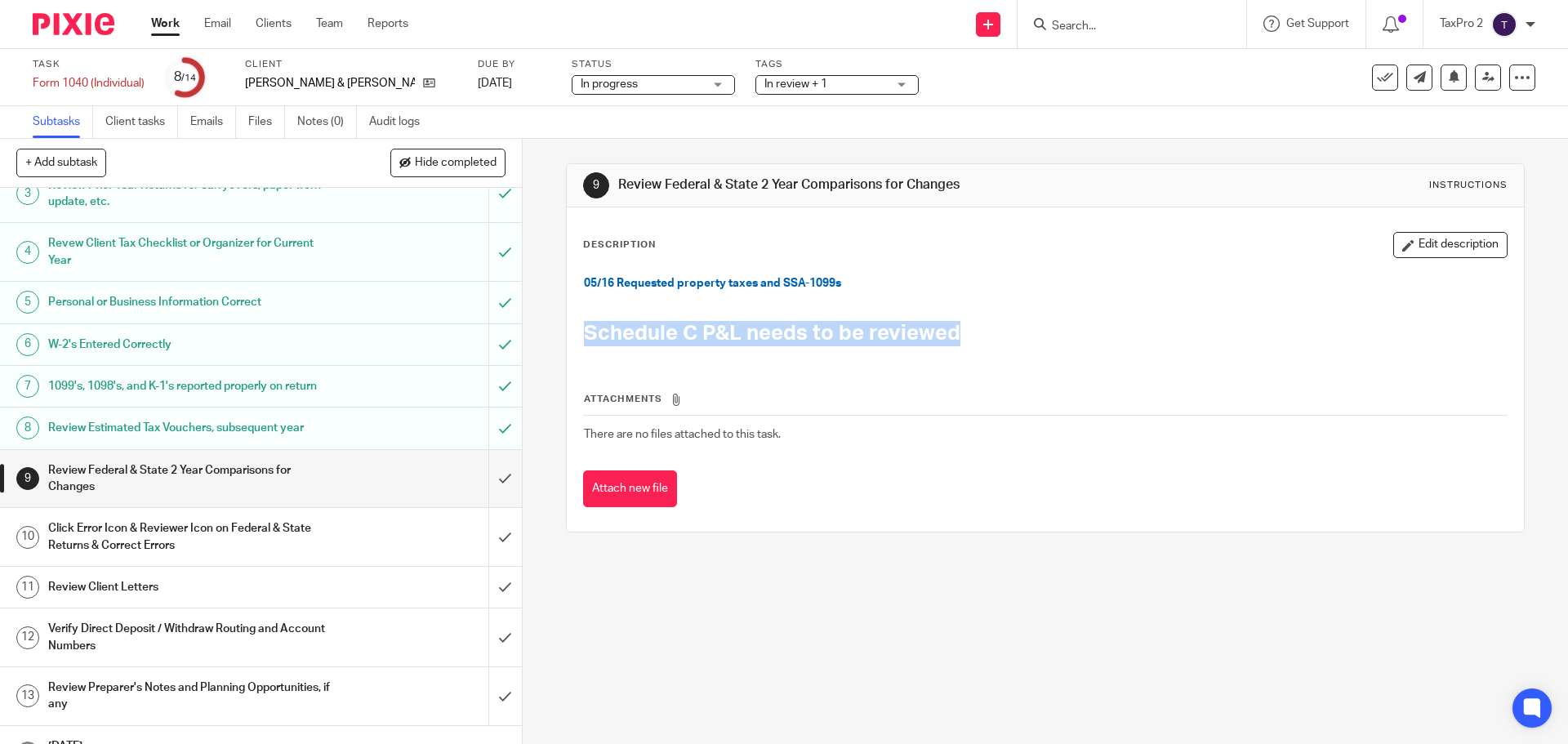
scroll to position [177, 0]
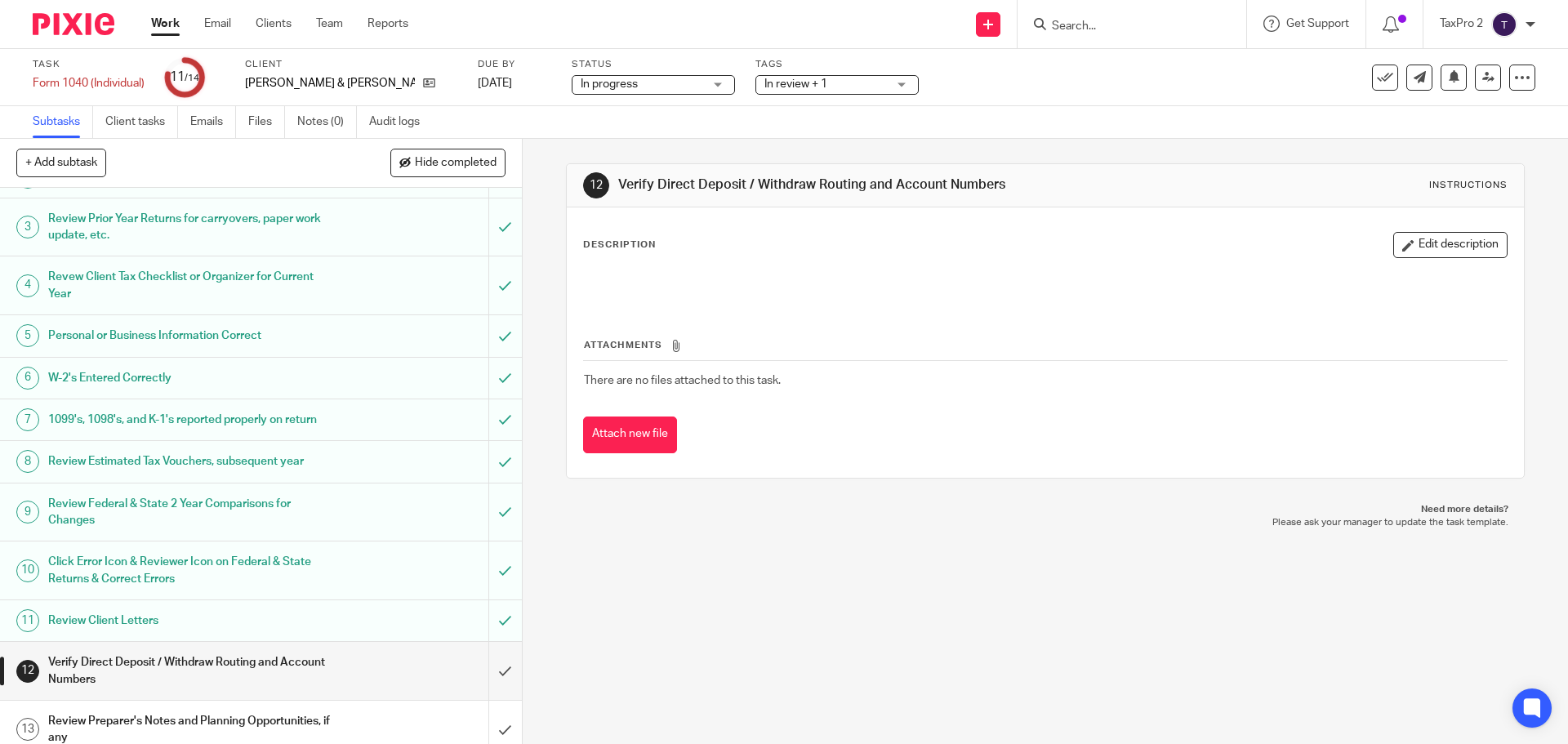
scroll to position [177, 0]
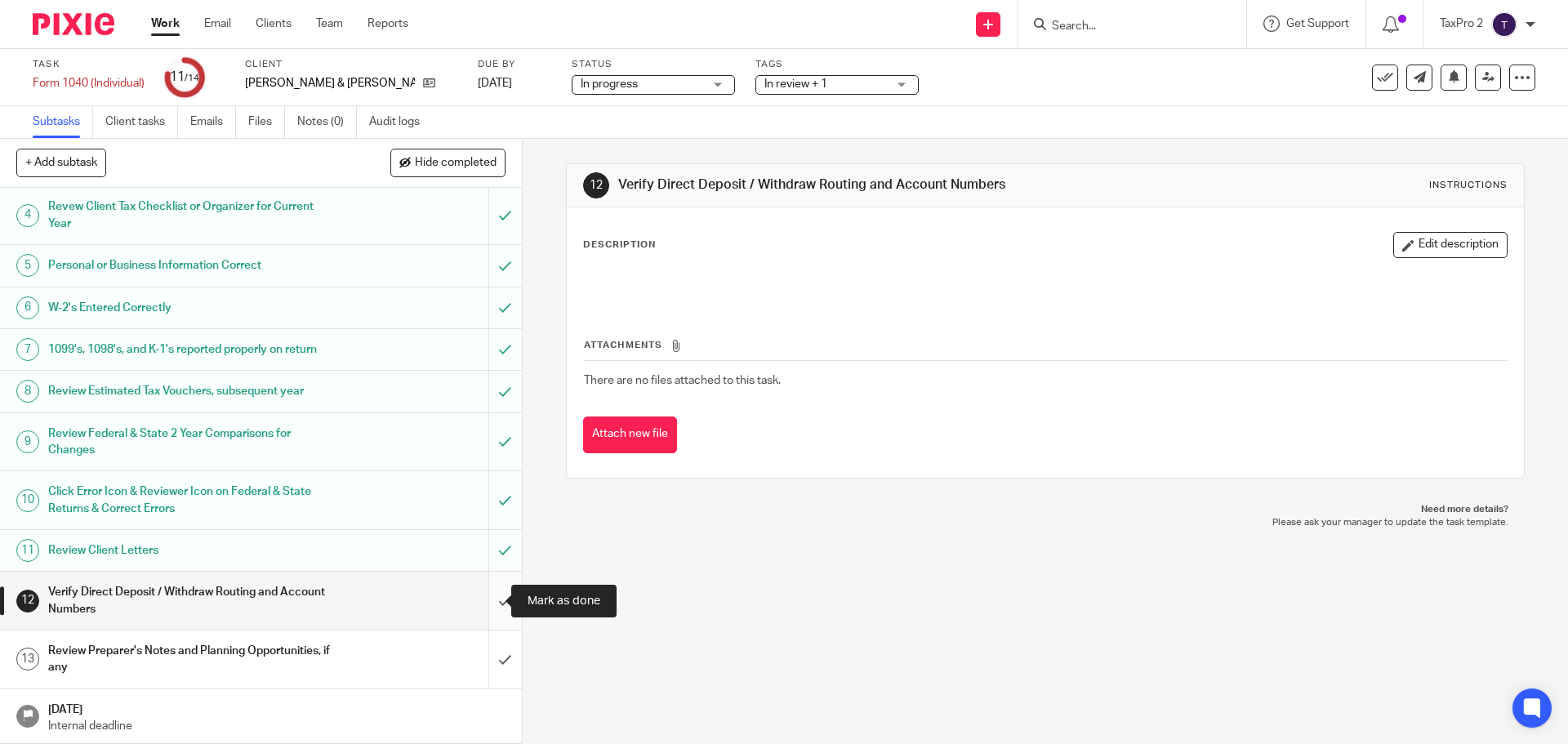
click at [486, 601] on input "submit" at bounding box center [261, 601] width 521 height 58
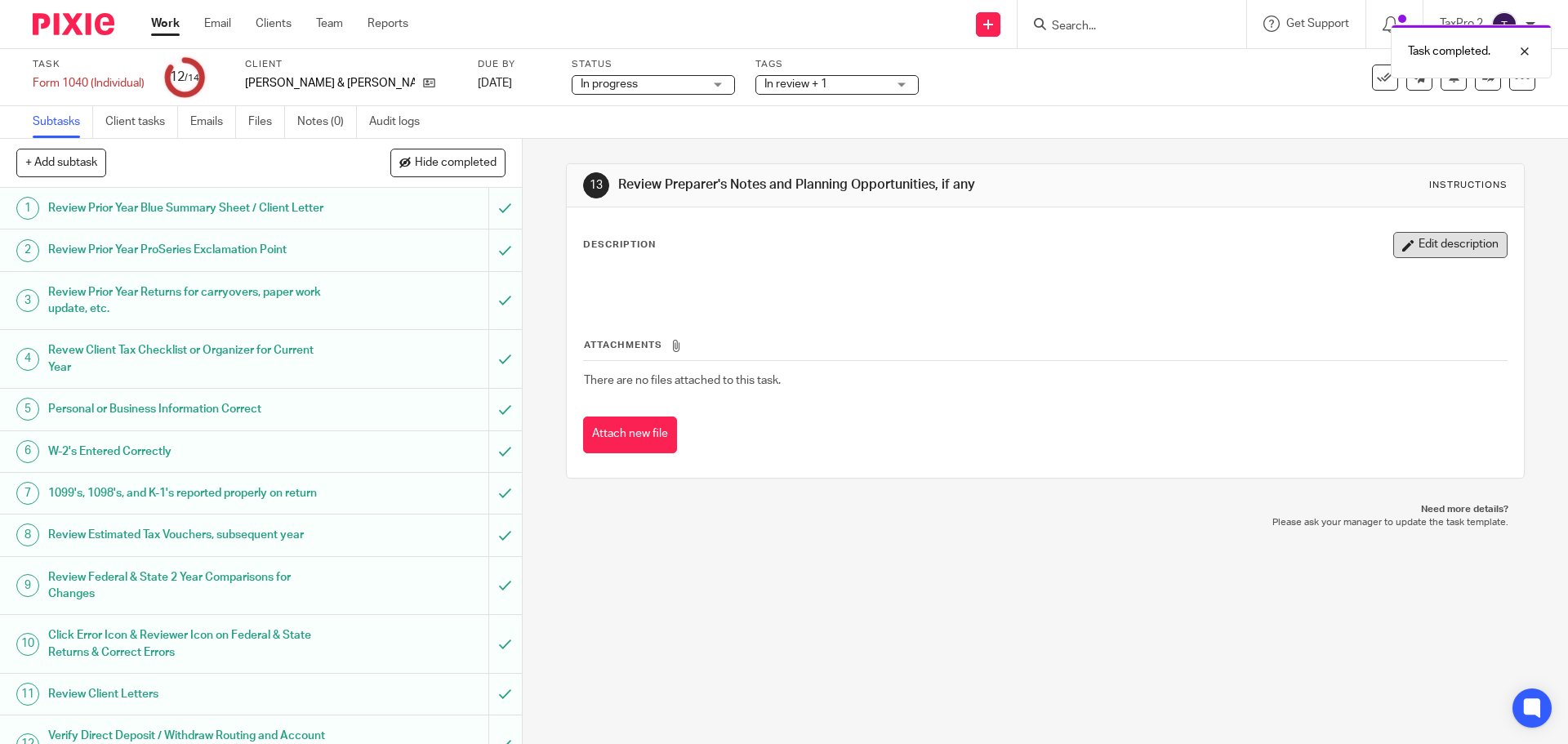
click at [1420, 246] on button "Edit description" at bounding box center [1450, 244] width 115 height 26
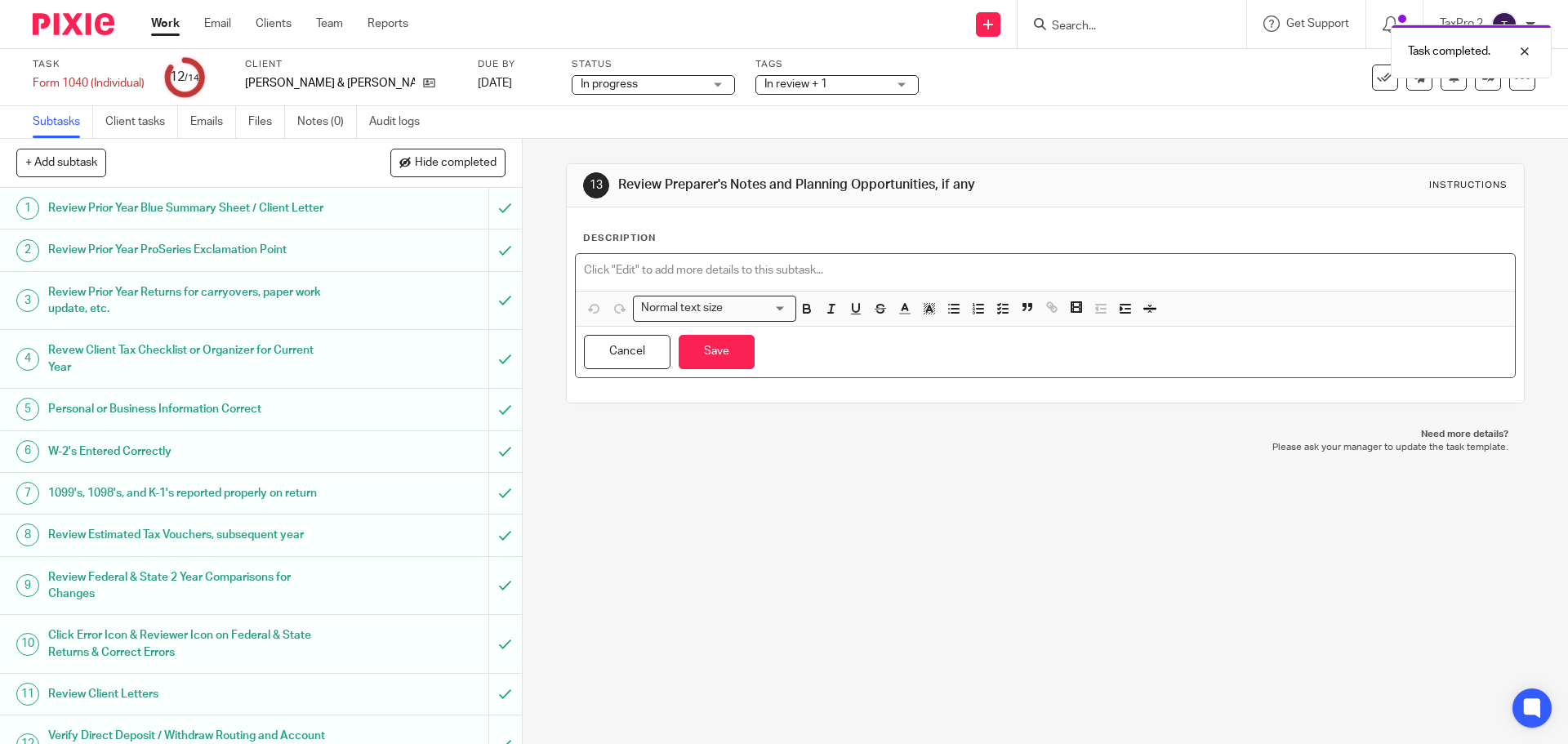
click at [584, 266] on p at bounding box center [1045, 271] width 922 height 16
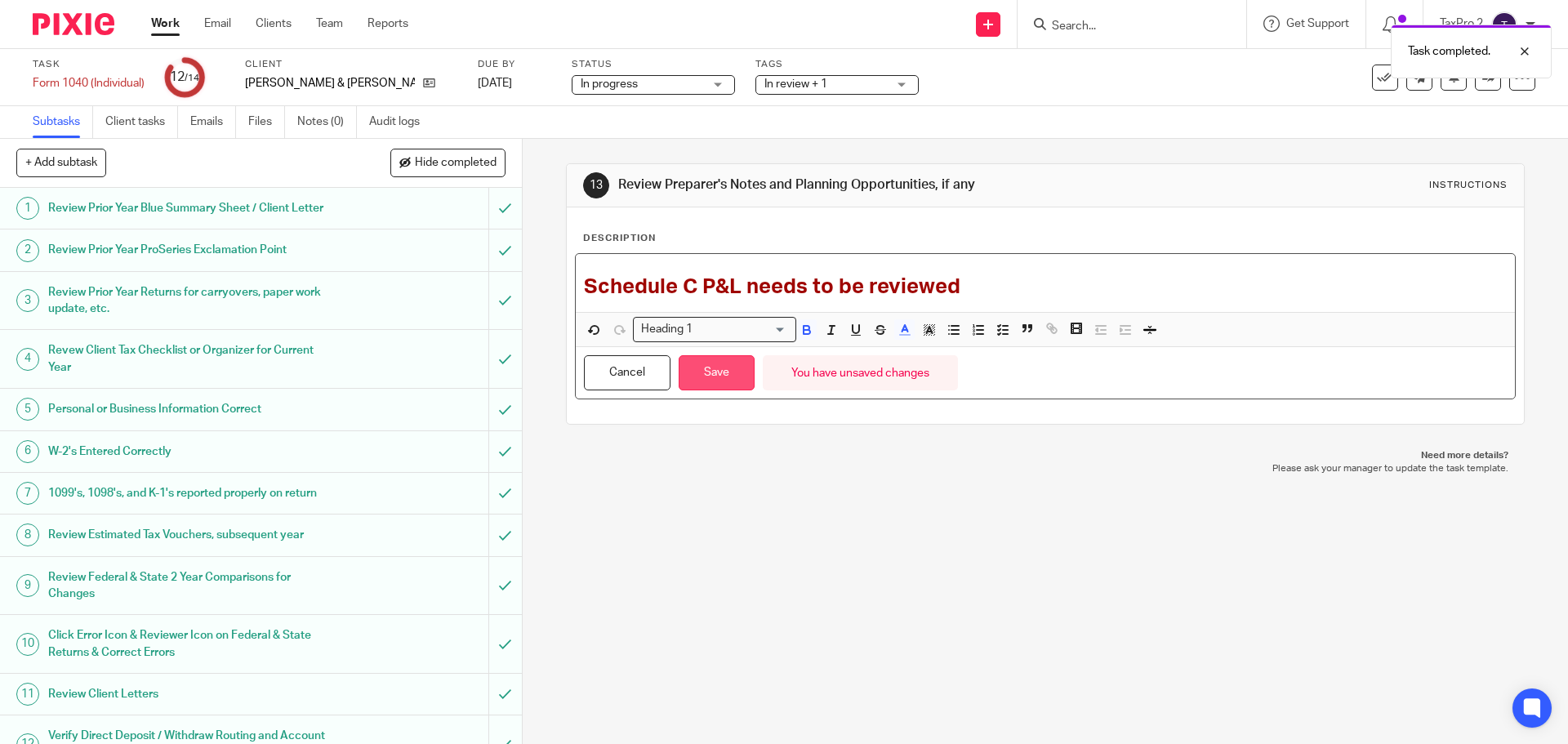
click at [706, 381] on button "Save" at bounding box center [716, 372] width 76 height 35
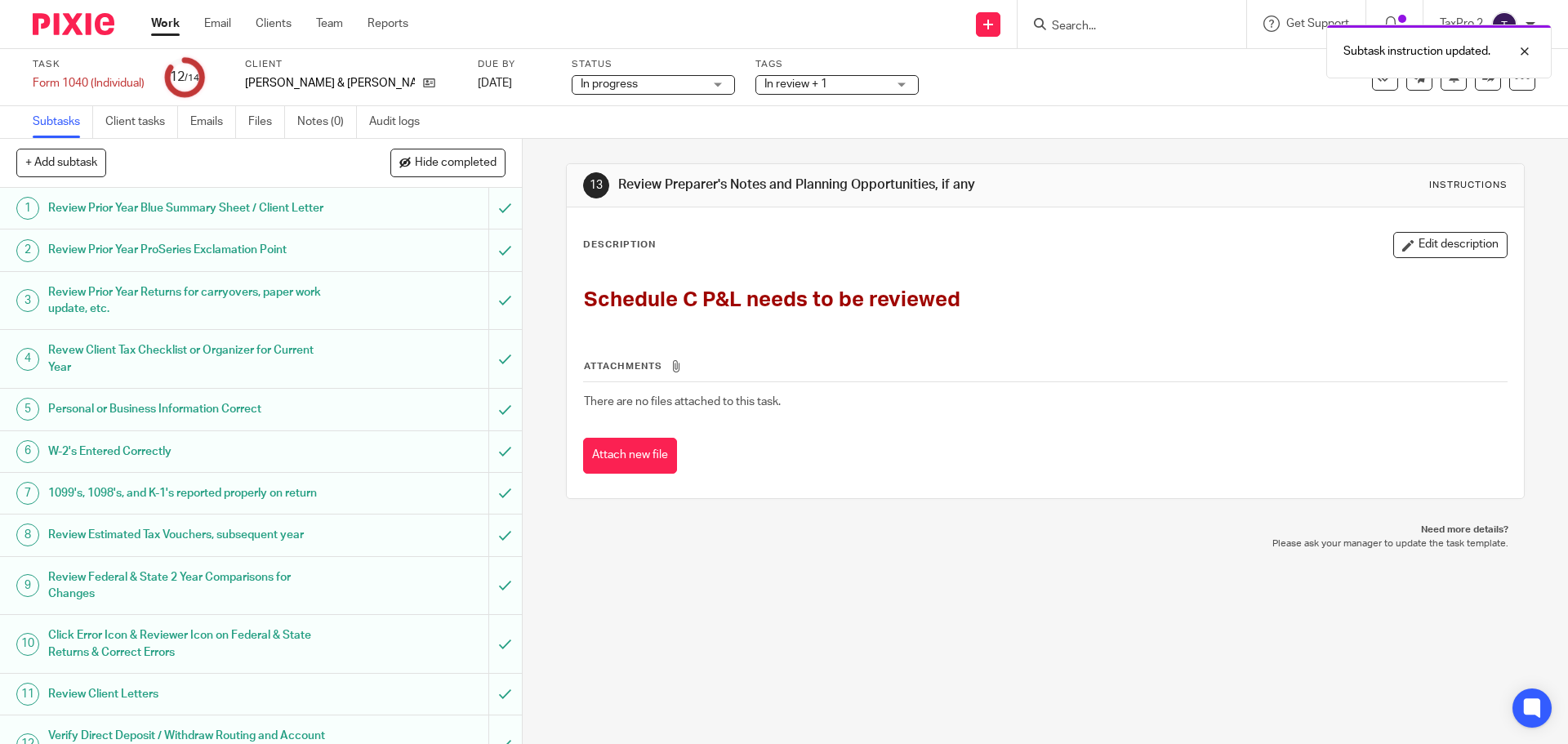
click at [175, 26] on link "Work" at bounding box center [165, 23] width 29 height 16
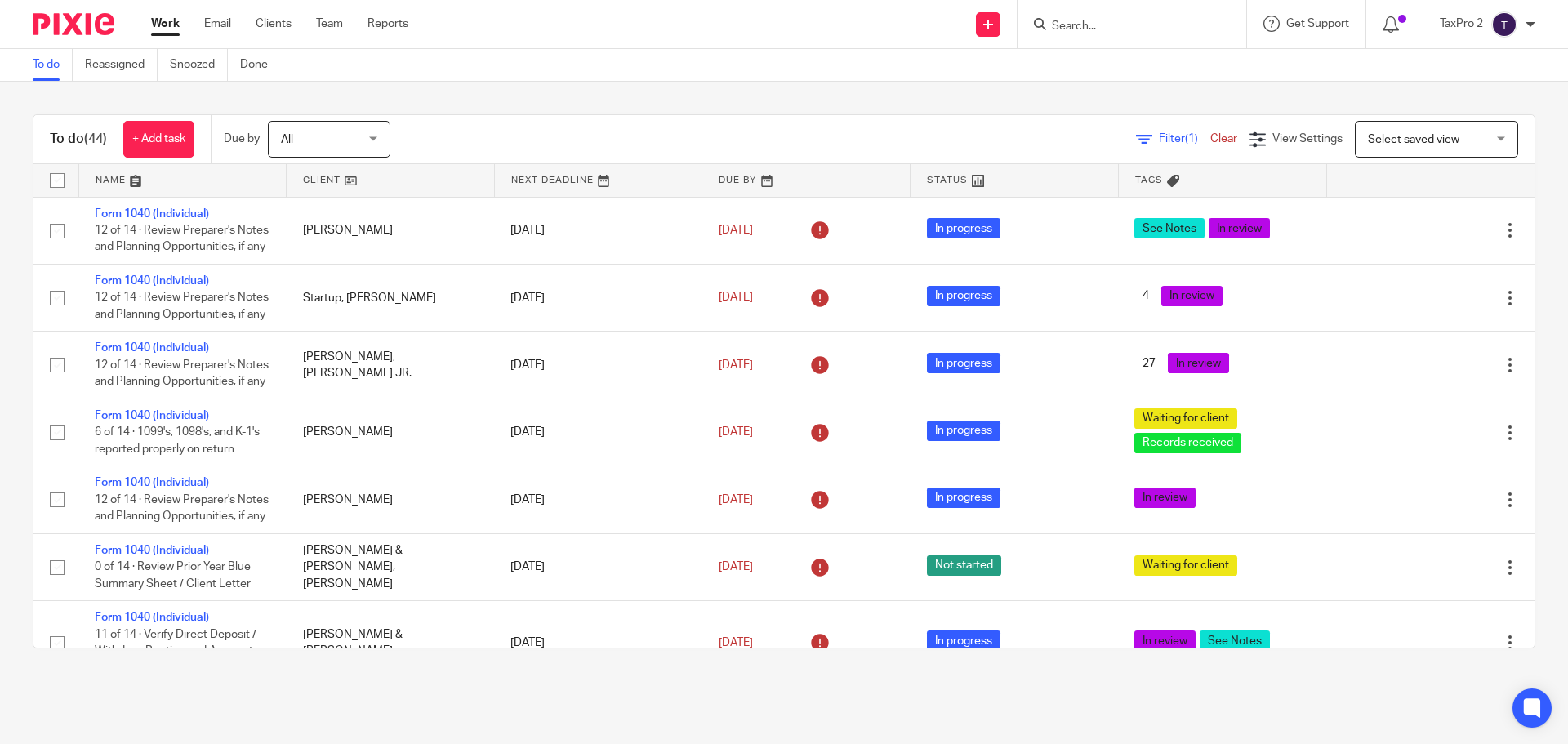
click at [982, 177] on link at bounding box center [1014, 180] width 208 height 32
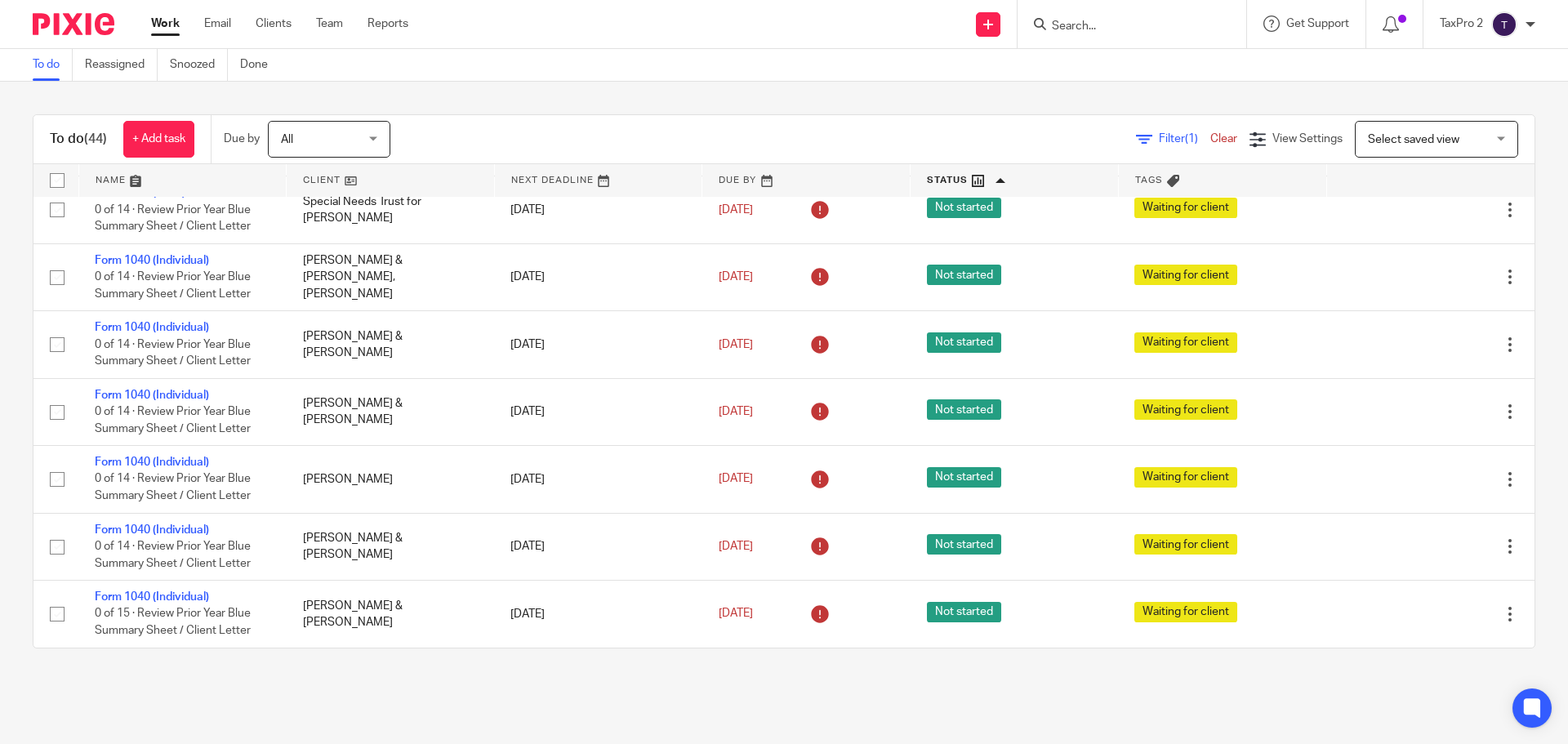
scroll to position [2954, 0]
